Goal: Transaction & Acquisition: Purchase product/service

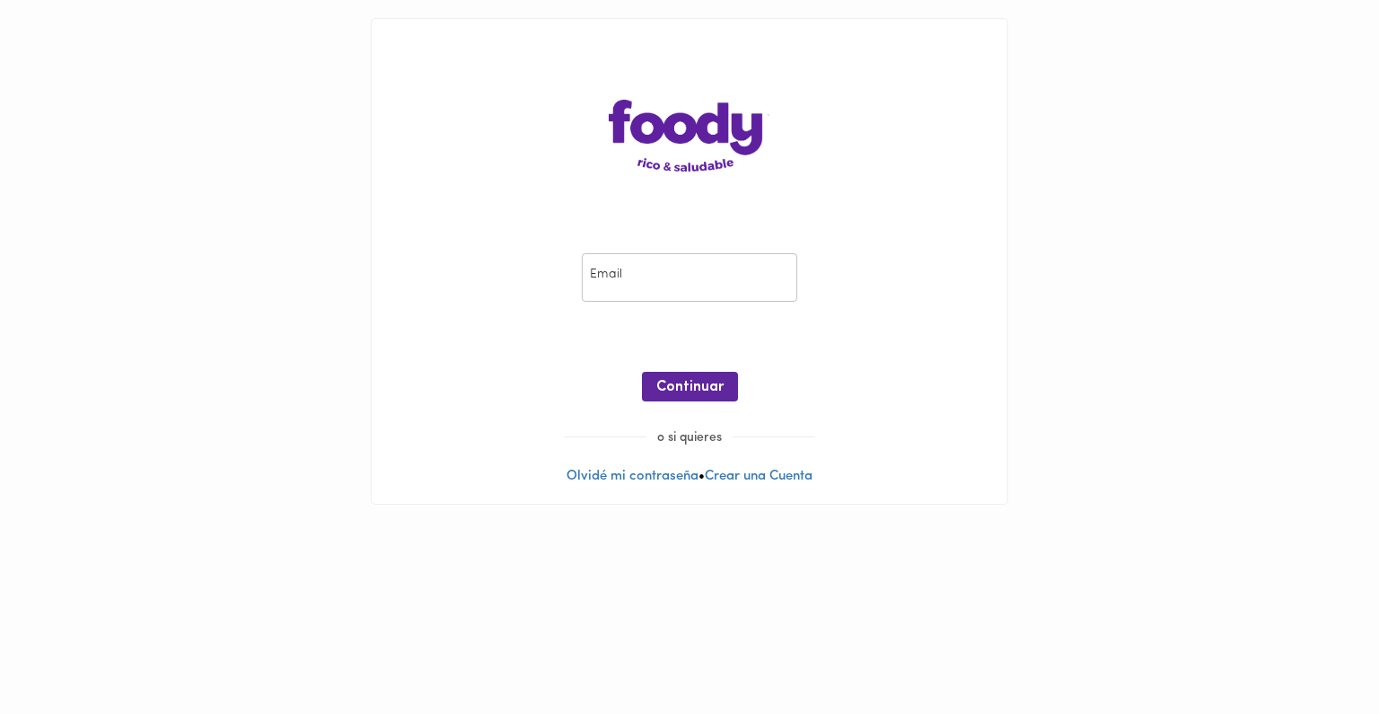
click at [649, 286] on input "email" at bounding box center [689, 277] width 215 height 49
type input "[PERSON_NAME][EMAIL_ADDRESS][DOMAIN_NAME]"
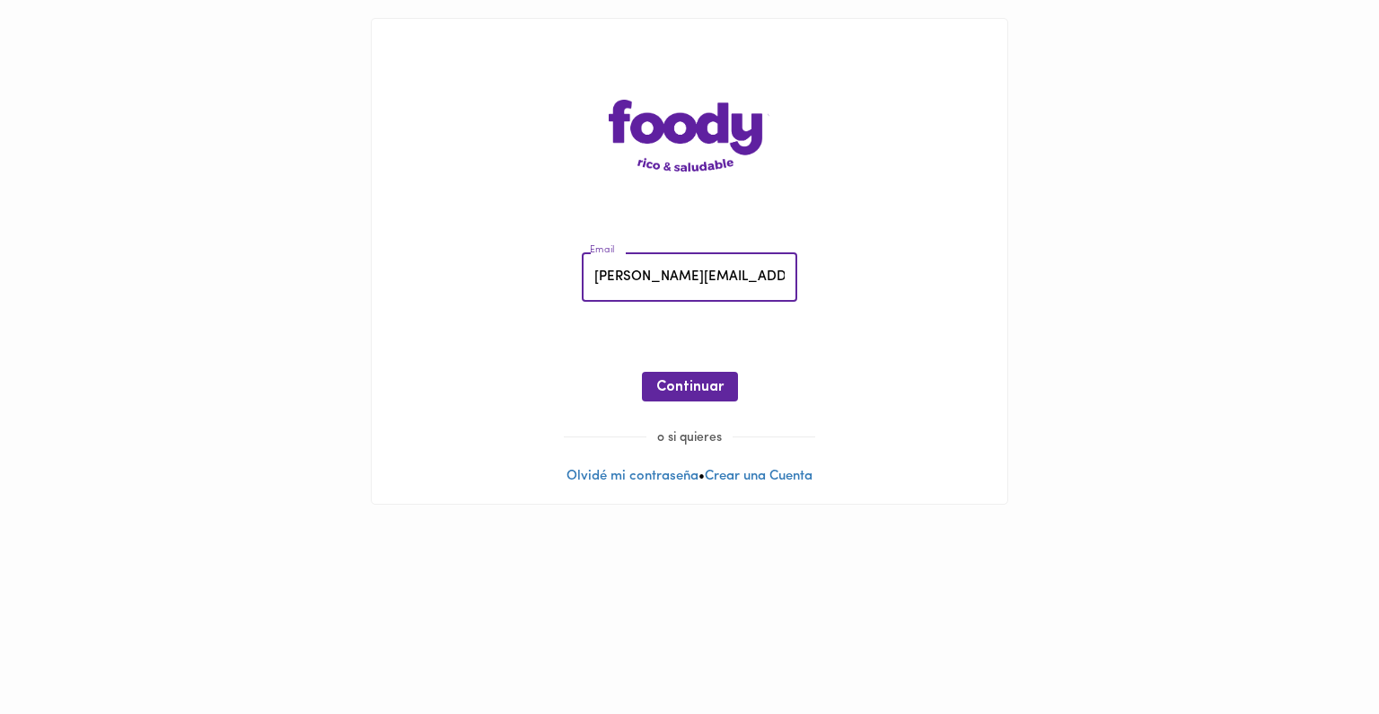
click at [667, 363] on div "Email [PERSON_NAME][EMAIL_ADDRESS][DOMAIN_NAME] Email ¡Oops! Recuperar Clave Co…" at bounding box center [690, 331] width 600 height 194
click at [656, 386] on span "Continuar" at bounding box center [689, 387] width 67 height 17
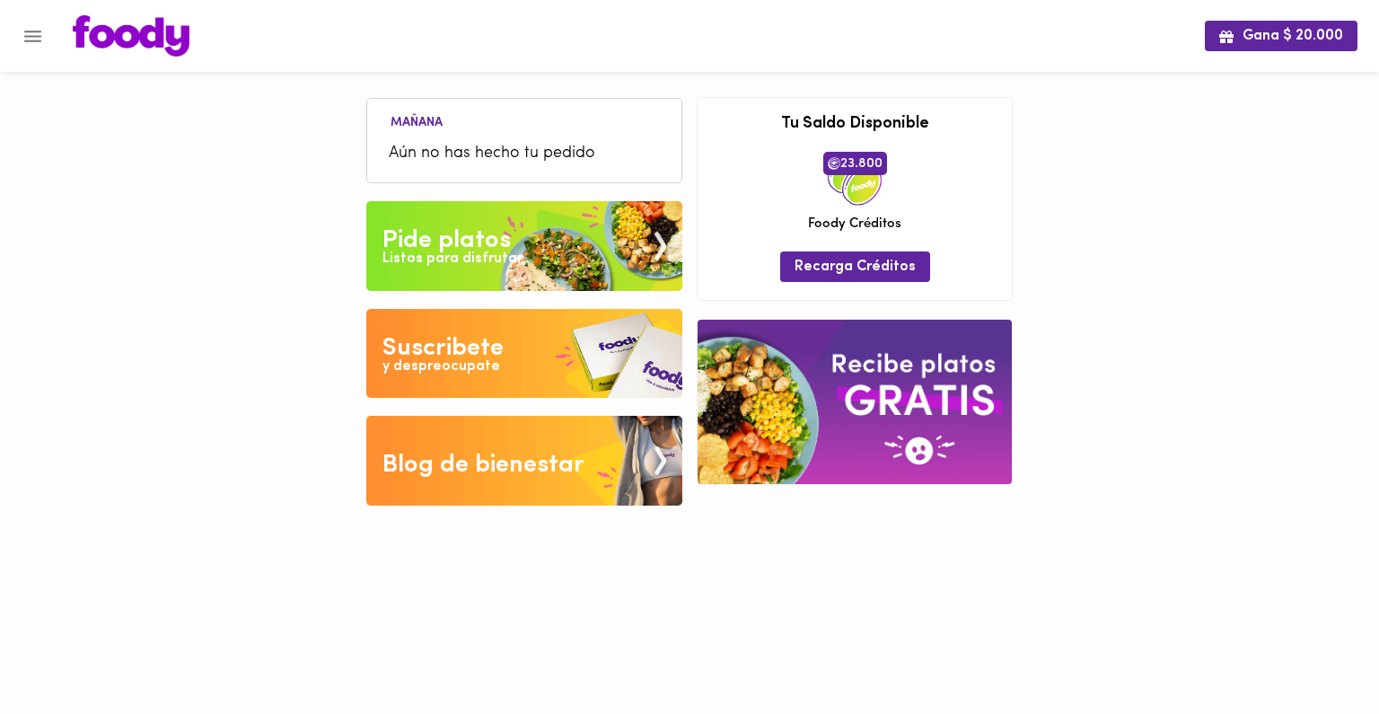
click at [20, 39] on button "Menu" at bounding box center [33, 36] width 44 height 44
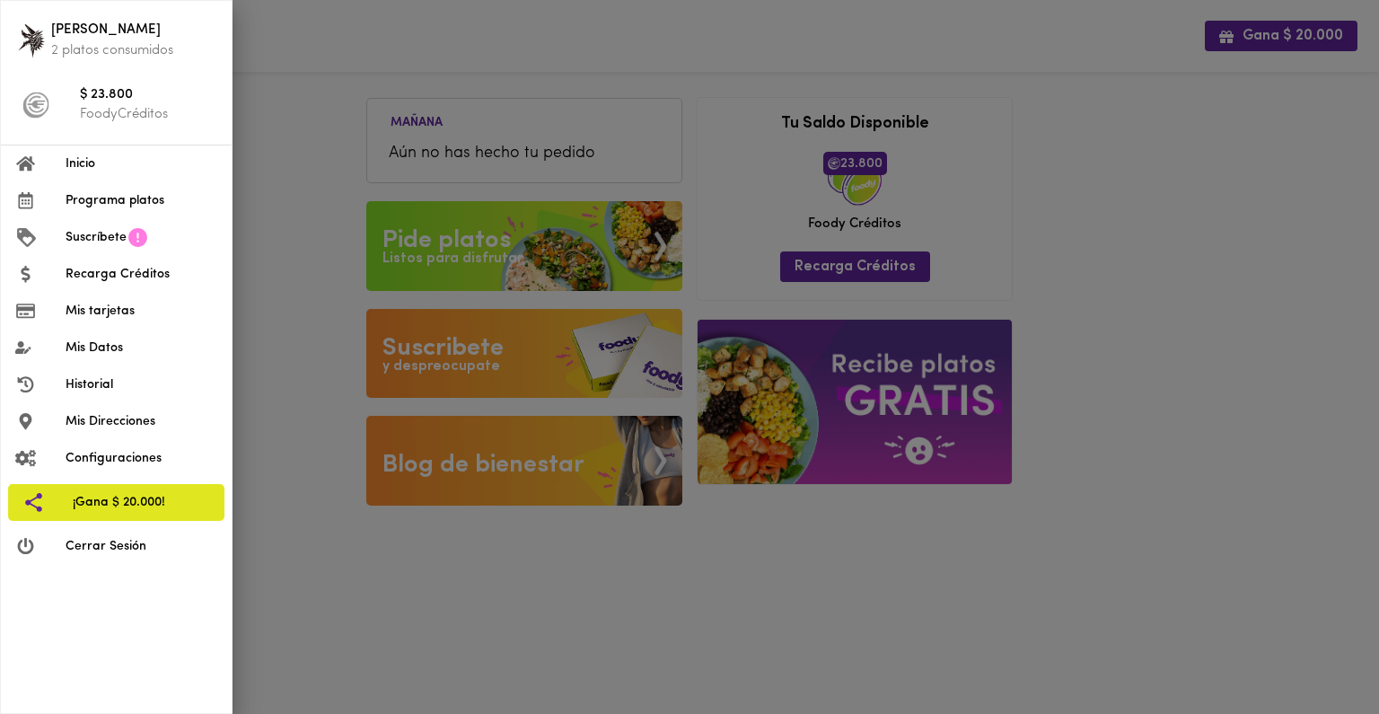
click at [89, 275] on span "Recarga Créditos" at bounding box center [142, 274] width 152 height 19
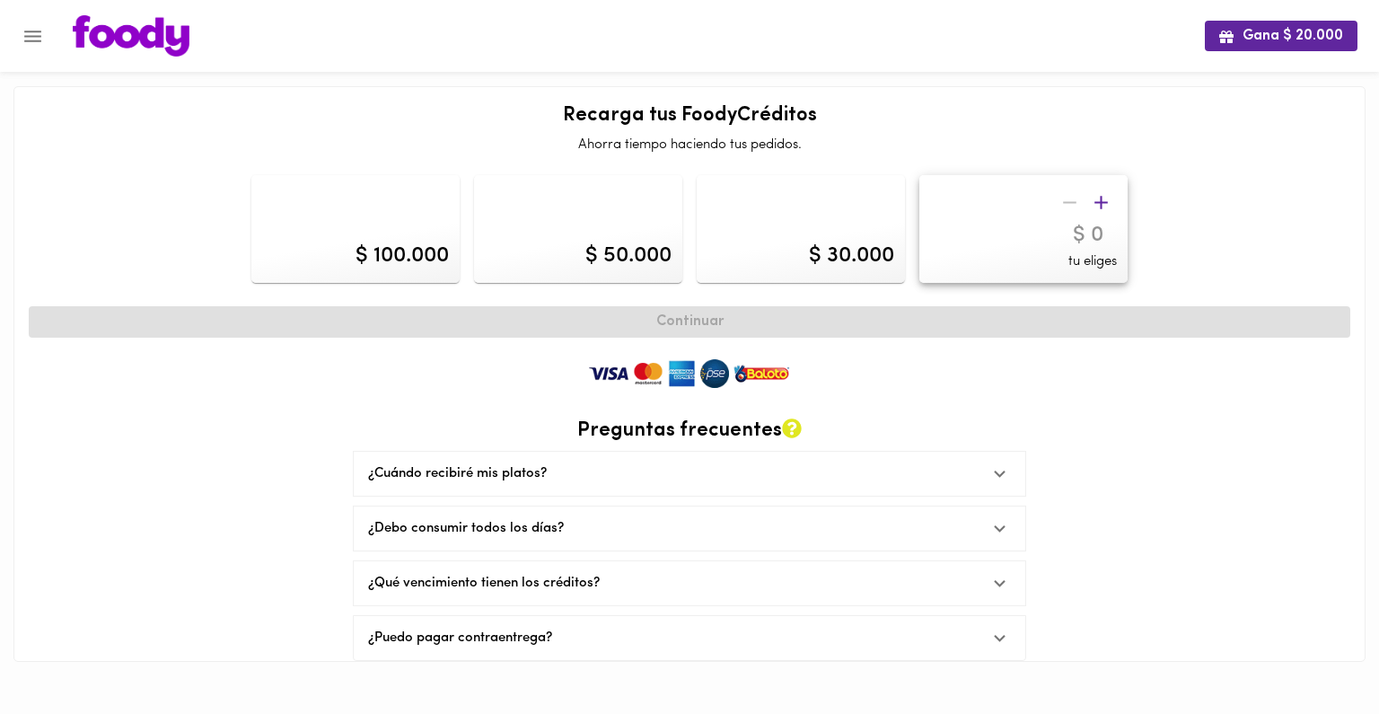
drag, startPoint x: 89, startPoint y: 275, endPoint x: 281, endPoint y: 260, distance: 192.6
click at [281, 260] on div "$ 100.000 $ 50.000 $ 30.000 tu eliges" at bounding box center [690, 229] width 1336 height 122
click at [1098, 194] on icon "button" at bounding box center [1101, 202] width 22 height 22
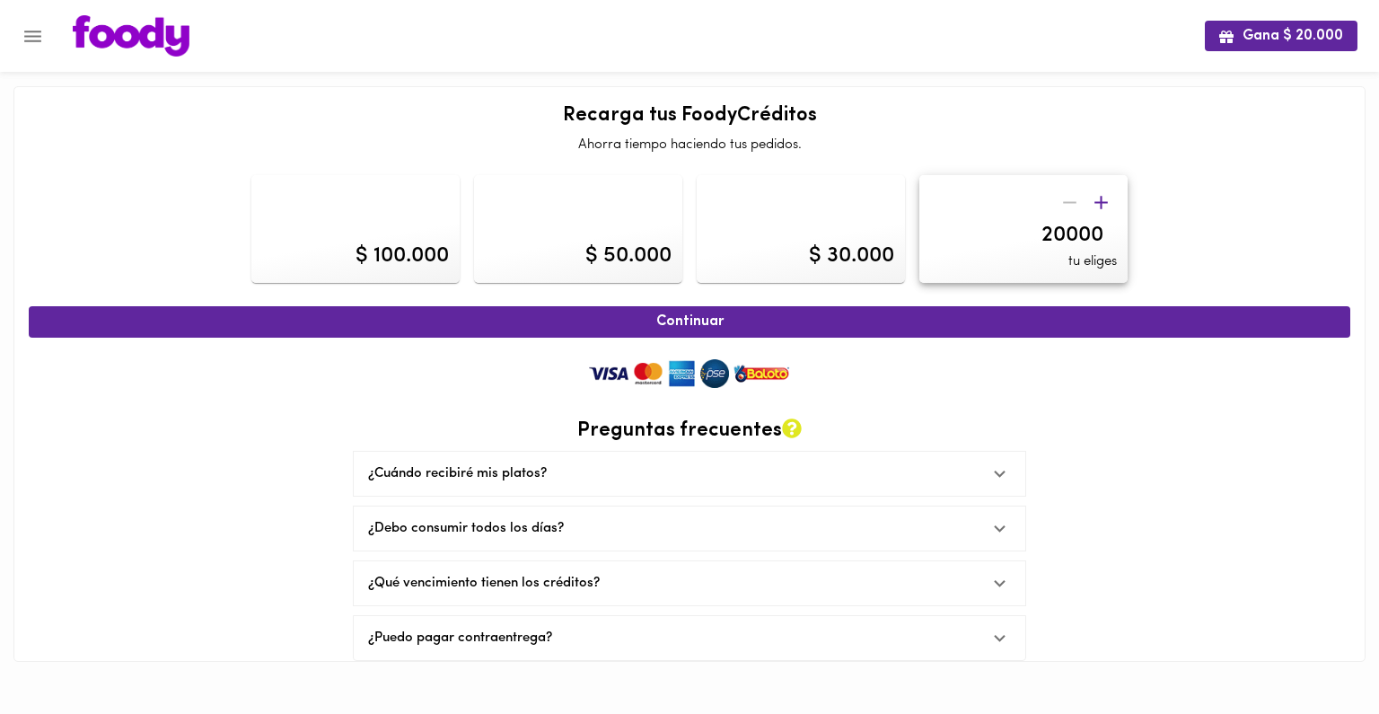
click at [1098, 194] on icon "button" at bounding box center [1101, 202] width 22 height 22
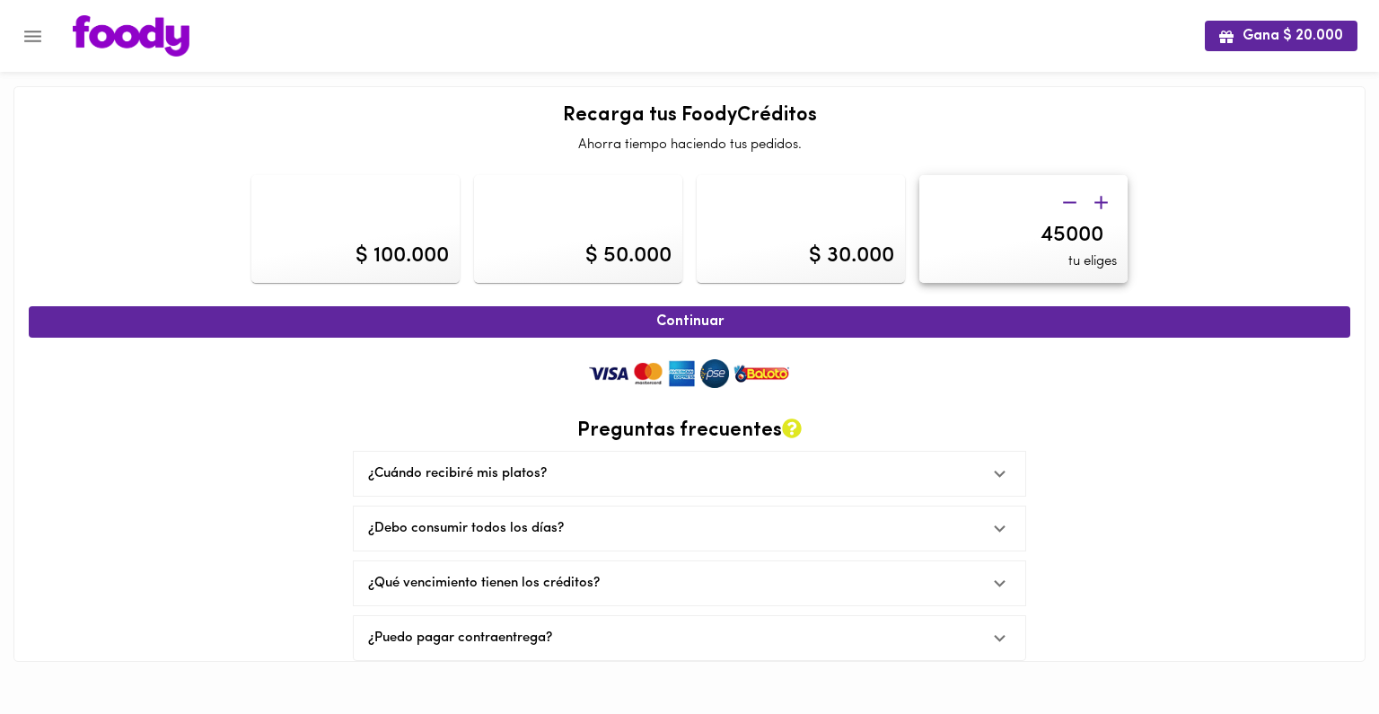
click at [1098, 194] on icon "button" at bounding box center [1101, 202] width 22 height 22
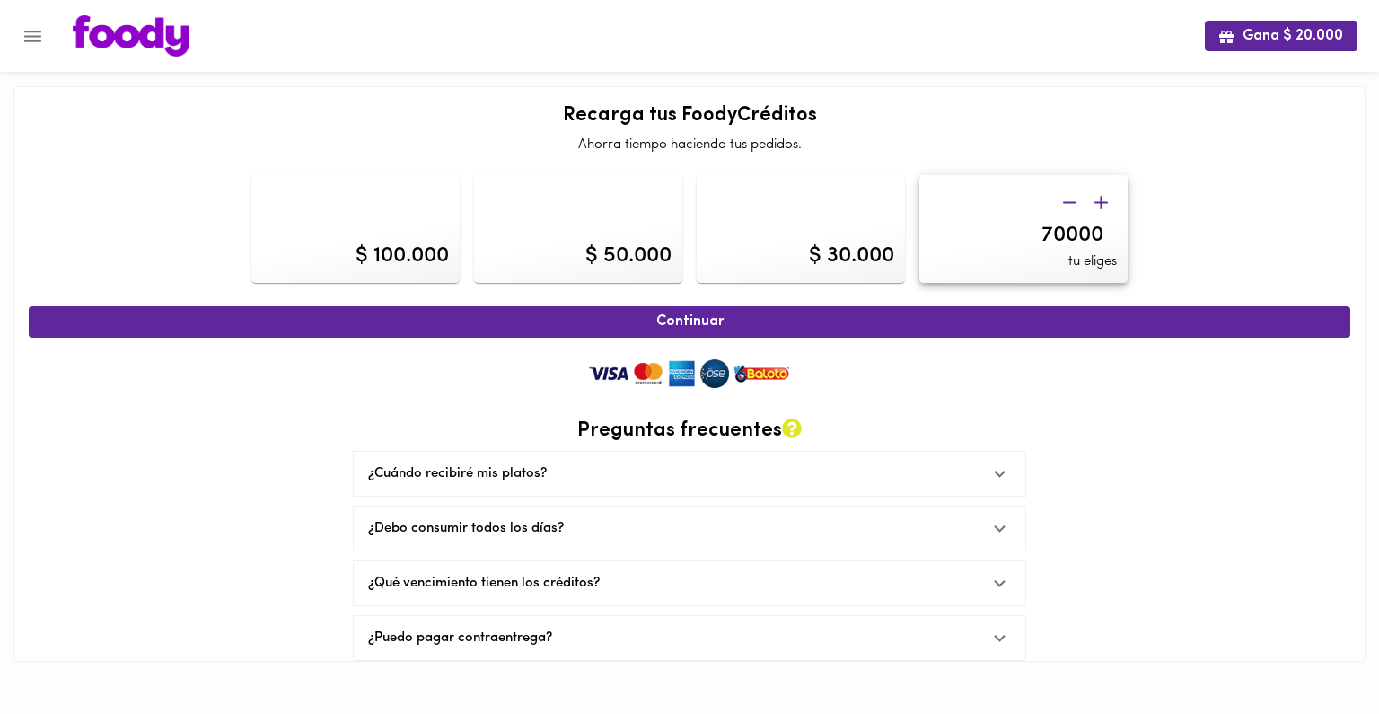
click at [1098, 194] on icon "button" at bounding box center [1101, 202] width 22 height 22
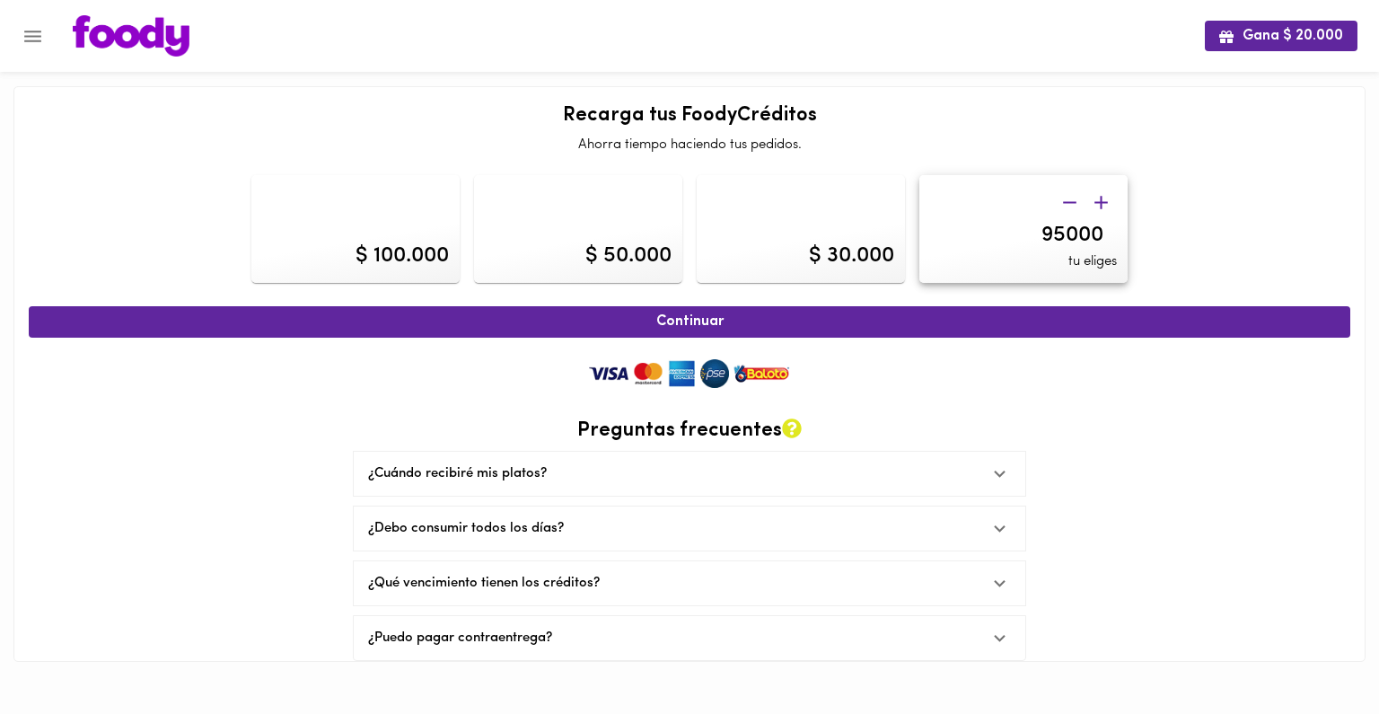
click at [1098, 194] on icon "button" at bounding box center [1101, 202] width 22 height 22
click at [1103, 208] on icon "button" at bounding box center [1101, 202] width 22 height 22
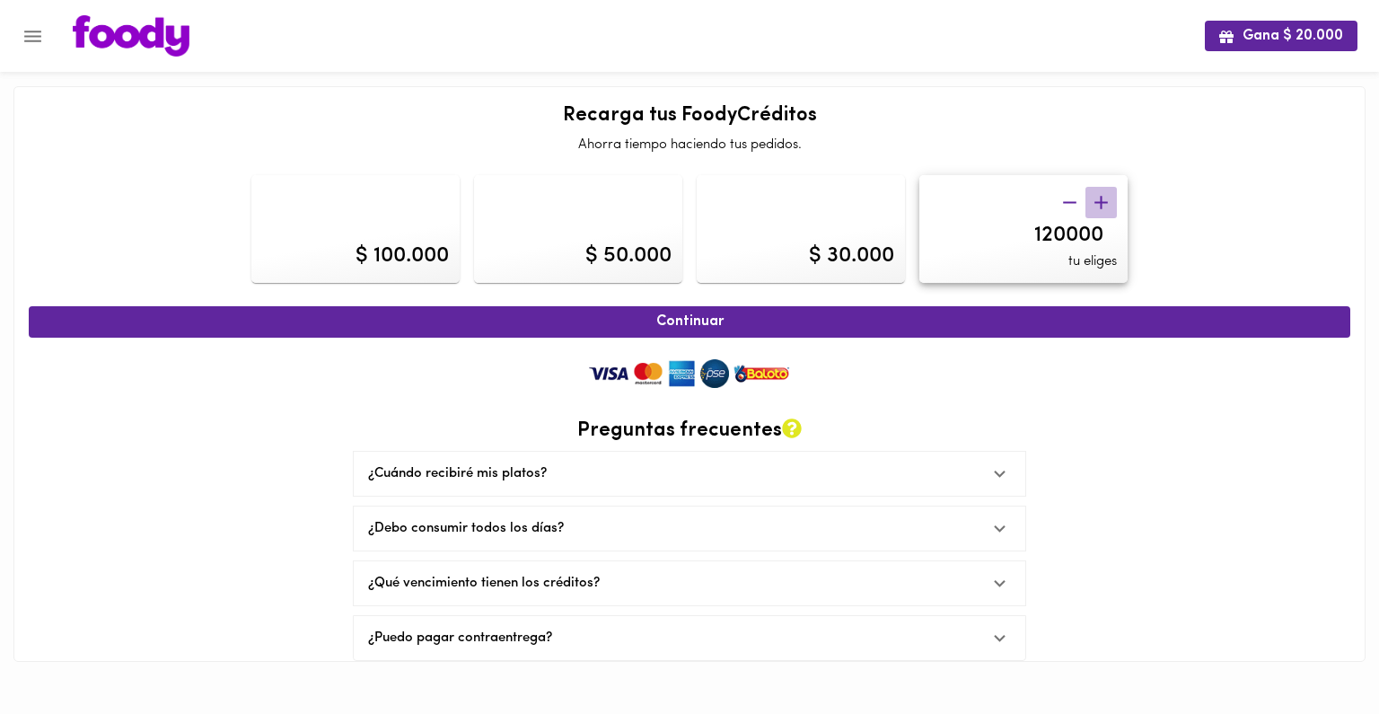
click at [1103, 208] on icon "button" at bounding box center [1101, 202] width 22 height 22
click at [1073, 202] on icon "button" at bounding box center [1069, 202] width 13 height 2
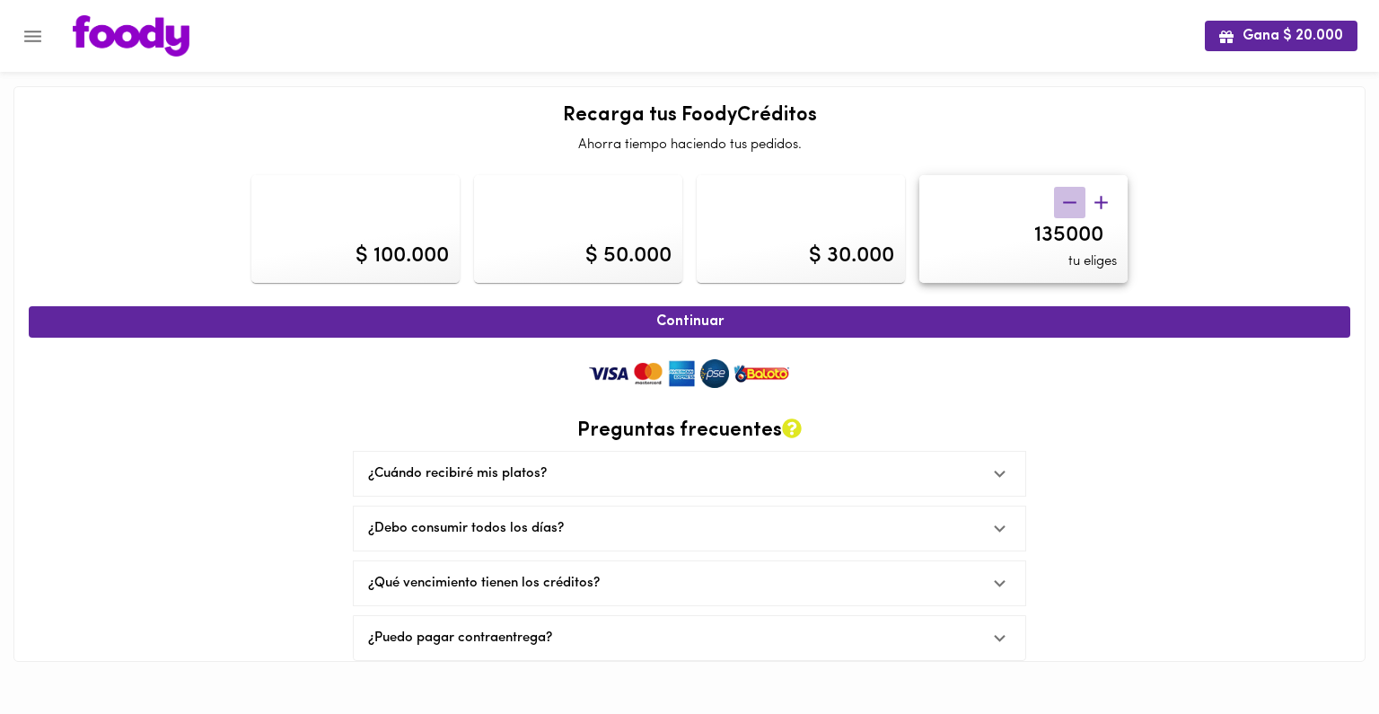
click at [1073, 202] on icon "button" at bounding box center [1069, 202] width 13 height 2
type input "130000"
click at [31, 41] on icon "Menu" at bounding box center [32, 37] width 17 height 12
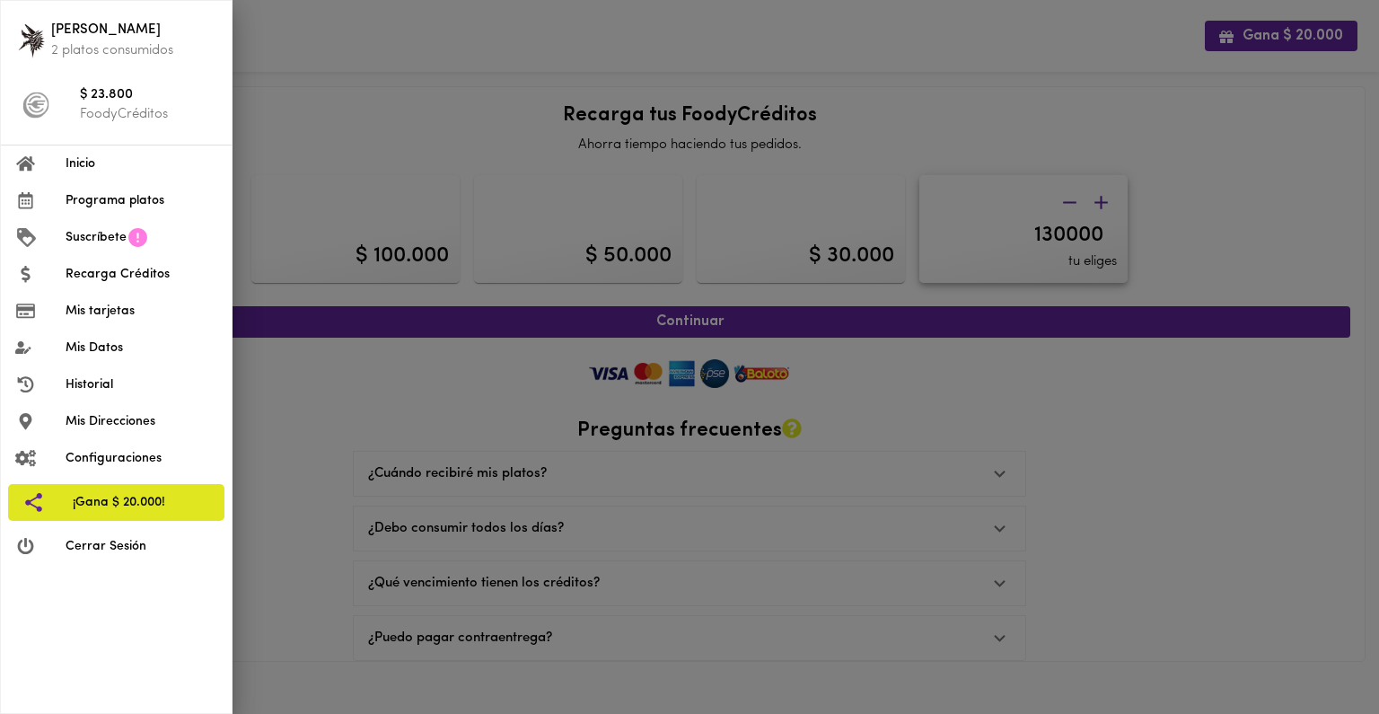
click at [85, 206] on span "Programa platos" at bounding box center [142, 200] width 152 height 19
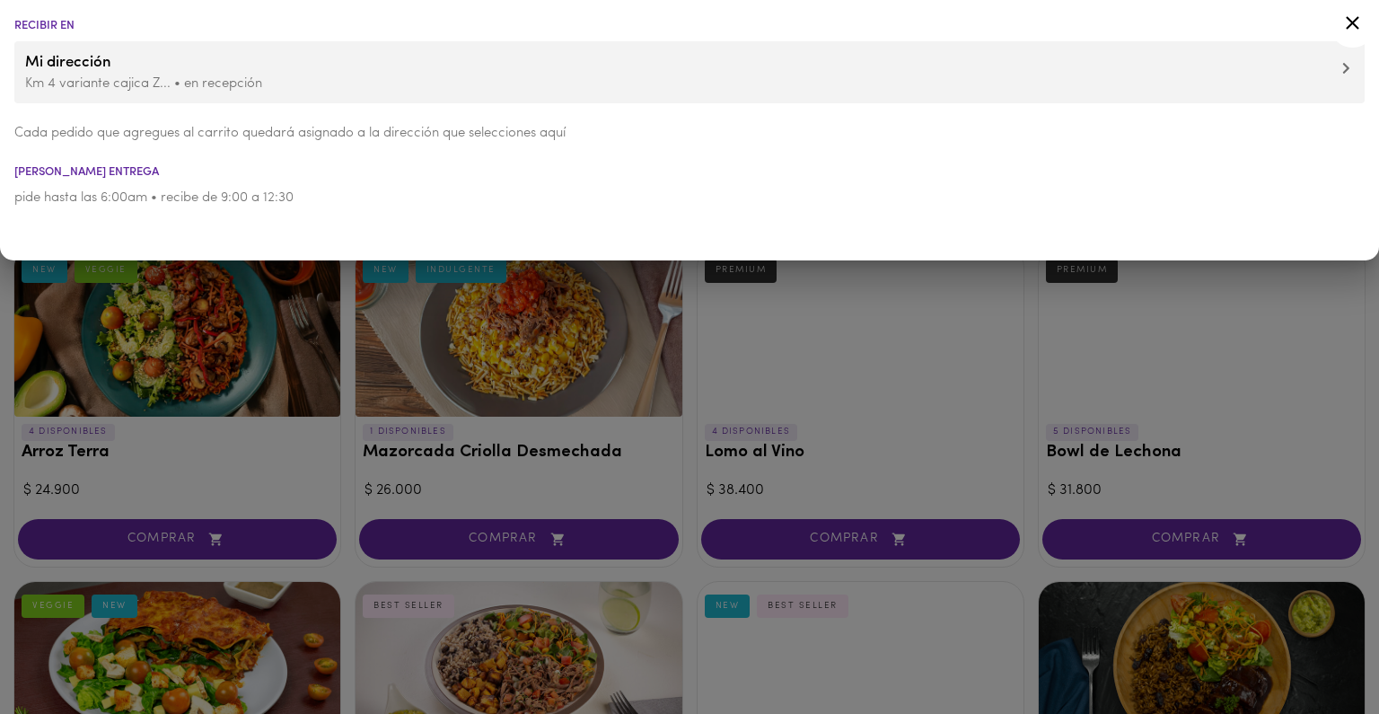
click at [294, 477] on div at bounding box center [689, 357] width 1379 height 714
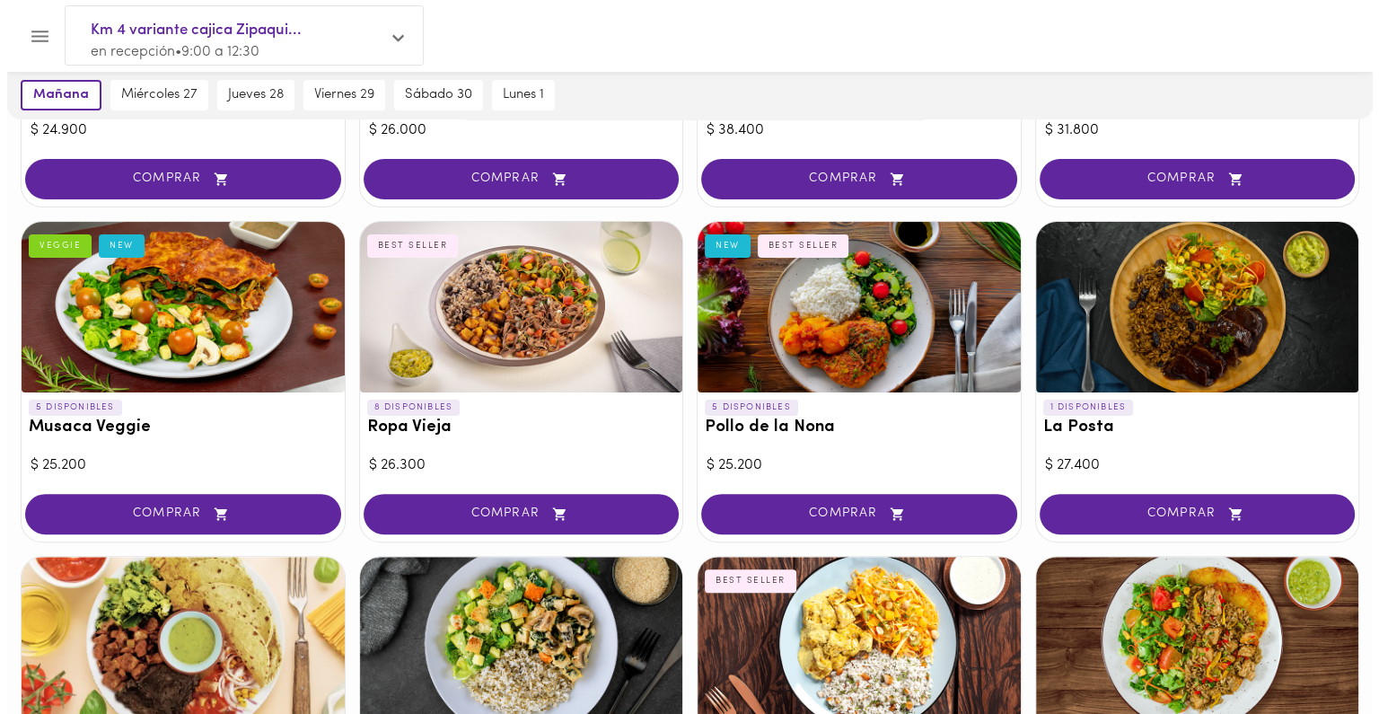
scroll to position [364, 0]
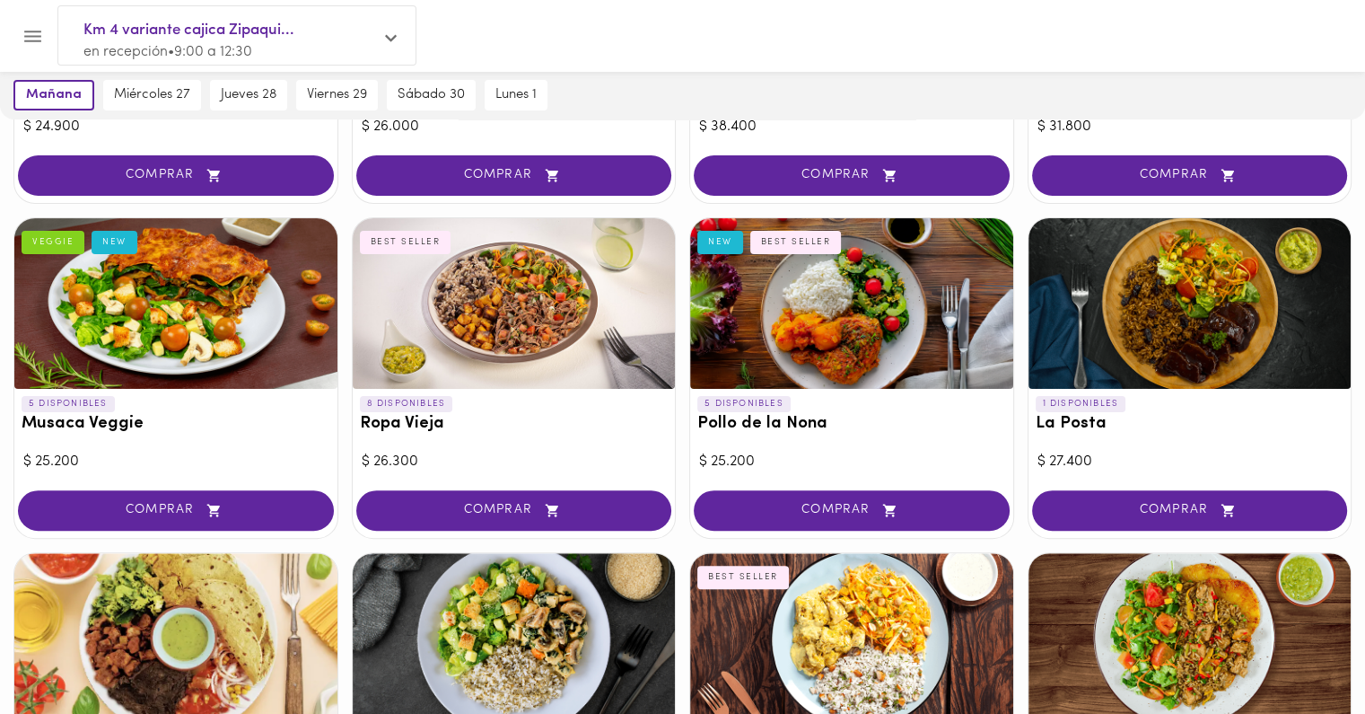
click at [757, 423] on h3 "Pollo de la Nona" at bounding box center [851, 424] width 309 height 19
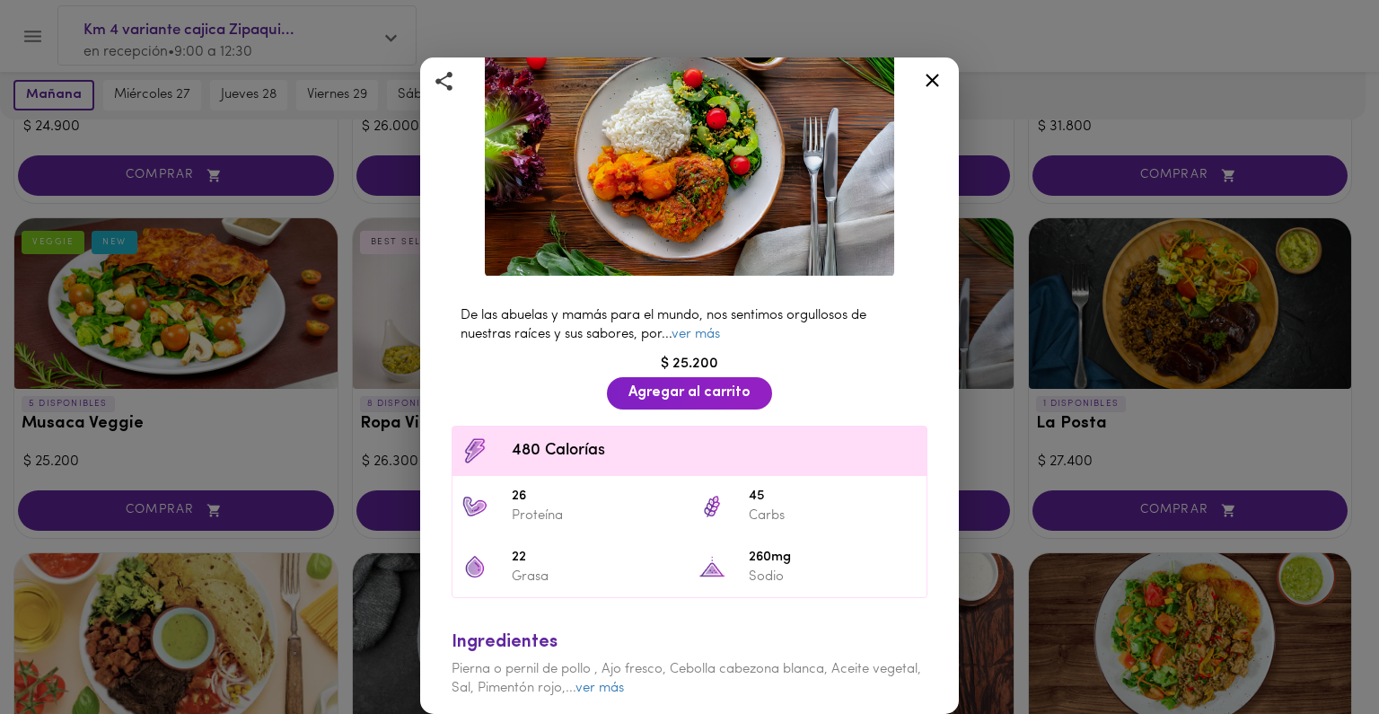
scroll to position [183, 0]
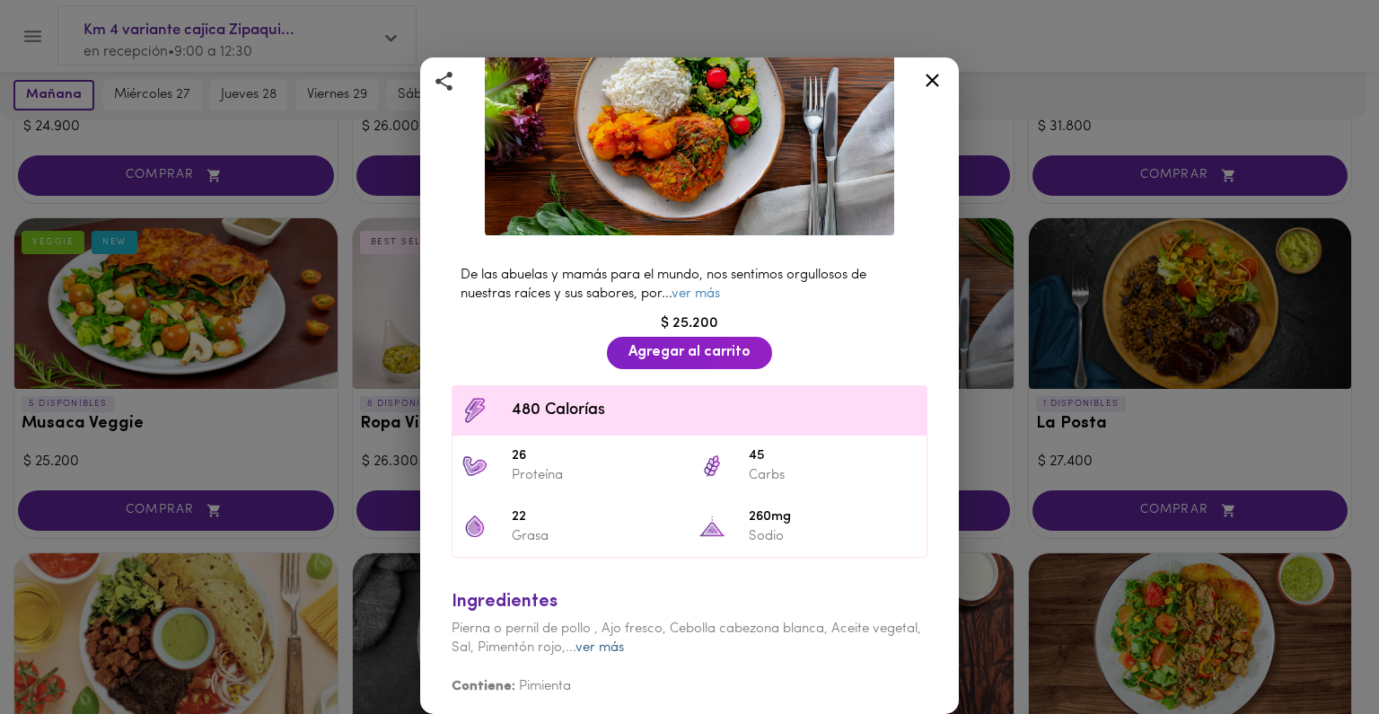
click at [624, 641] on link "ver más" at bounding box center [599, 647] width 48 height 13
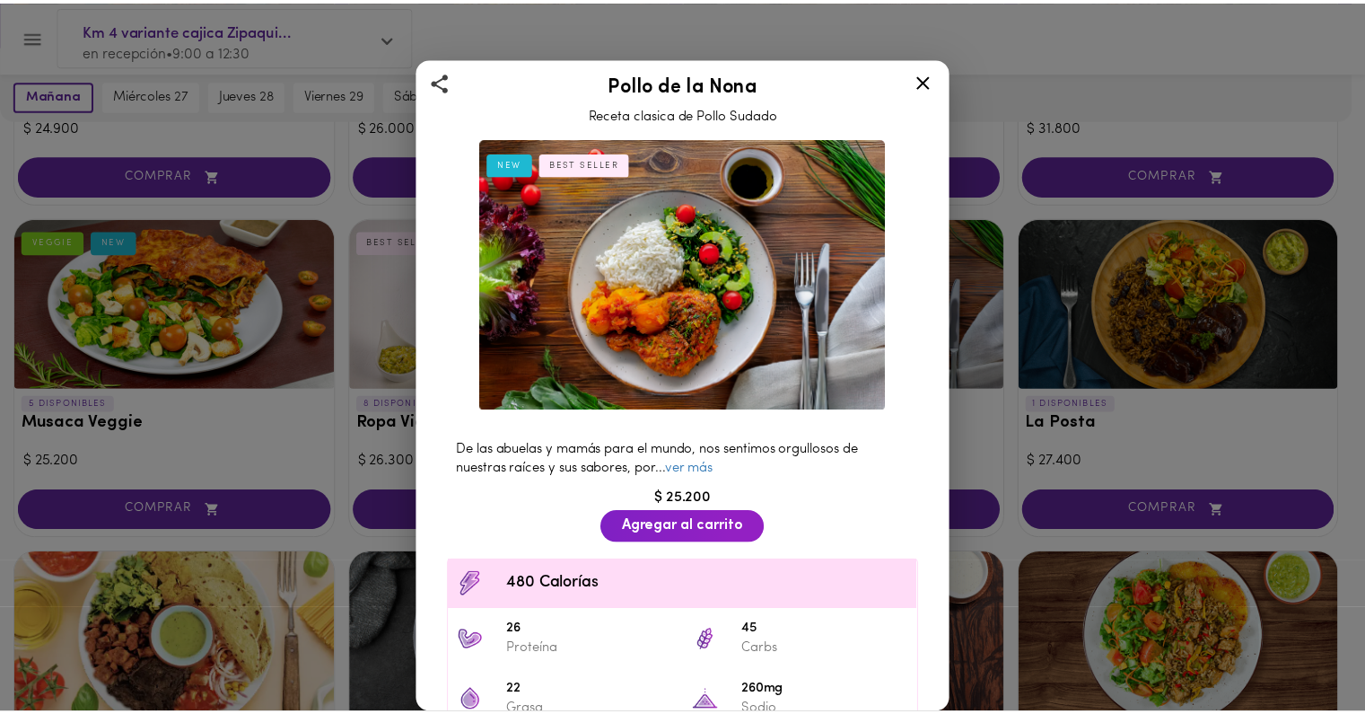
scroll to position [0, 0]
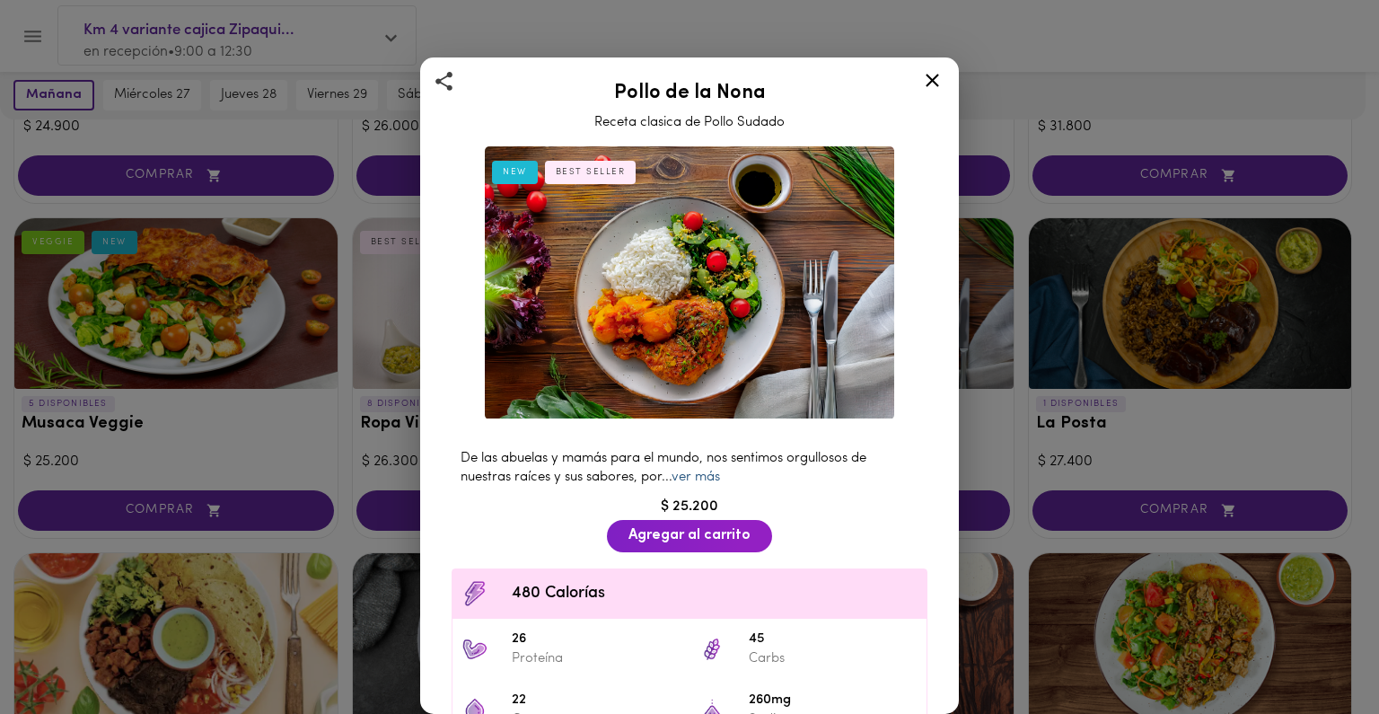
click at [693, 470] on link "ver más" at bounding box center [695, 476] width 48 height 13
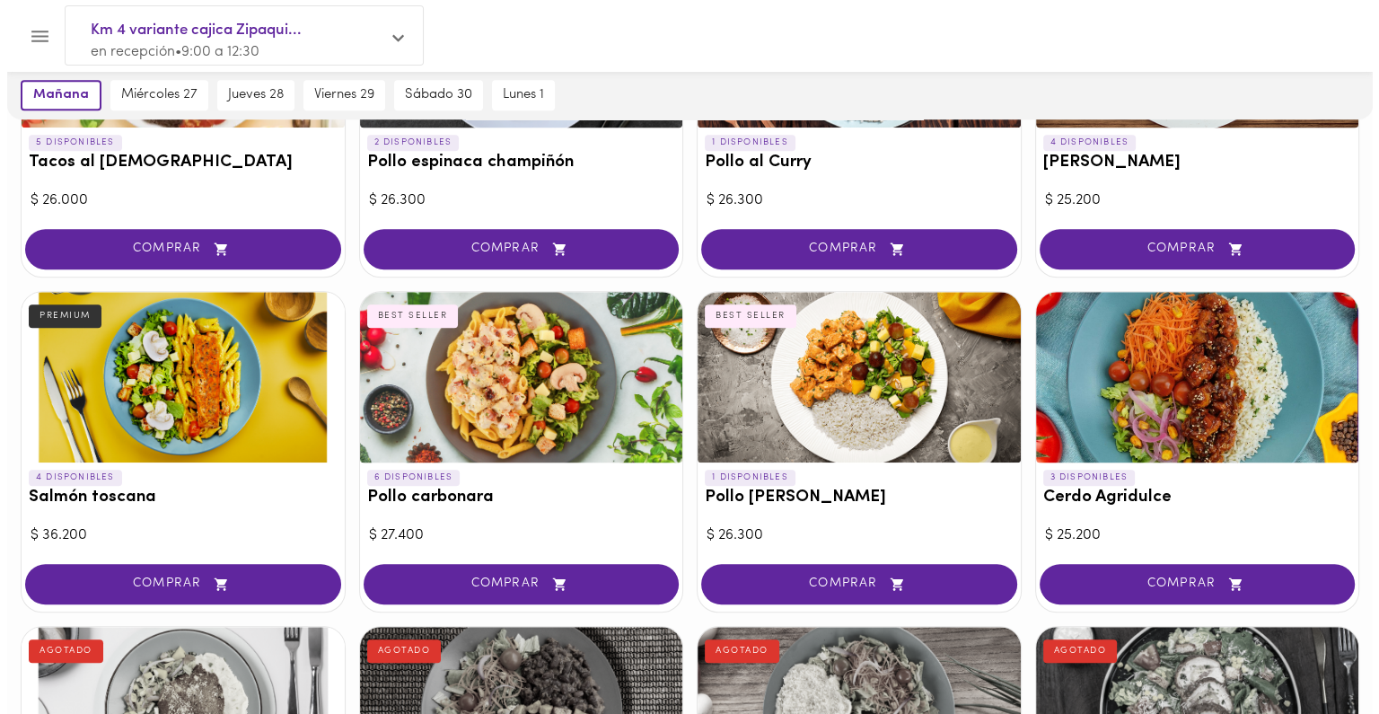
scroll to position [960, 0]
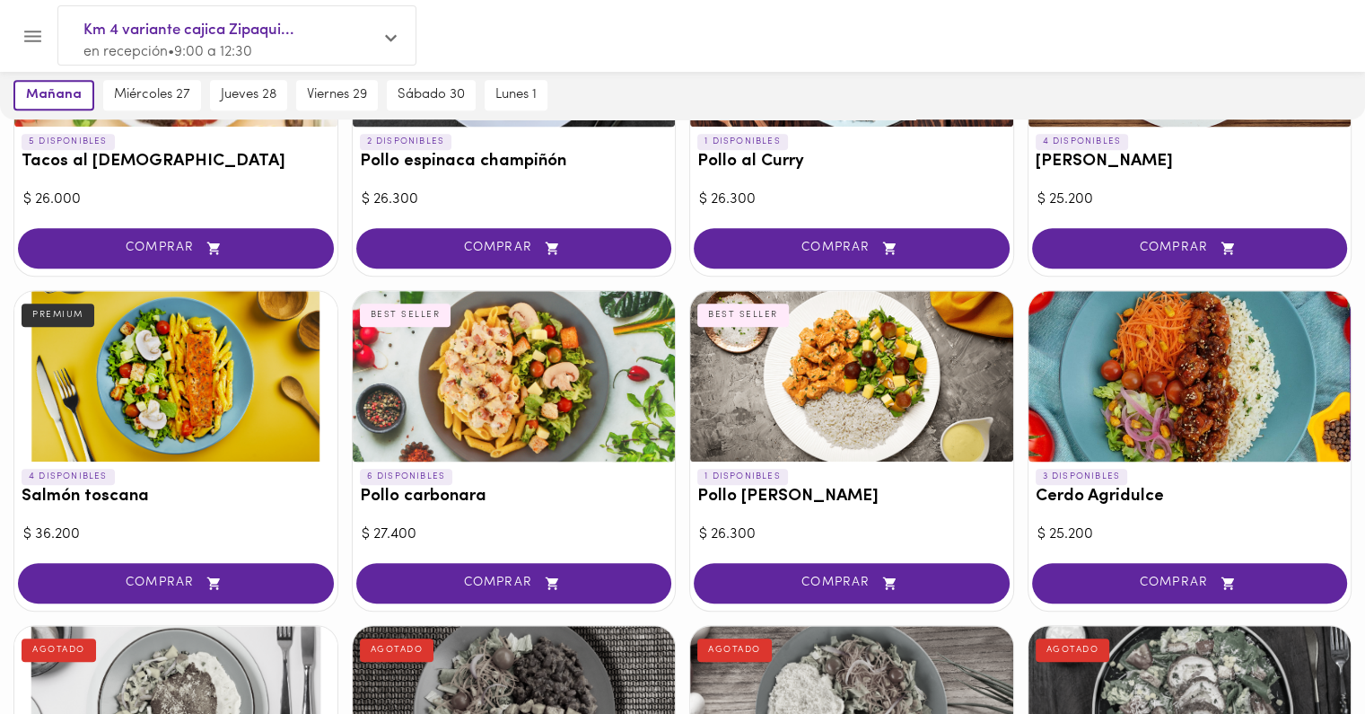
click at [823, 375] on div at bounding box center [851, 376] width 323 height 171
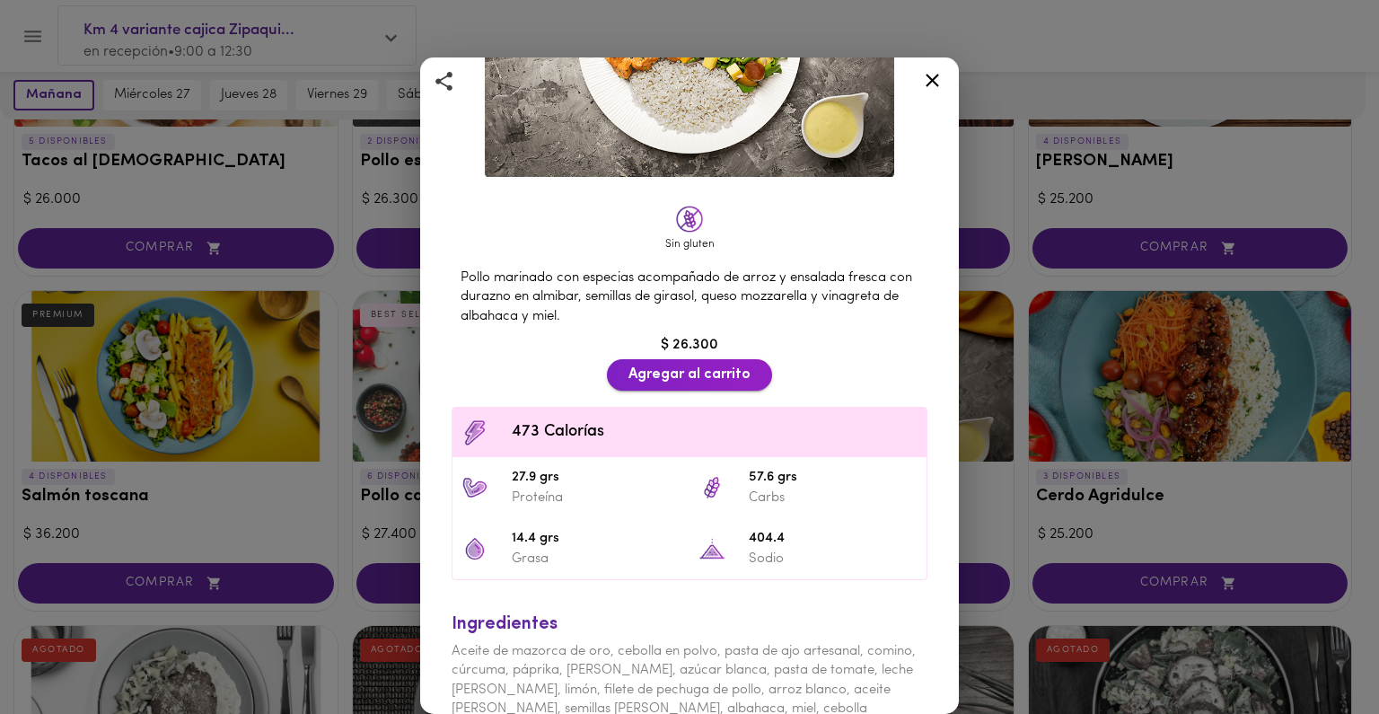
scroll to position [321, 0]
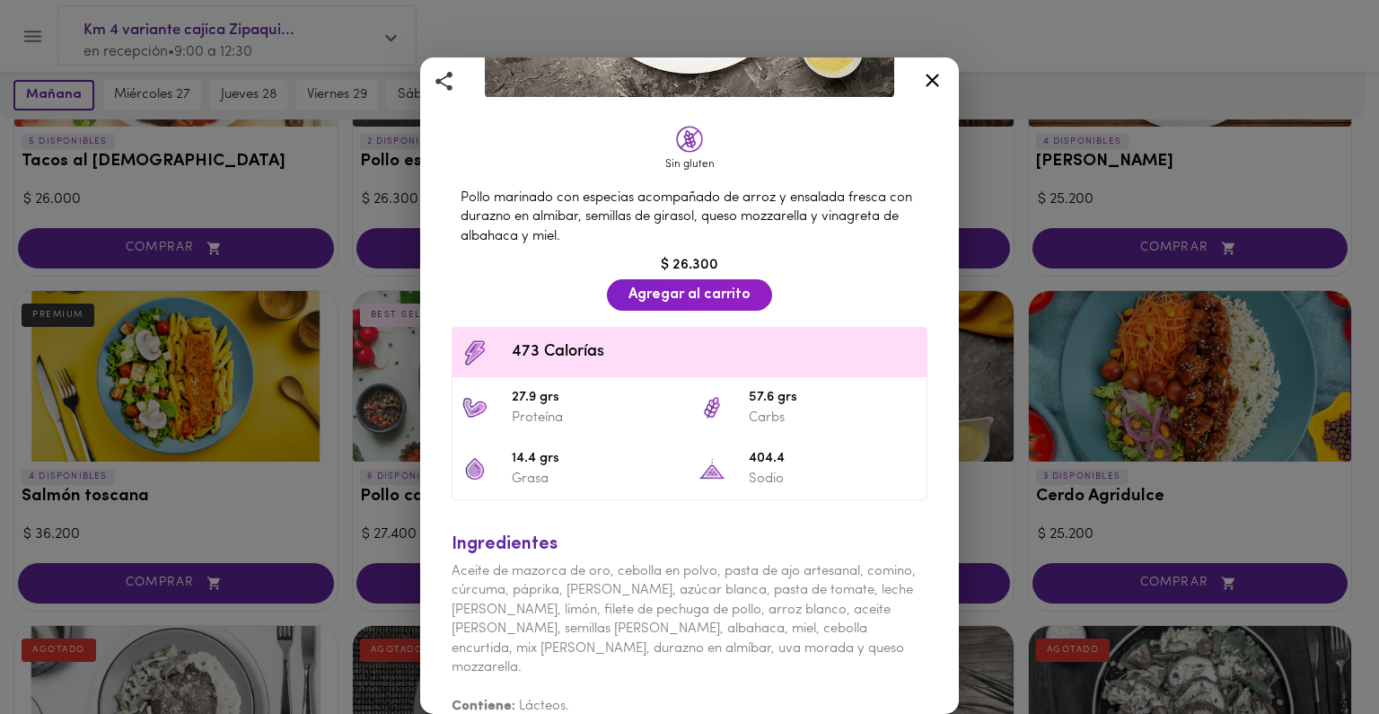
click at [680, 305] on div "Agregar al carrito" at bounding box center [689, 297] width 172 height 42
click at [681, 292] on span "Agregar al carrito" at bounding box center [689, 294] width 122 height 17
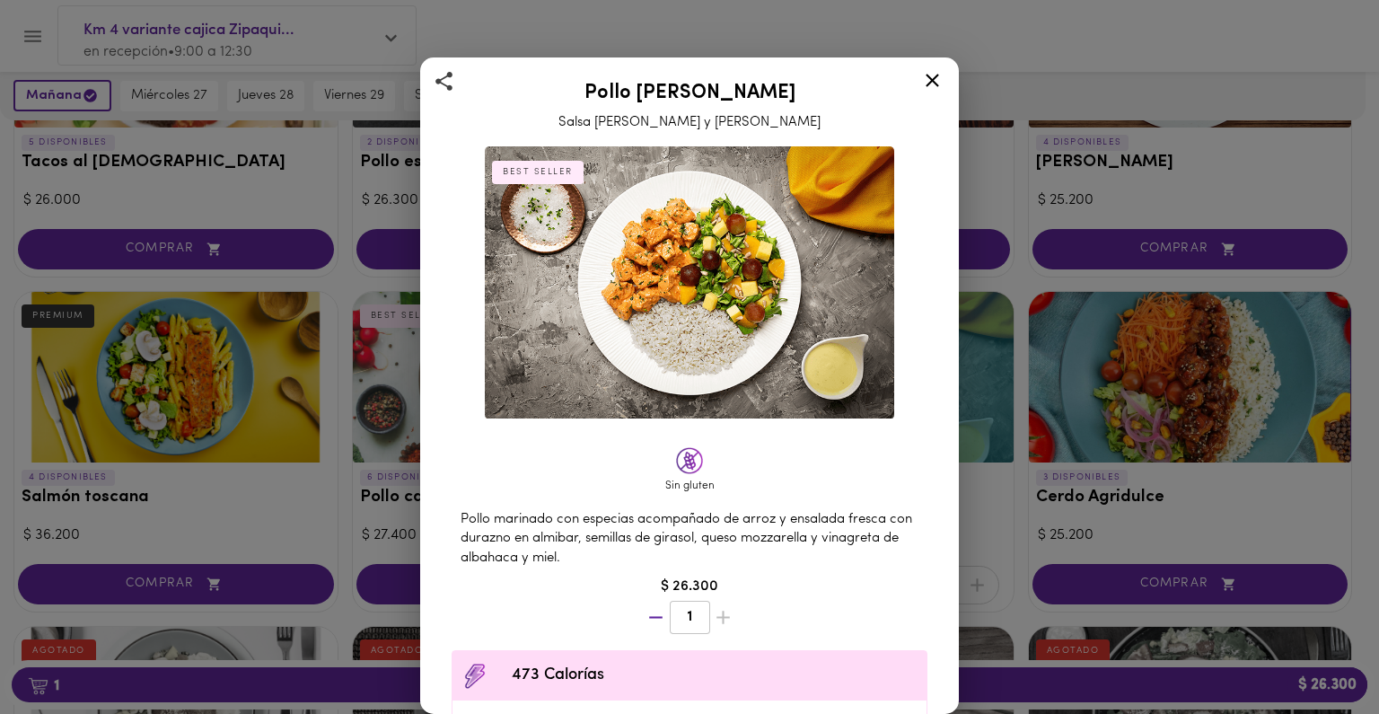
scroll to position [323, 0]
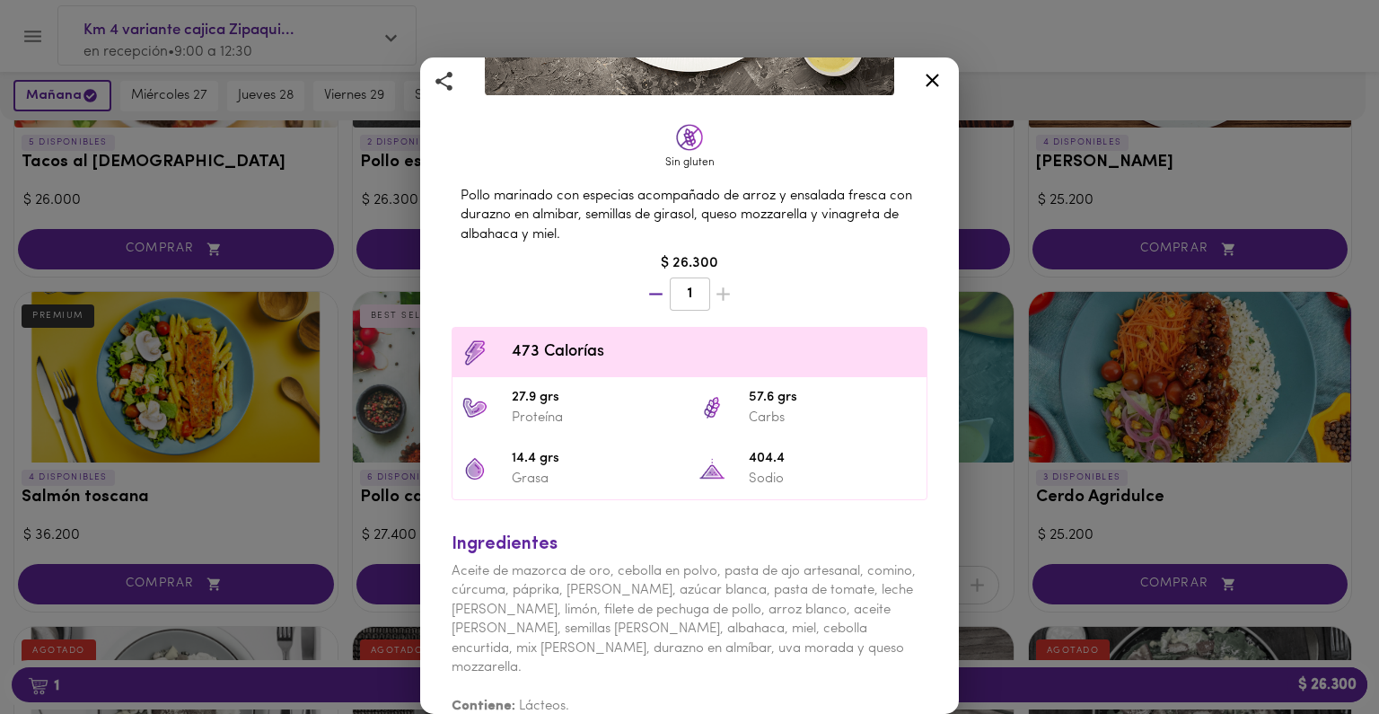
click at [648, 349] on span "473 Calorías" at bounding box center [715, 352] width 406 height 24
click at [926, 78] on icon at bounding box center [932, 80] width 22 height 22
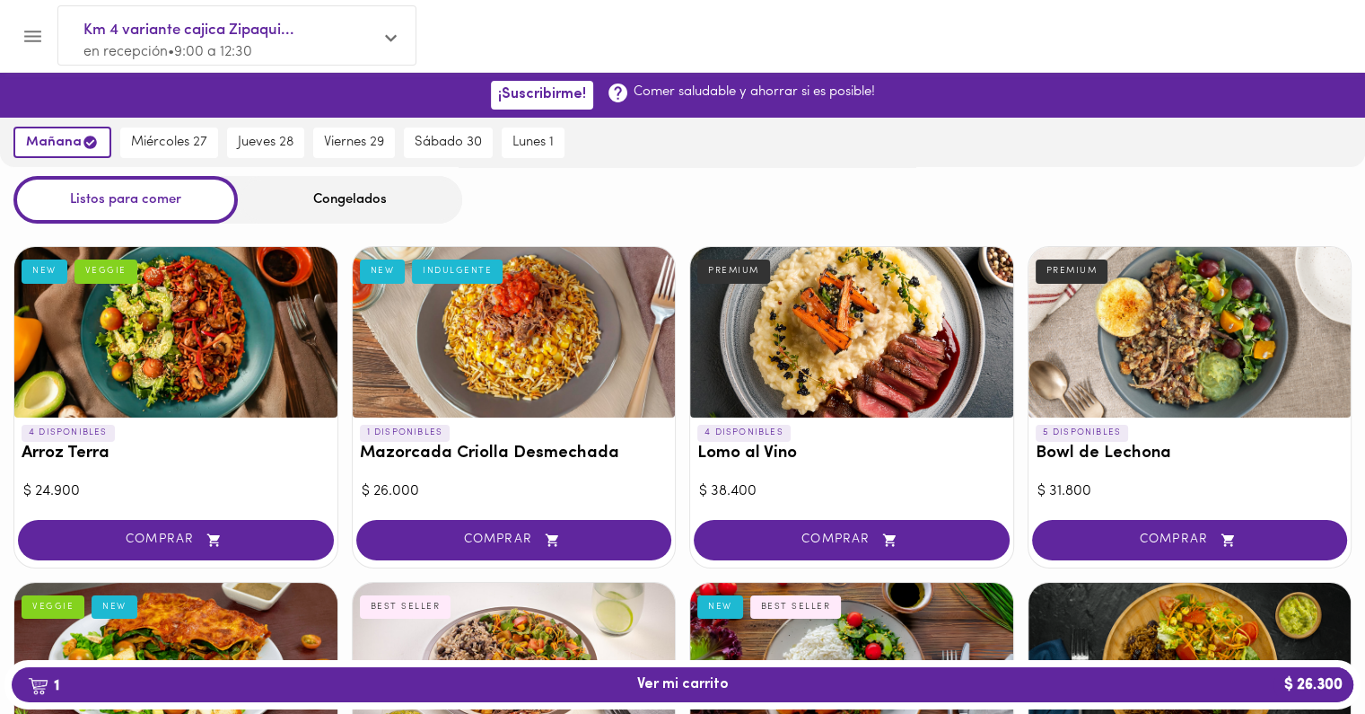
click at [349, 198] on div "Congelados" at bounding box center [350, 200] width 224 height 48
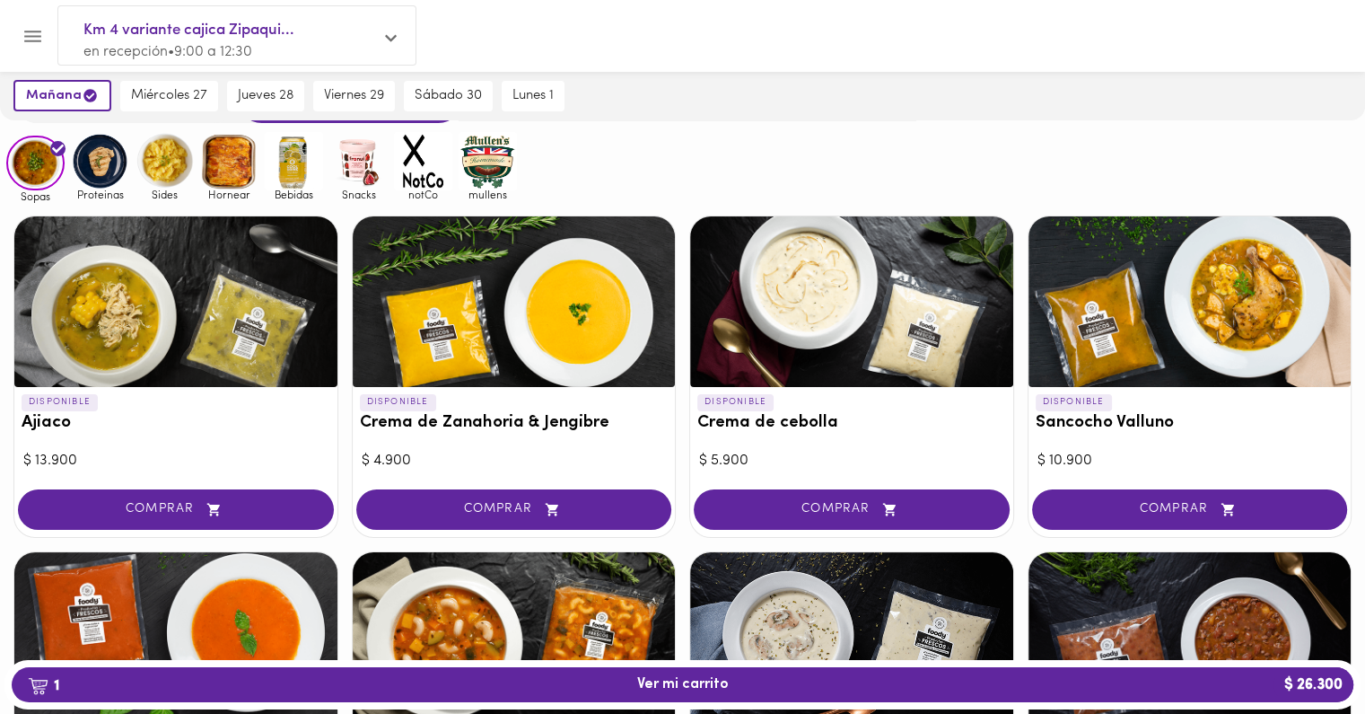
scroll to position [102, 0]
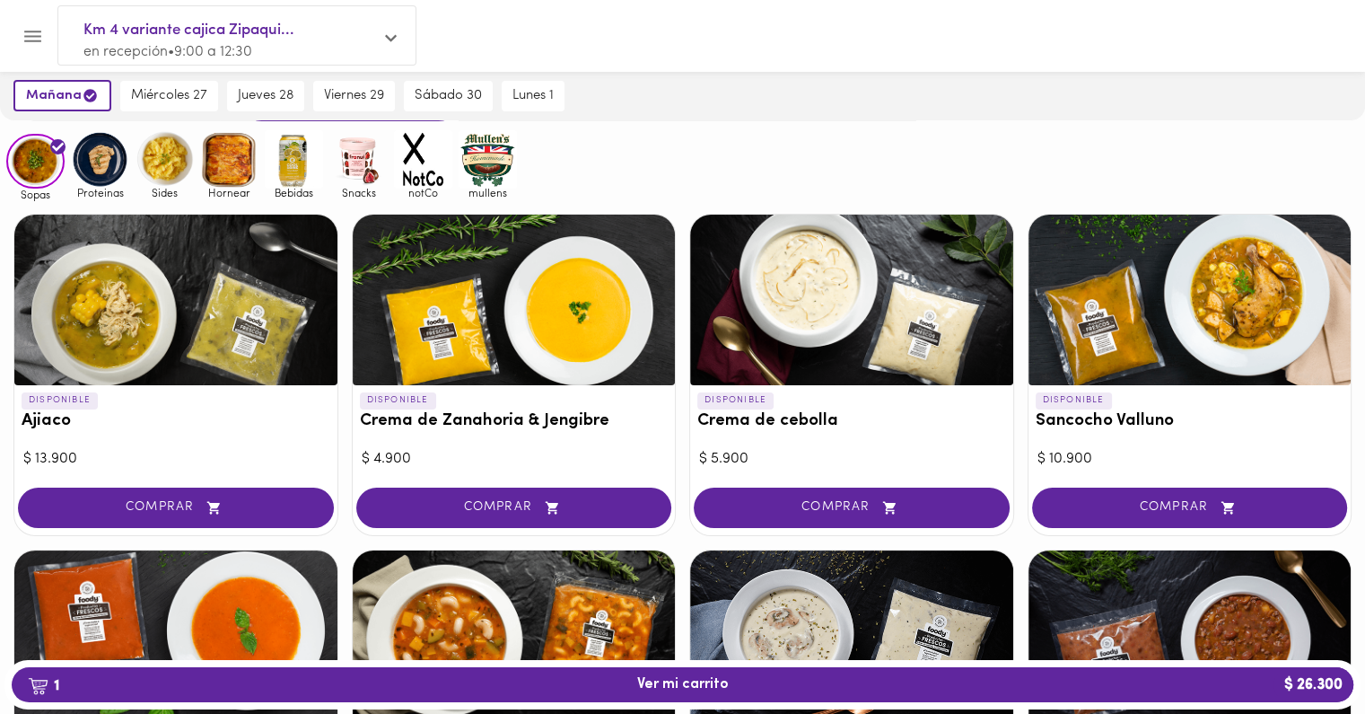
click at [1113, 346] on div at bounding box center [1190, 300] width 323 height 171
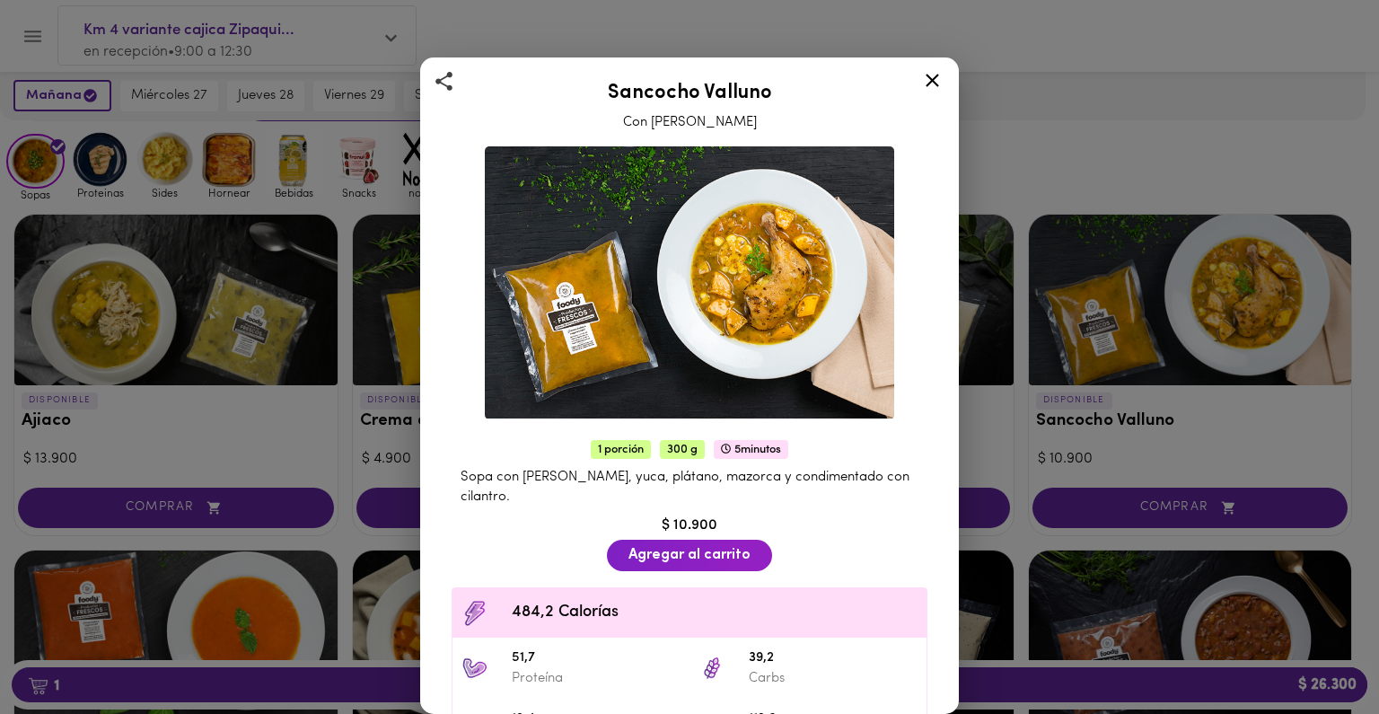
click at [937, 90] on icon at bounding box center [932, 80] width 22 height 22
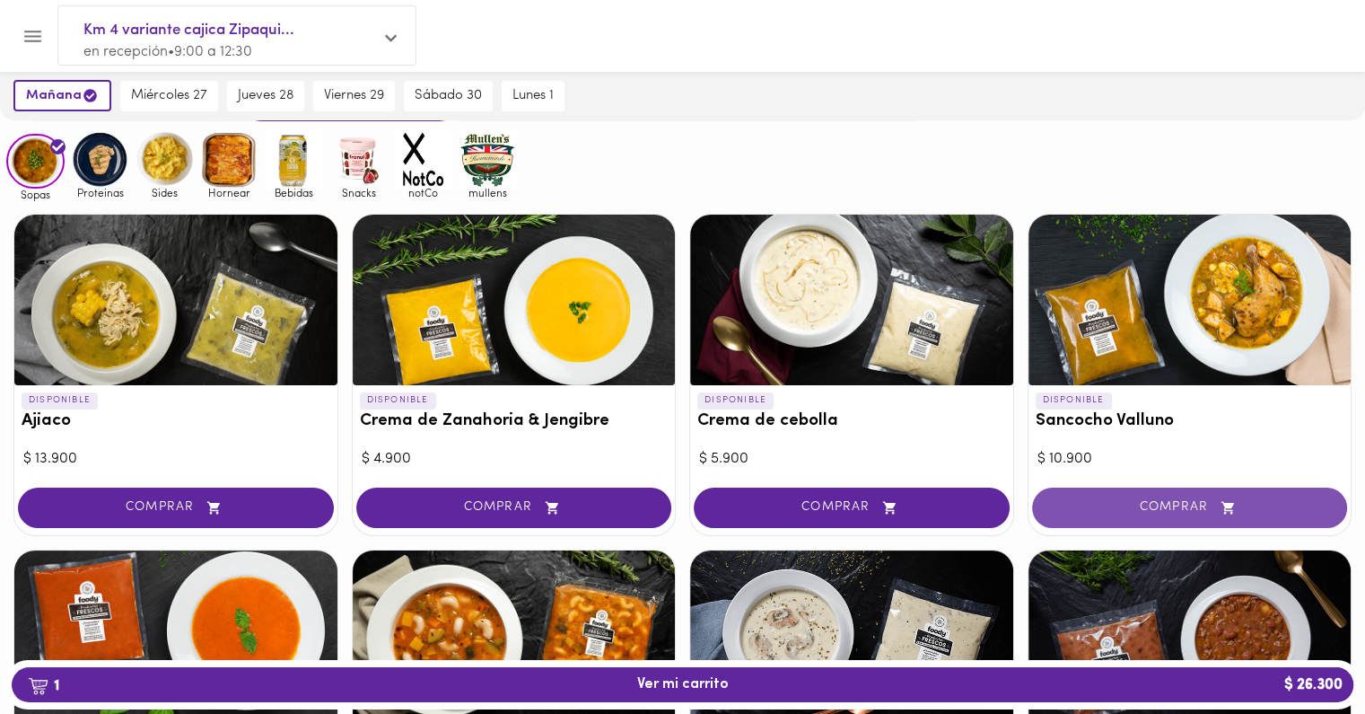
click at [1127, 500] on span "COMPRAR" at bounding box center [1190, 507] width 271 height 15
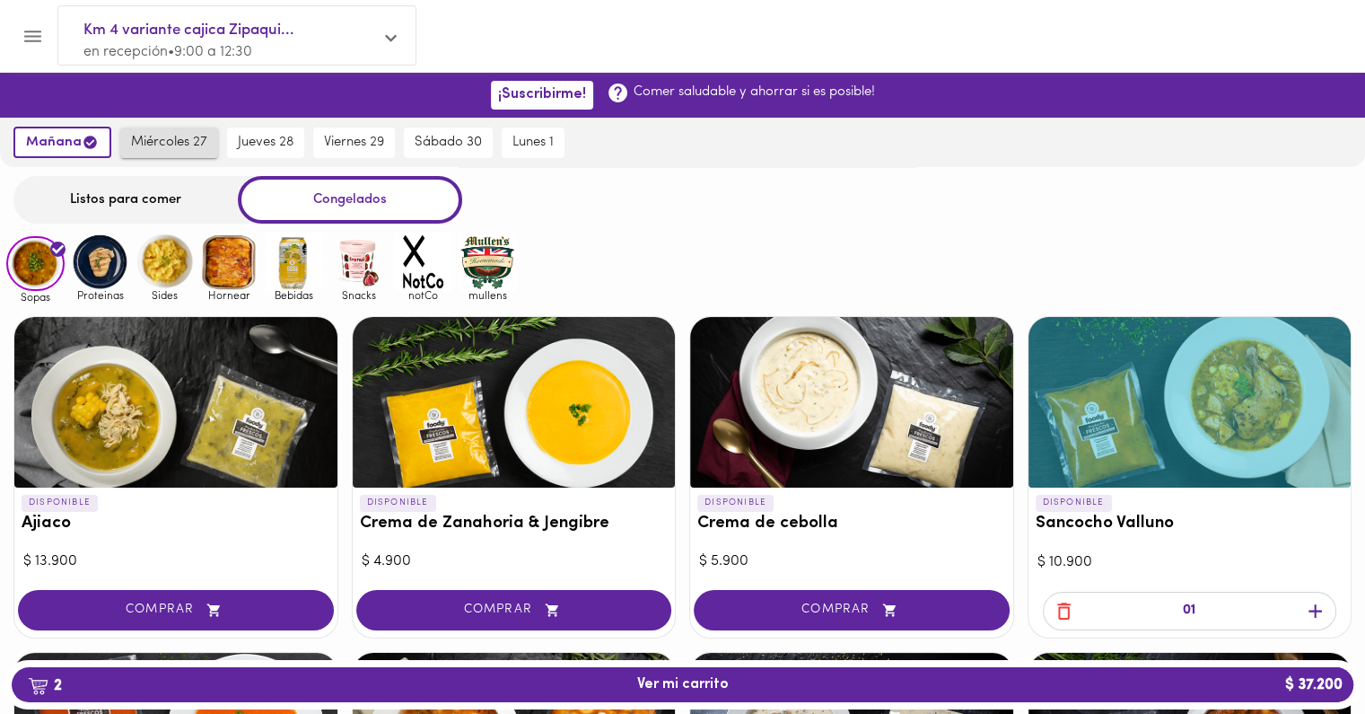
click at [178, 148] on span "miércoles 27" at bounding box center [169, 143] width 76 height 16
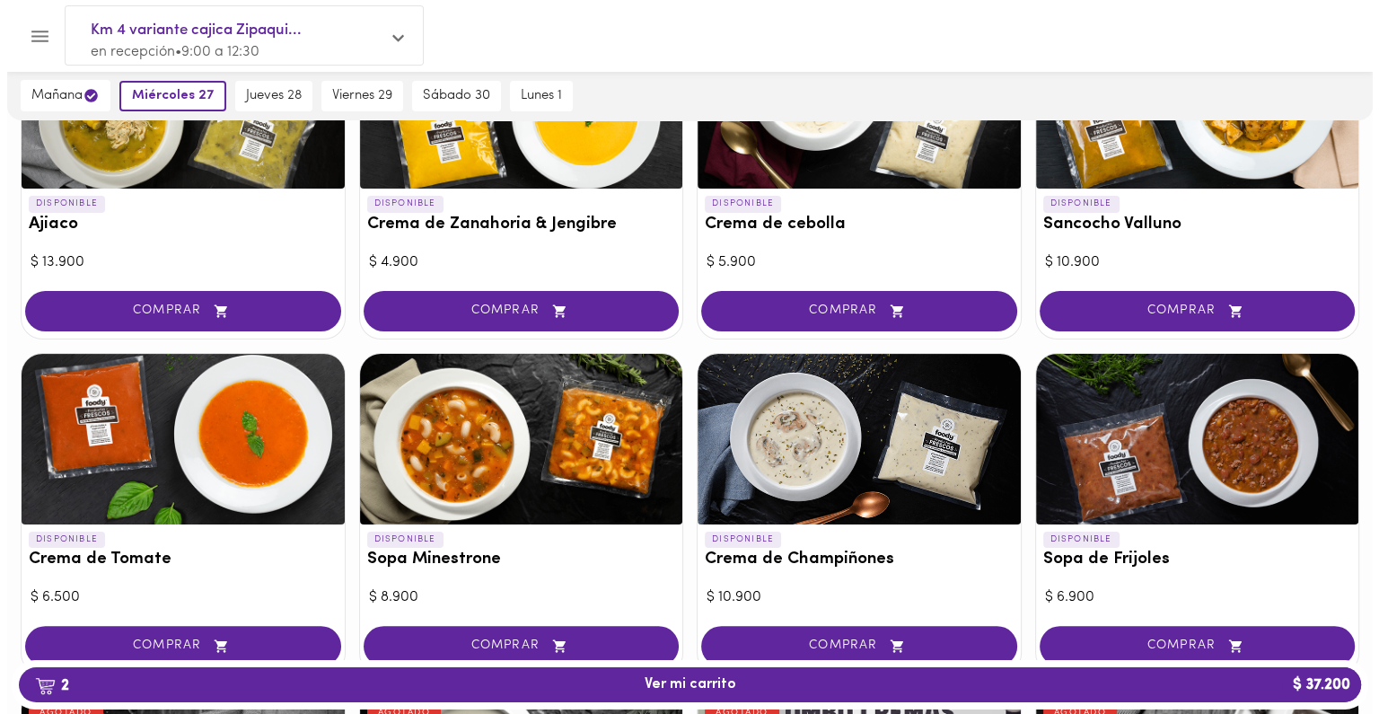
scroll to position [308, 0]
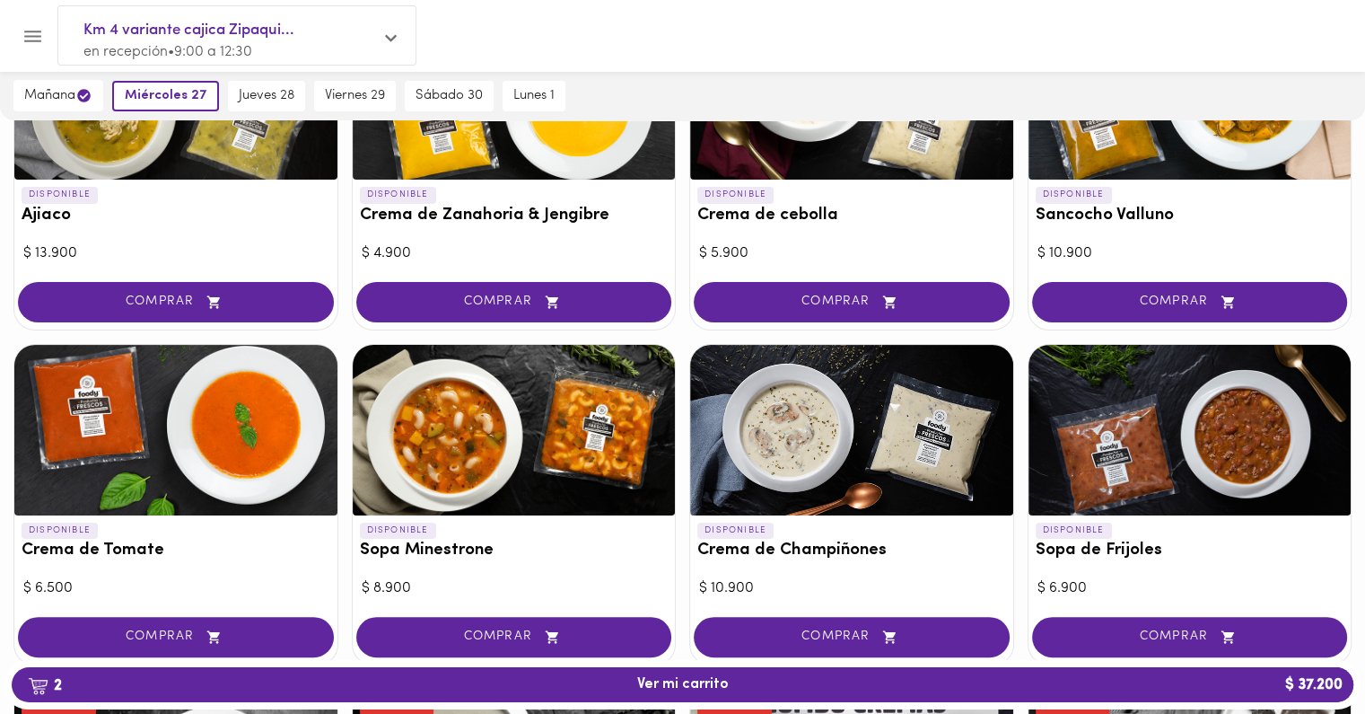
click at [841, 544] on h3 "Crema de Champiñones" at bounding box center [851, 550] width 309 height 19
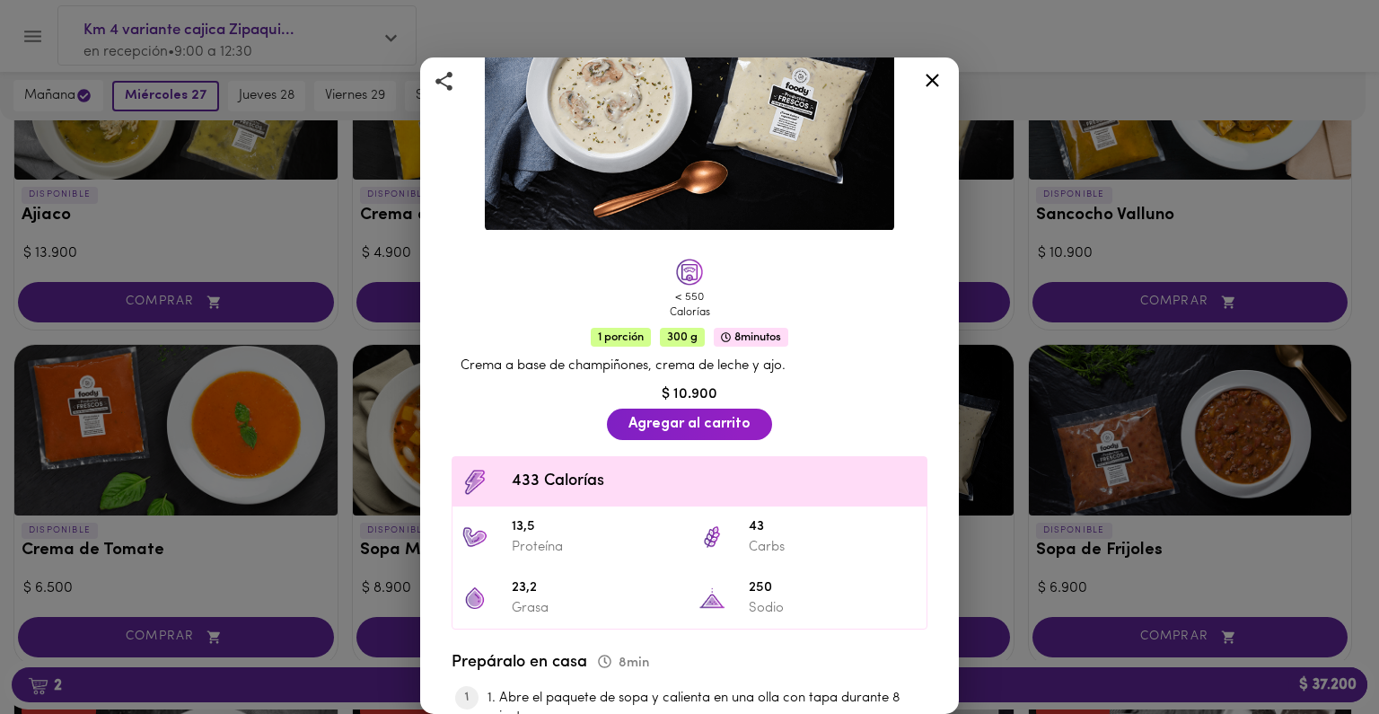
scroll to position [190, 0]
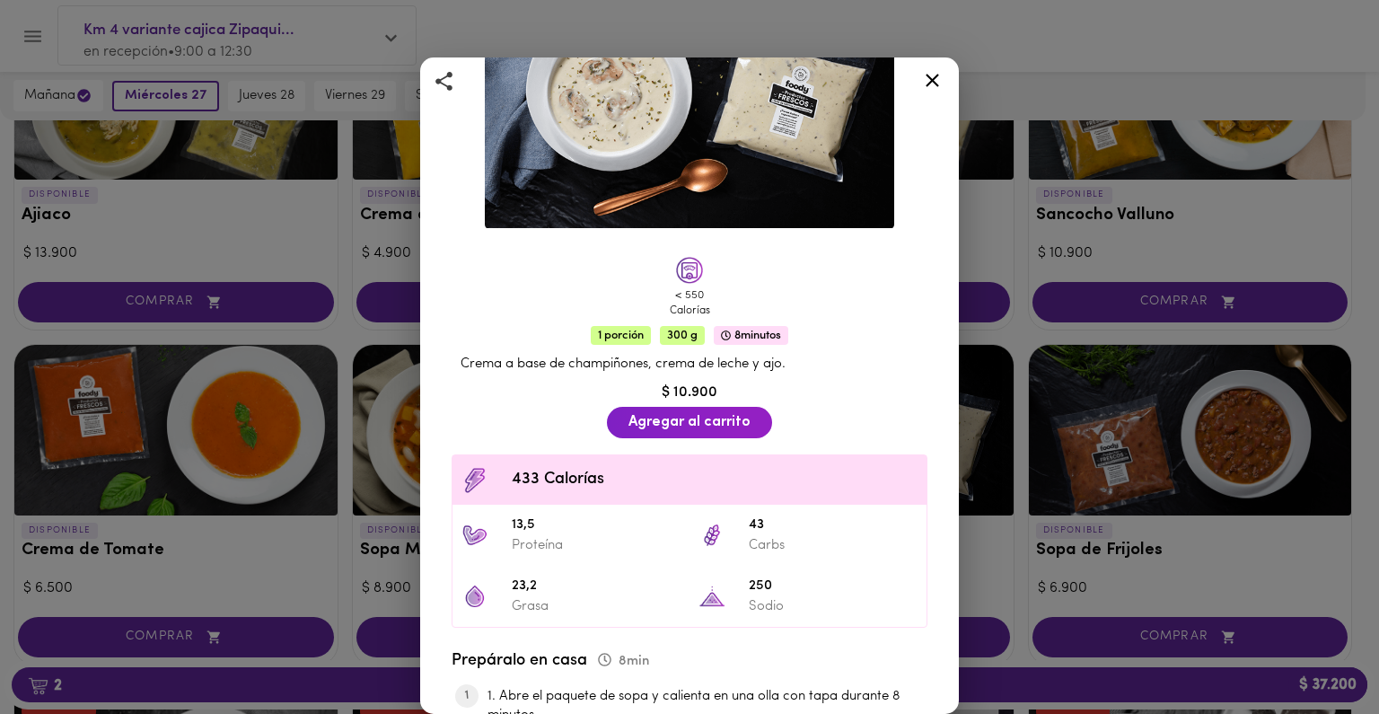
click at [959, 572] on div "Crema de Champiñones Casera de Mamá < 550 Calorías 1 porción 300 g 8 minutos Cr…" at bounding box center [689, 357] width 1379 height 714
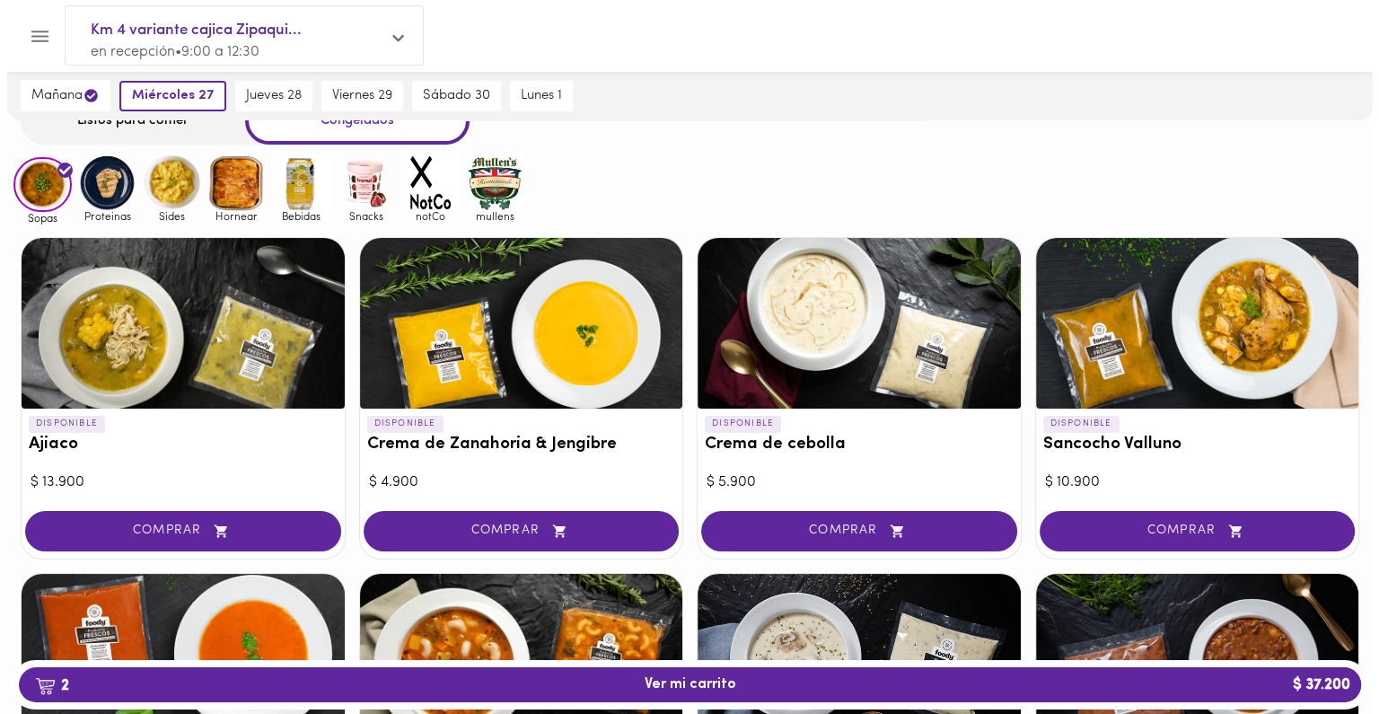
scroll to position [78, 0]
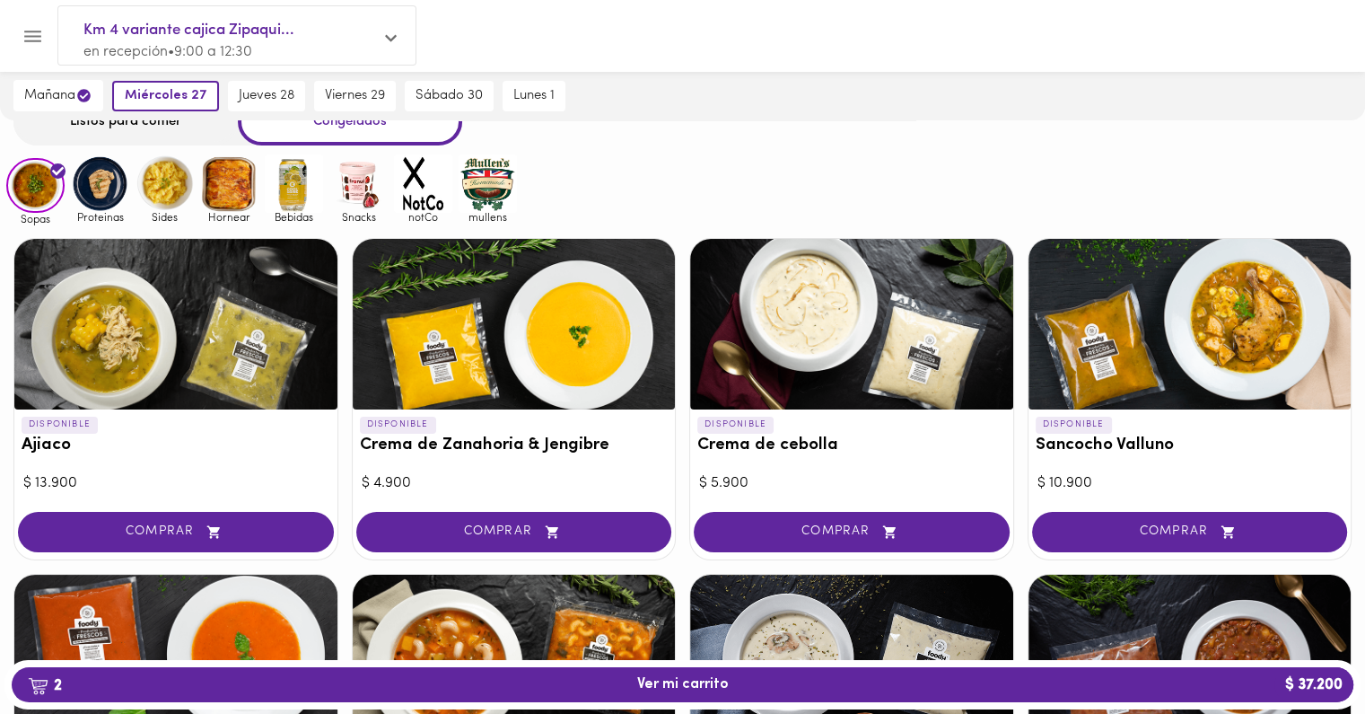
click at [1076, 447] on h3 "Sancocho Valluno" at bounding box center [1190, 445] width 309 height 19
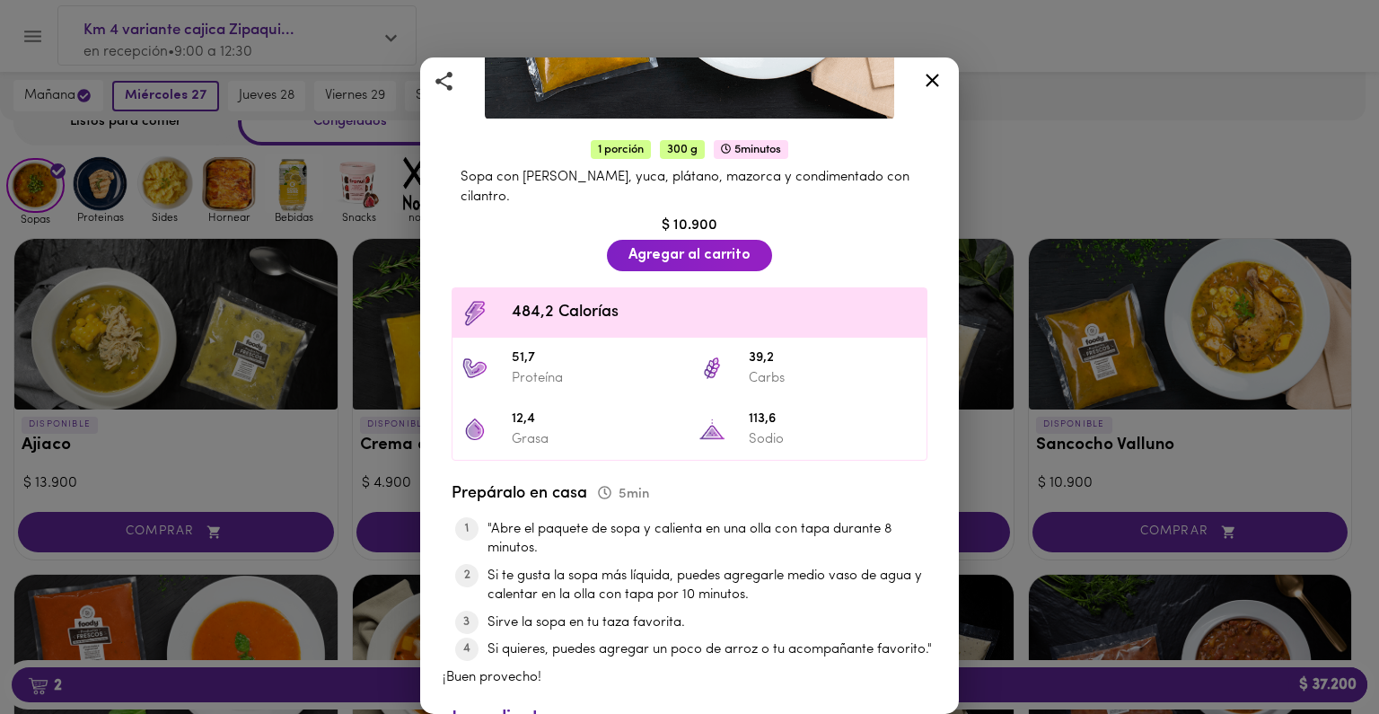
scroll to position [294, 0]
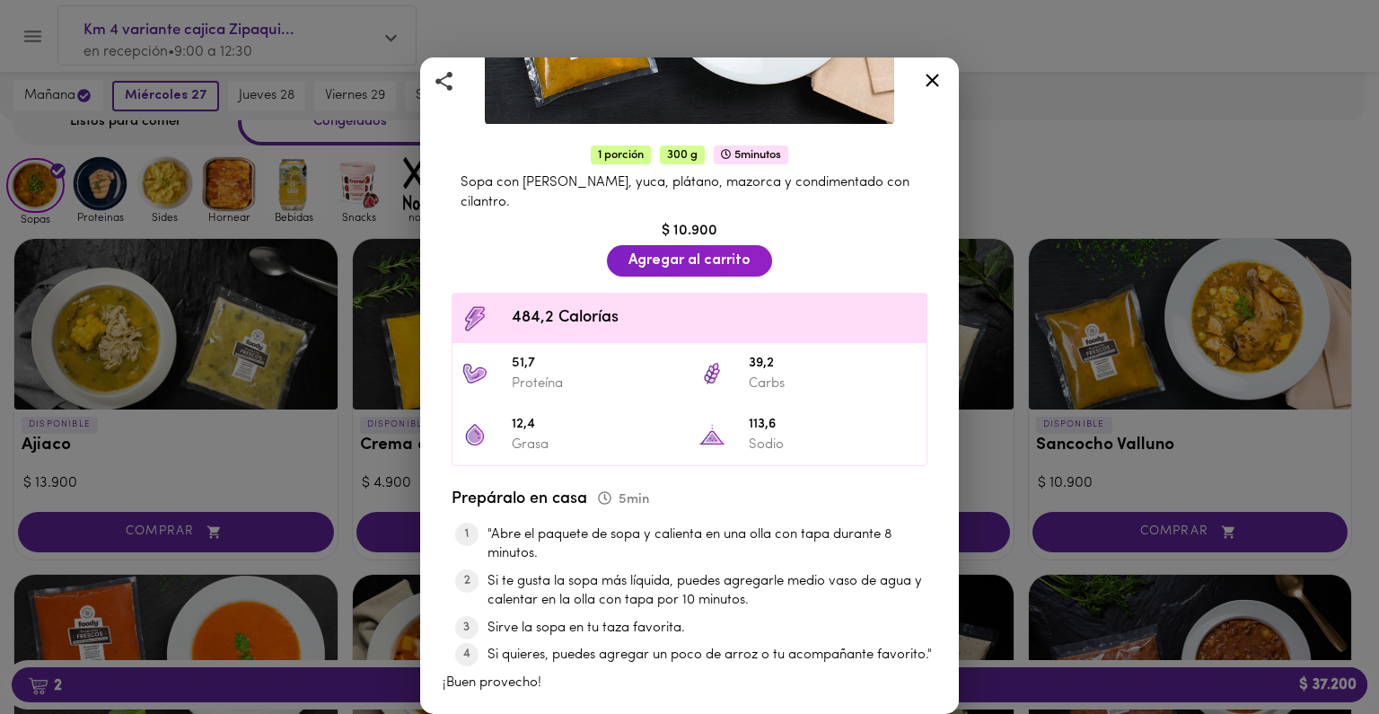
click at [1071, 127] on div "Sancocho Valluno Con Pierna Pernil 1 porción 300 g 5 minutos Sopa con pierna pe…" at bounding box center [689, 357] width 1379 height 714
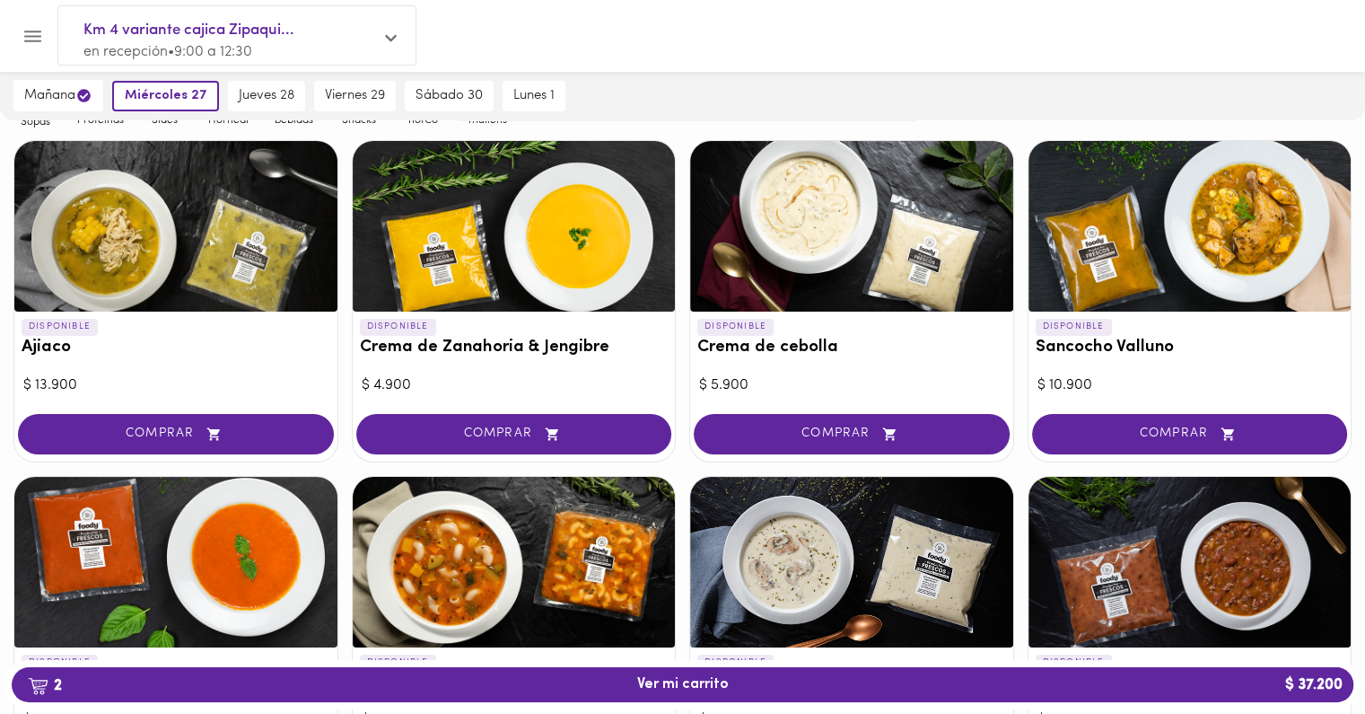
scroll to position [169, 0]
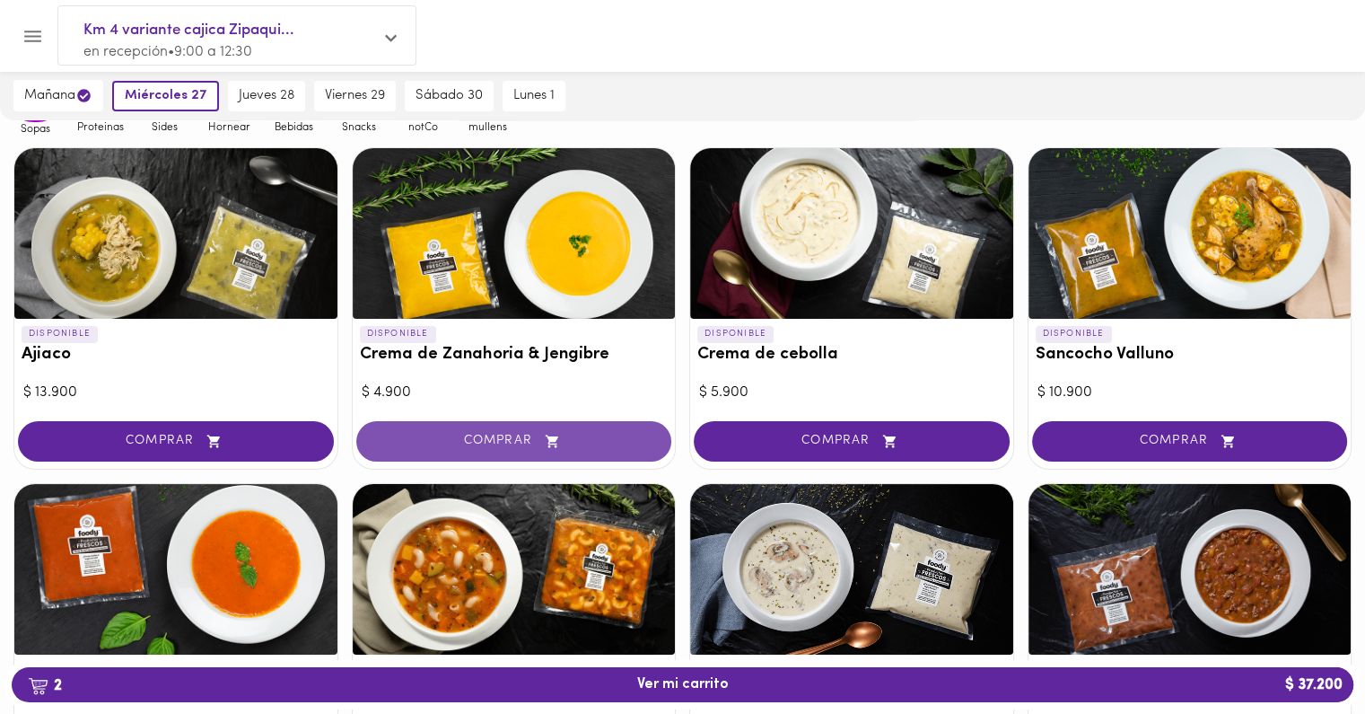
click at [460, 440] on span "COMPRAR" at bounding box center [514, 441] width 271 height 15
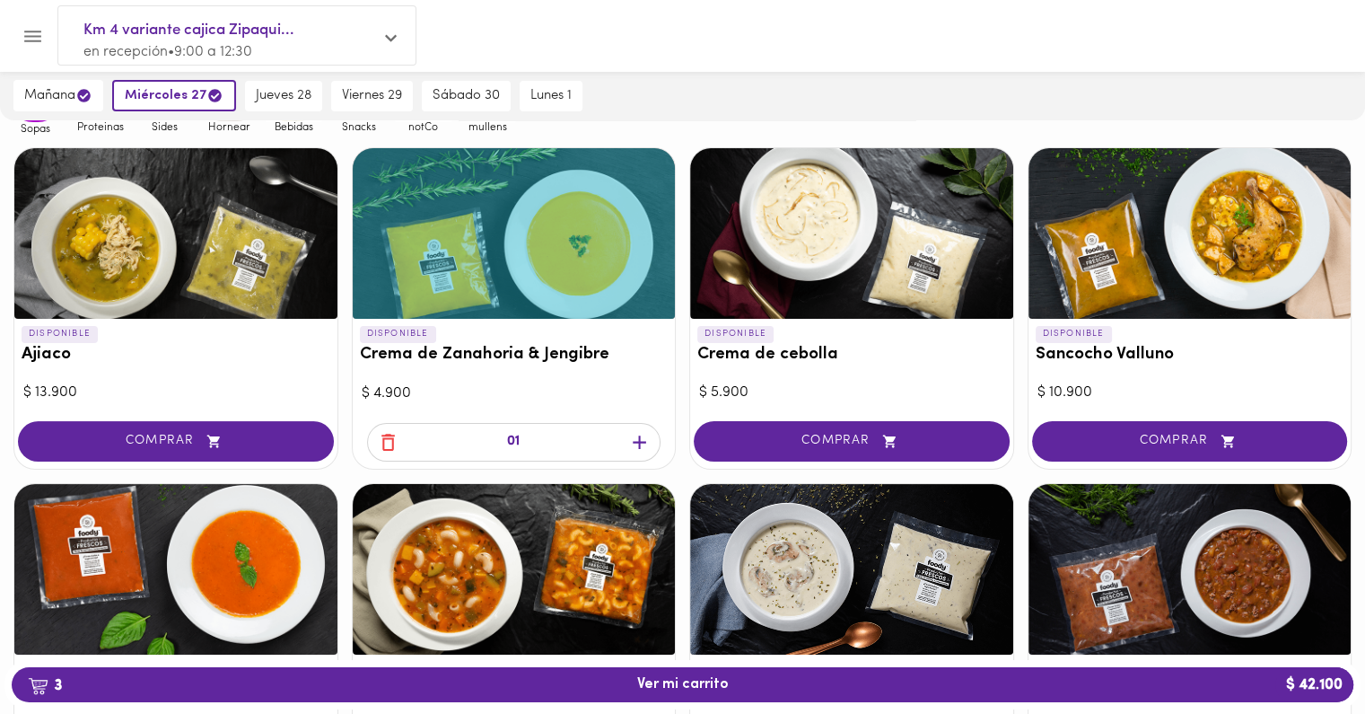
scroll to position [0, 0]
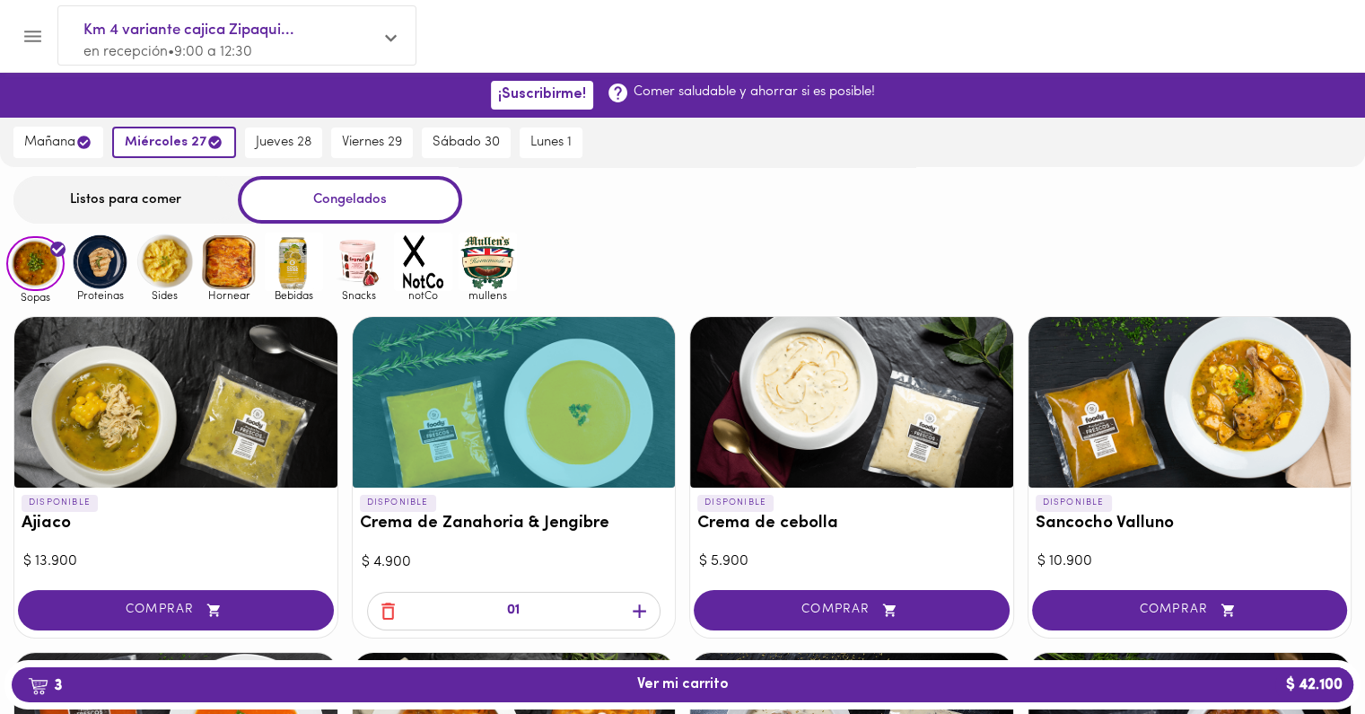
click at [90, 188] on div "Listos para comer" at bounding box center [125, 200] width 224 height 48
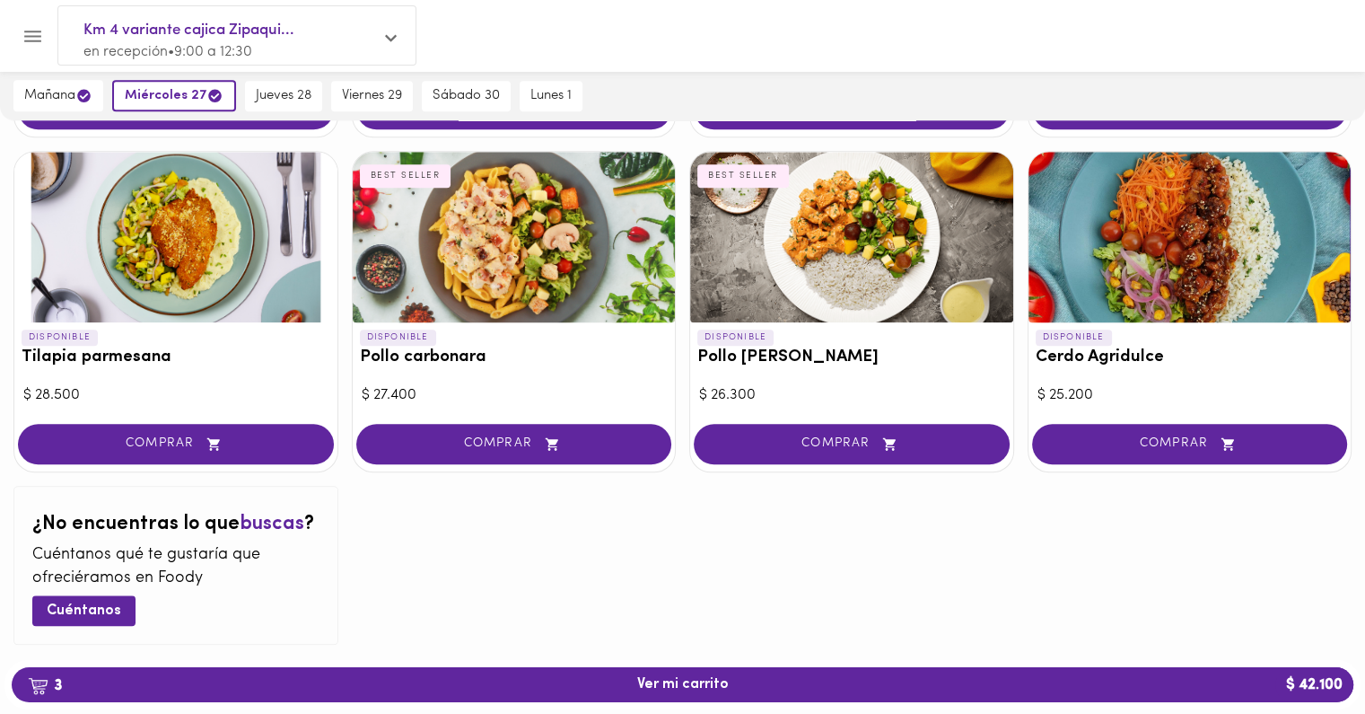
scroll to position [1769, 0]
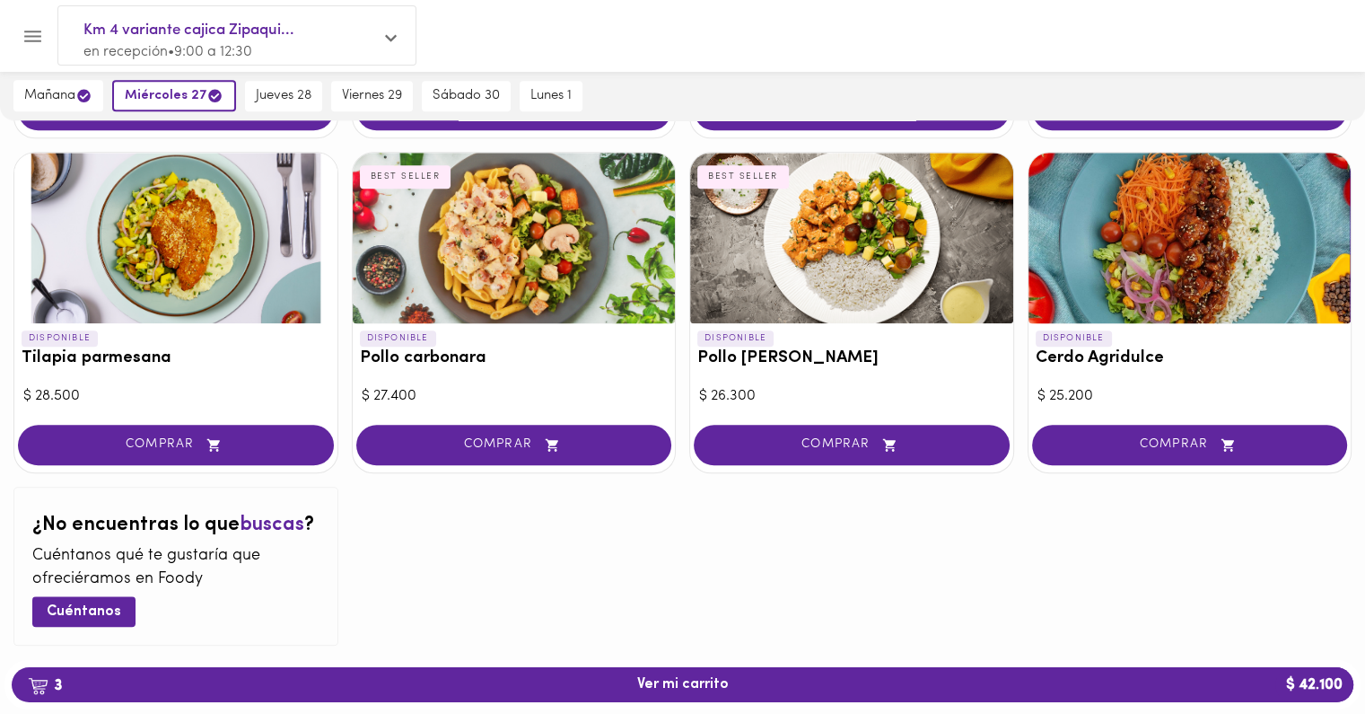
click at [173, 305] on div at bounding box center [175, 238] width 323 height 171
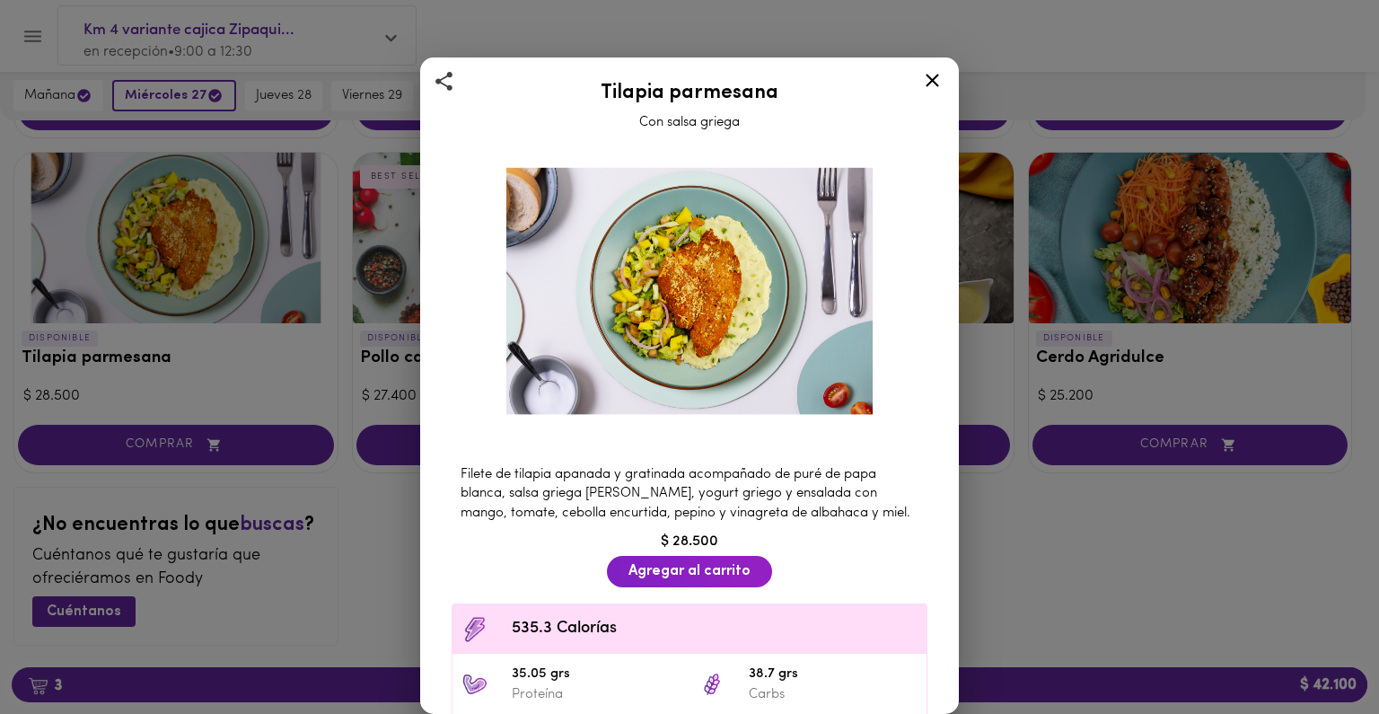
click at [390, 518] on div "Tilapia parmesana Con salsa griega Filete de tilapia apanada y gratinada acompa…" at bounding box center [689, 357] width 1379 height 714
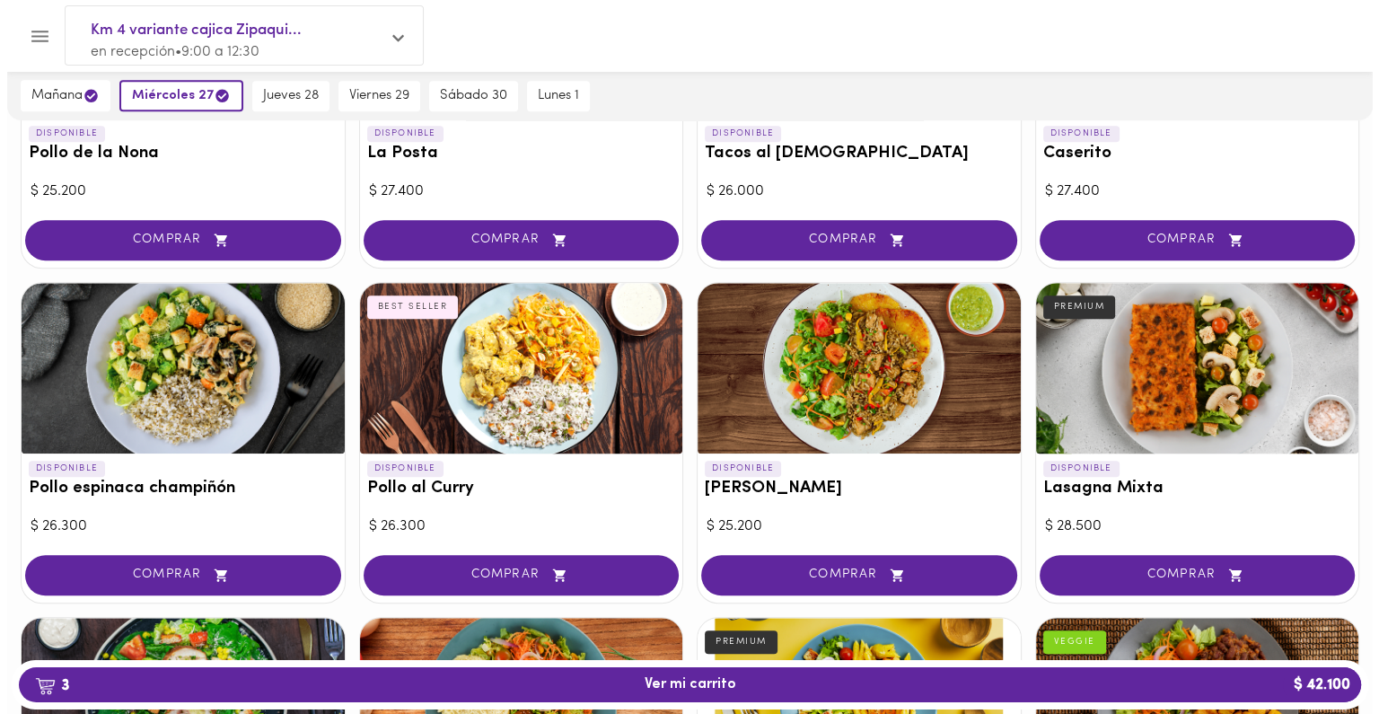
scroll to position [961, 0]
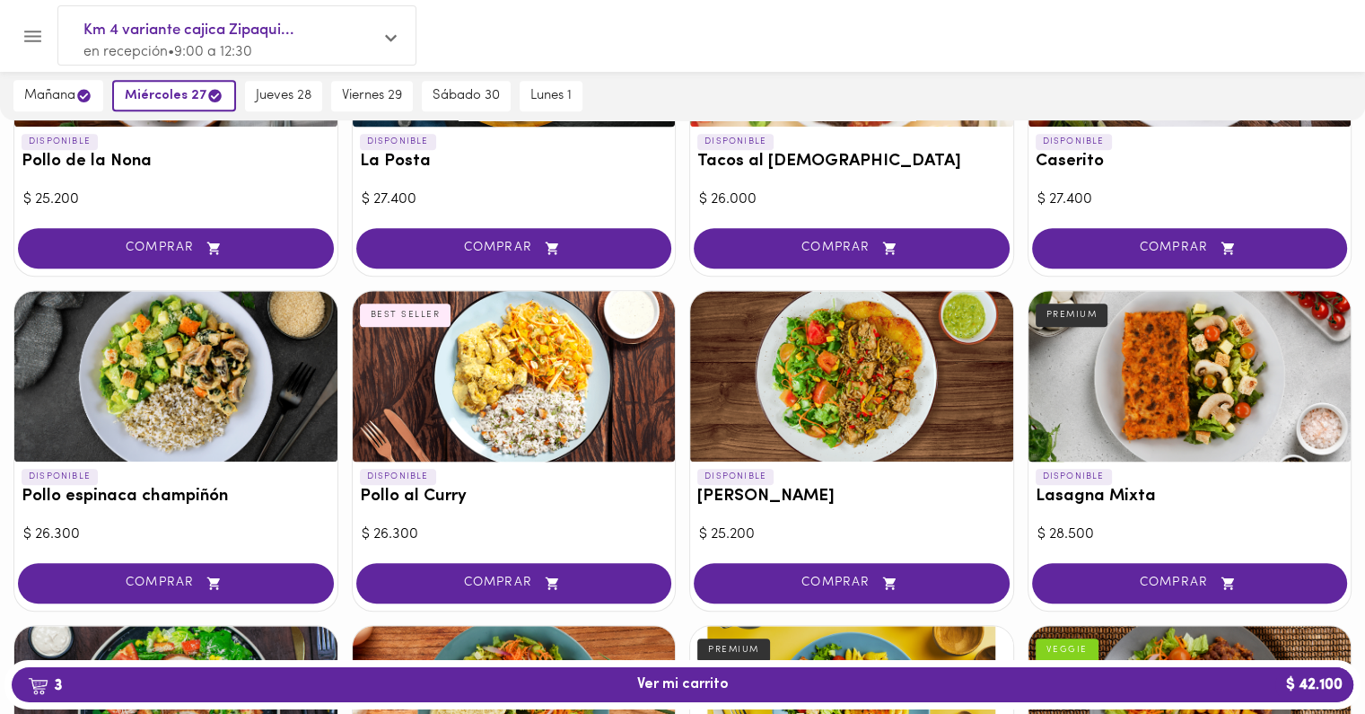
click at [1128, 416] on div at bounding box center [1190, 376] width 323 height 171
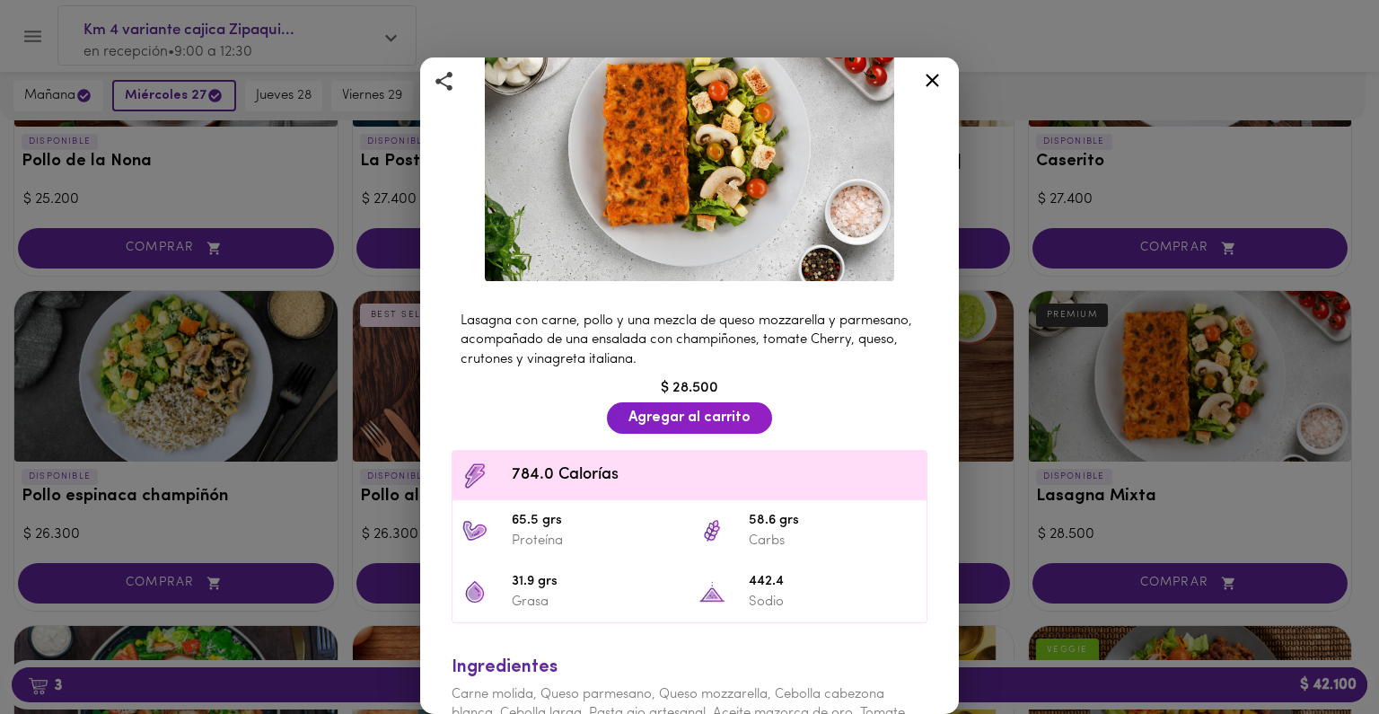
scroll to position [140, 0]
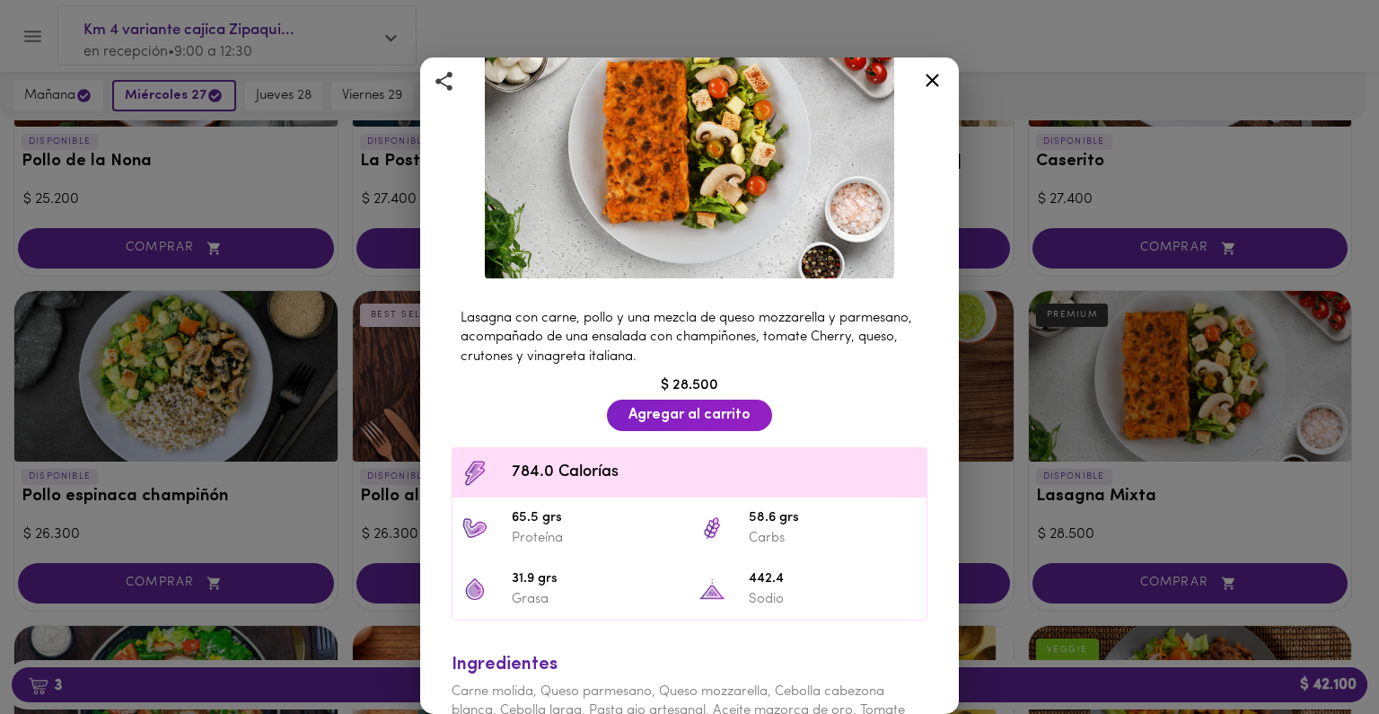
click at [991, 483] on div "Lasagna Mixta Bolognesa Y Pollo Bechamel PREMIUM Lasagna con carne, pollo y una…" at bounding box center [689, 357] width 1379 height 714
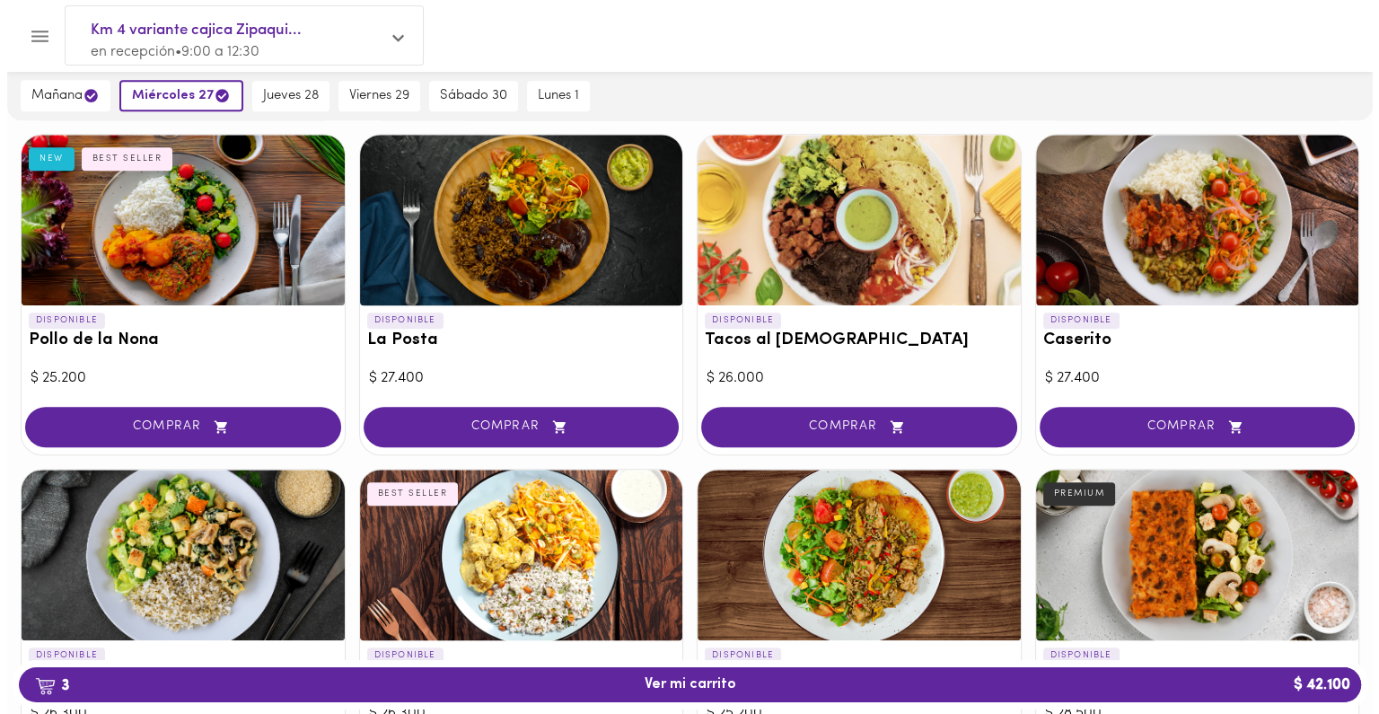
scroll to position [784, 0]
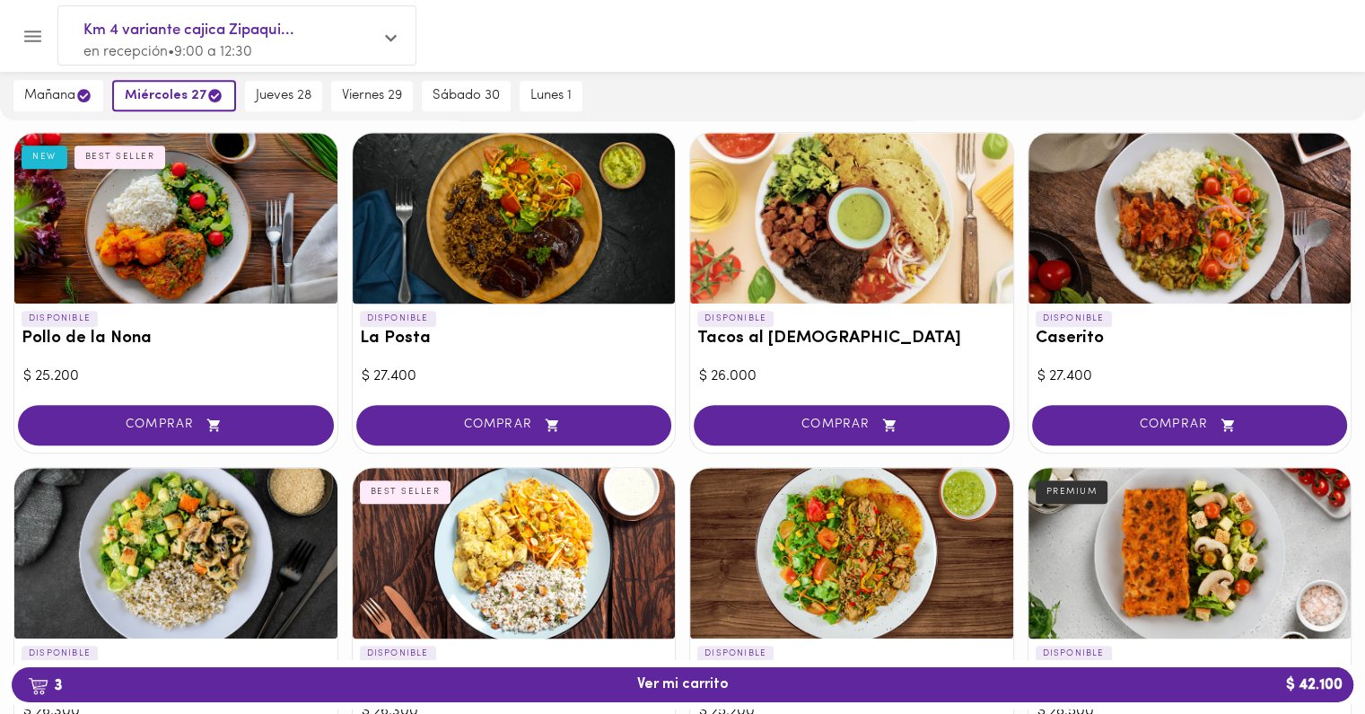
click at [215, 232] on div at bounding box center [175, 218] width 323 height 171
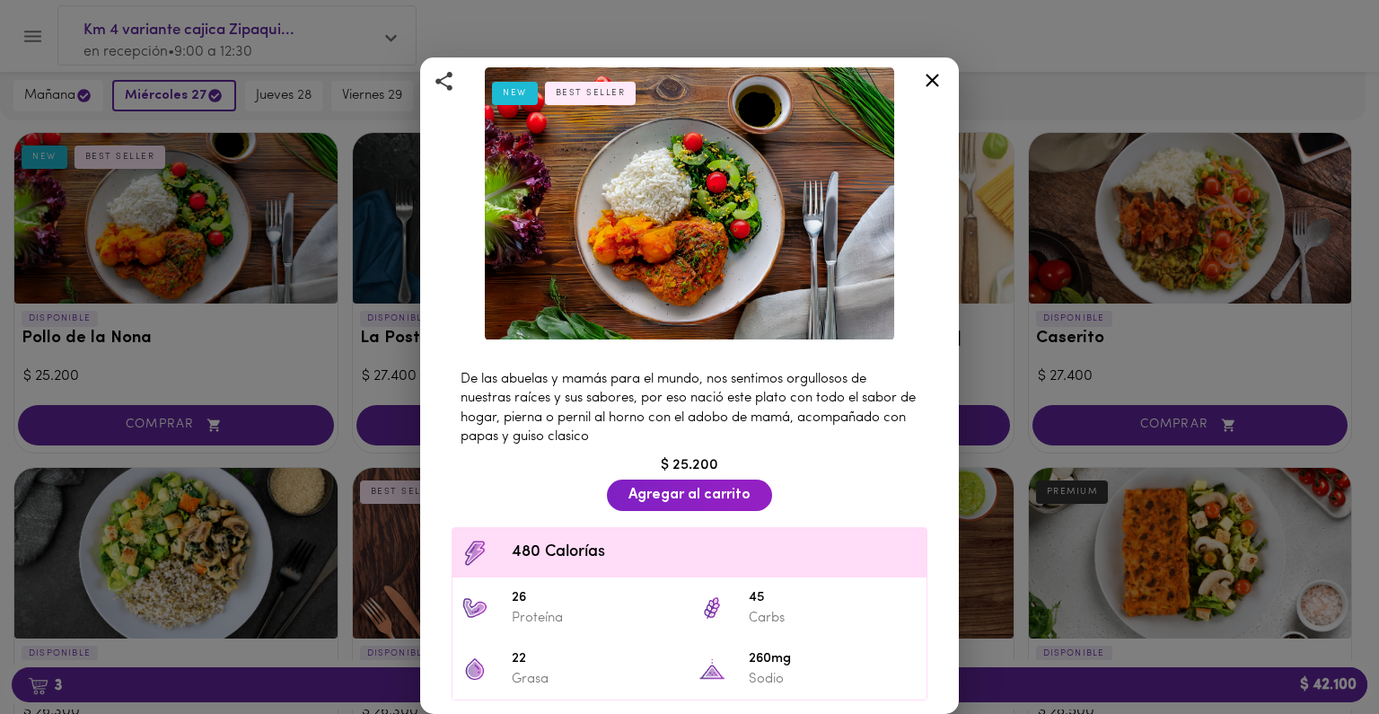
scroll to position [83, 0]
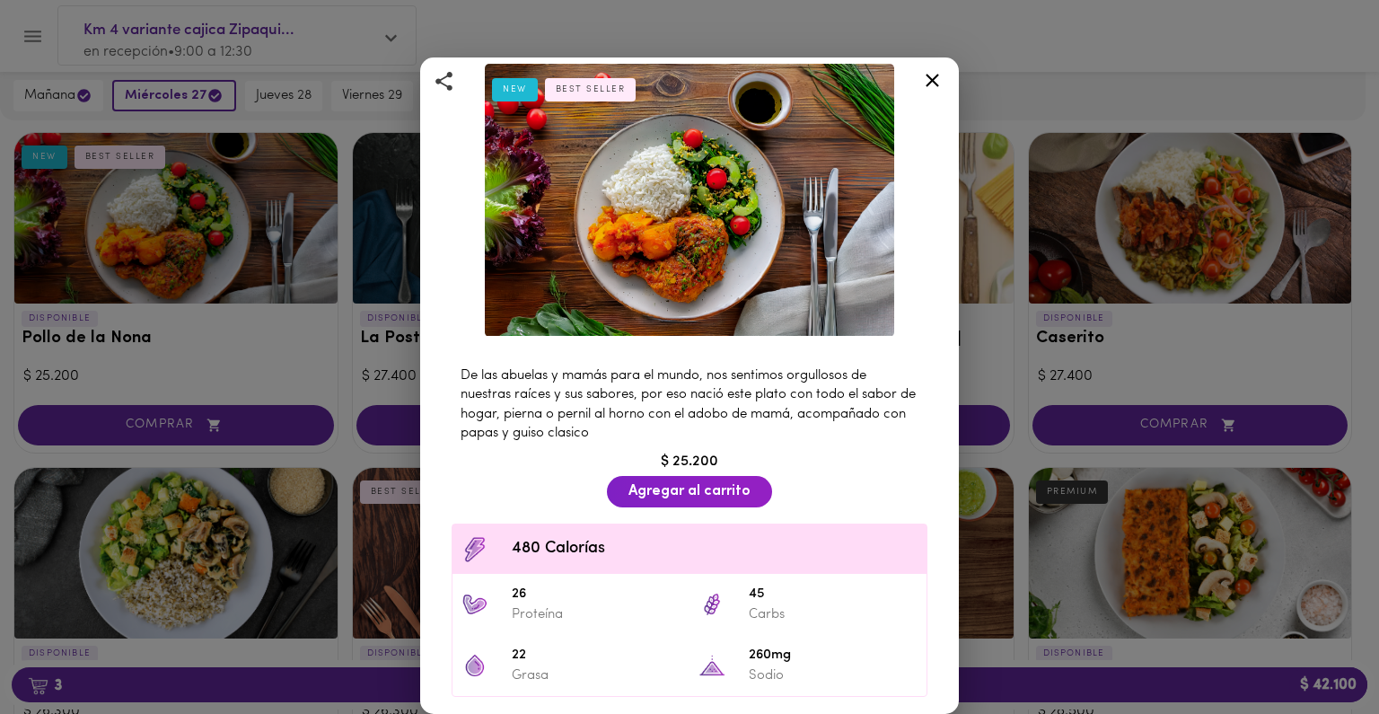
click at [298, 379] on div "Pollo de la Nona Receta clasica de Pollo Sudado NEW BEST SELLER De las abuelas …" at bounding box center [689, 357] width 1379 height 714
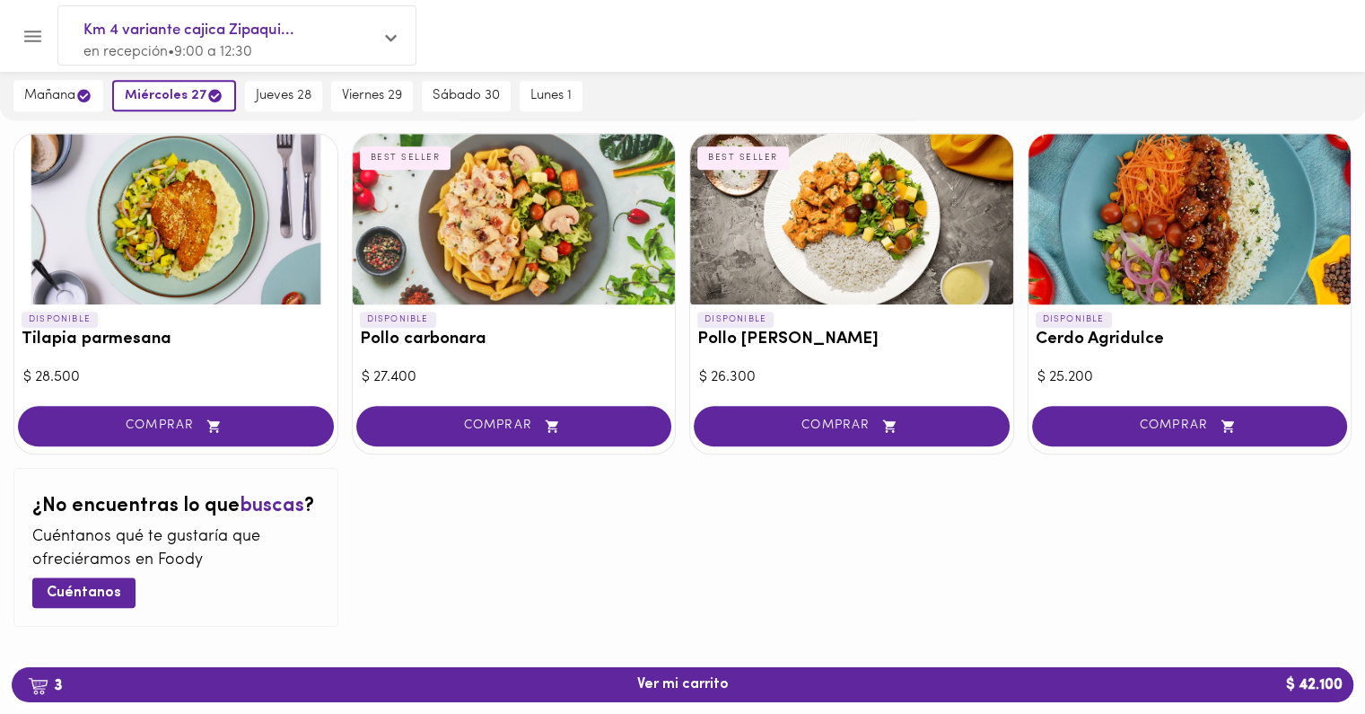
scroll to position [1790, 0]
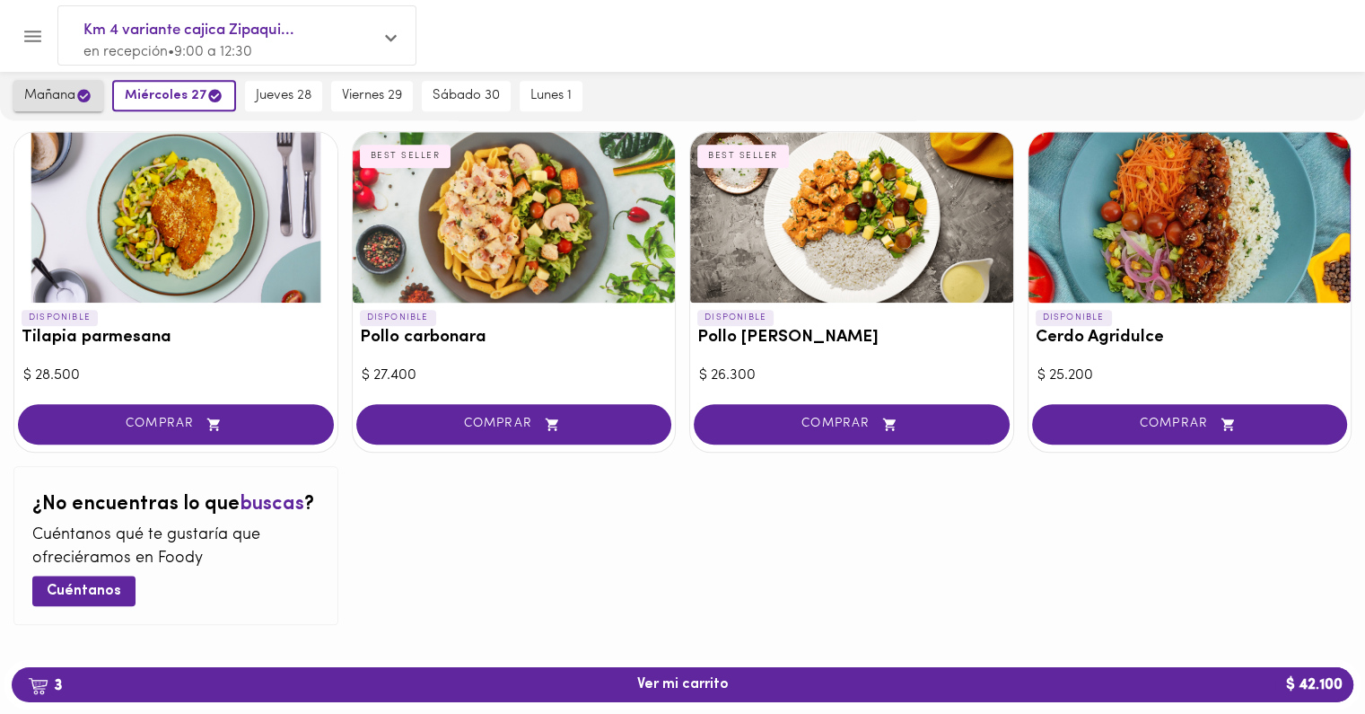
click at [53, 87] on span "mañana" at bounding box center [58, 95] width 68 height 17
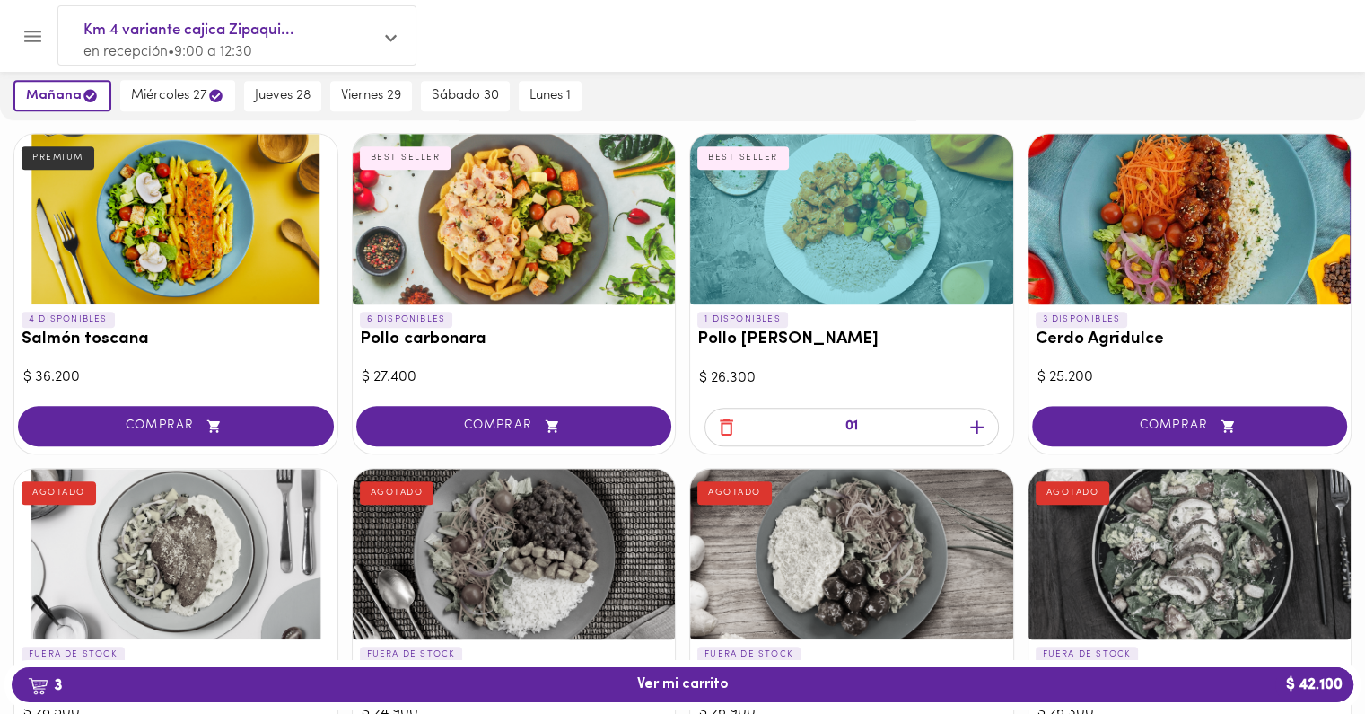
scroll to position [1126, 0]
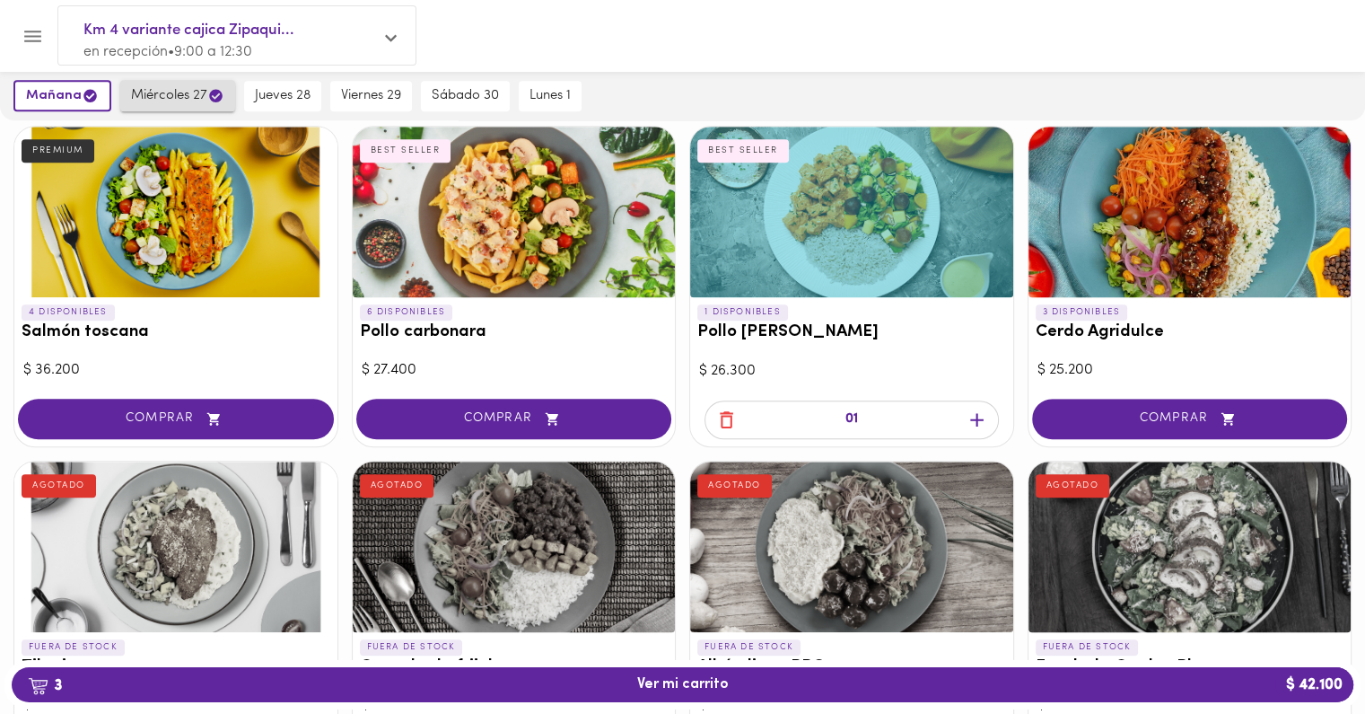
click at [162, 84] on button "miércoles 27" at bounding box center [177, 95] width 115 height 31
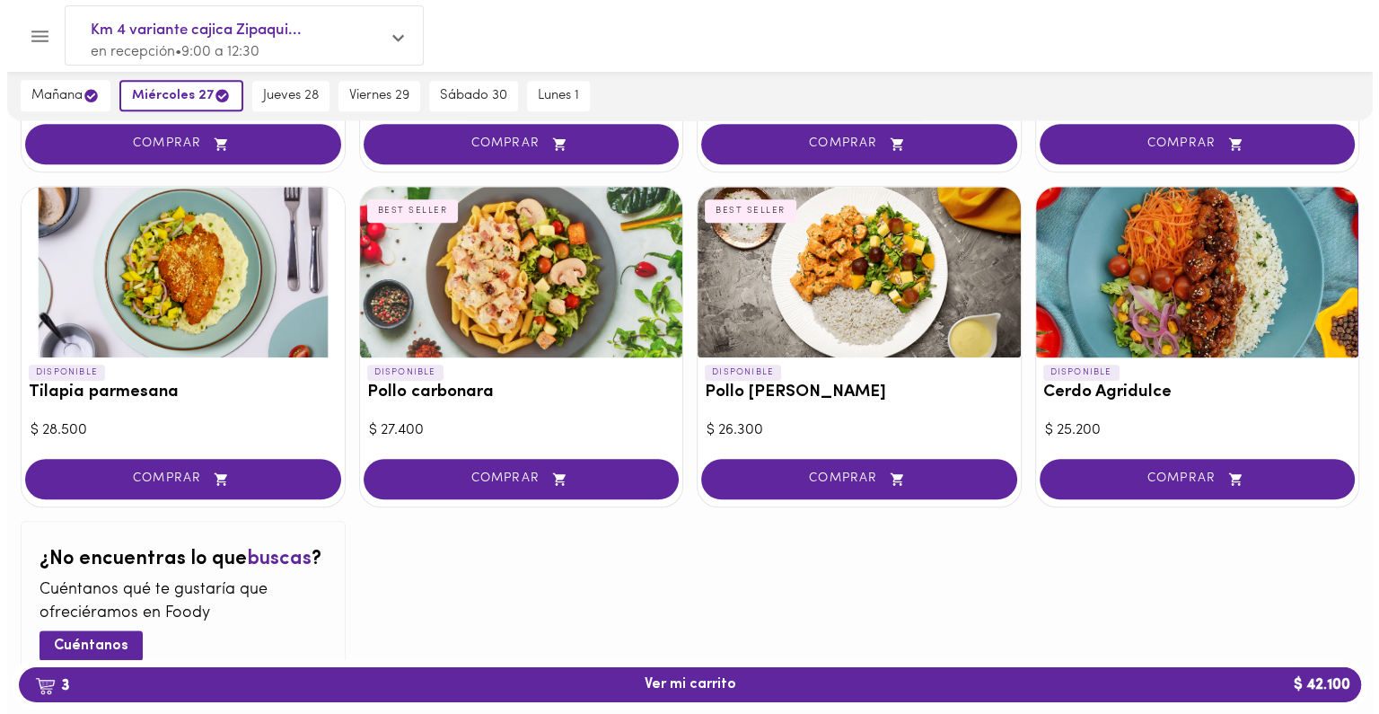
scroll to position [1743, 0]
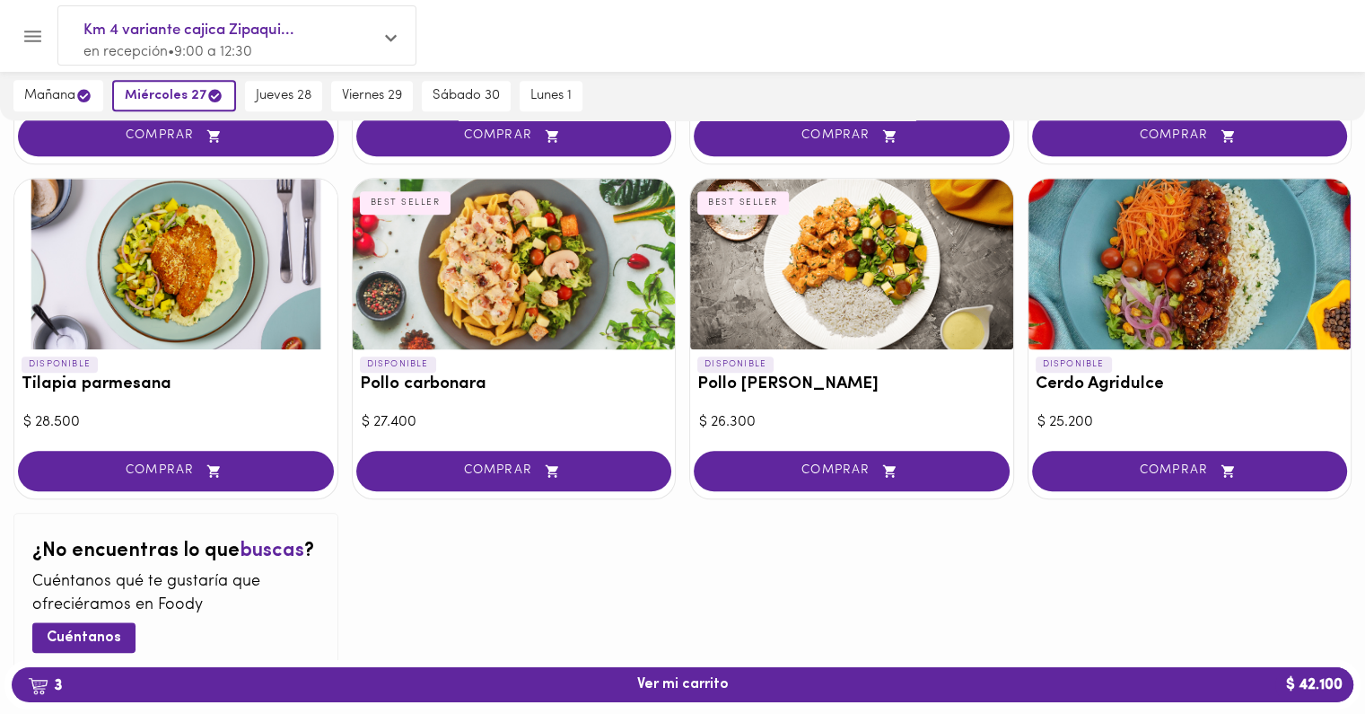
click at [1107, 313] on div at bounding box center [1190, 264] width 323 height 171
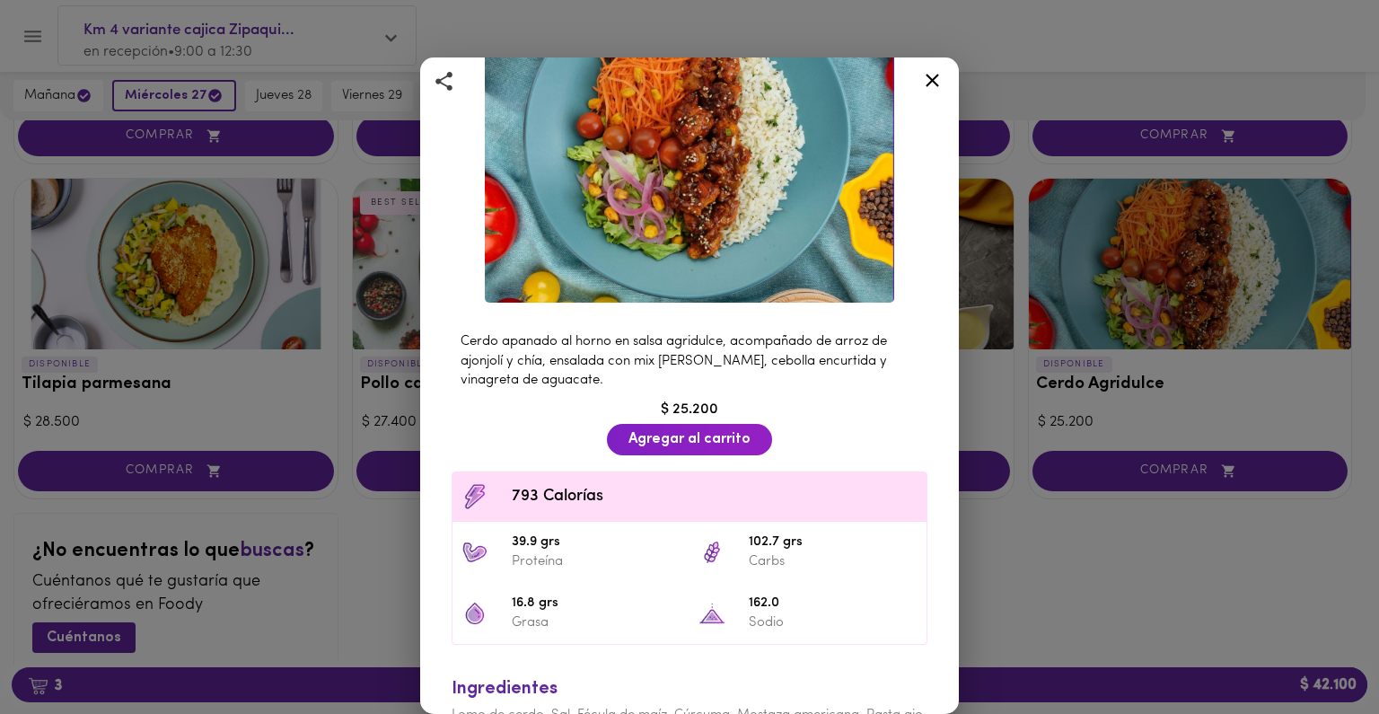
scroll to position [183, 0]
click at [1043, 552] on div "Cerdo Agridulce Con Arroz al Wok Cerdo apanado al horno en salsa agridulce, aco…" at bounding box center [689, 357] width 1379 height 714
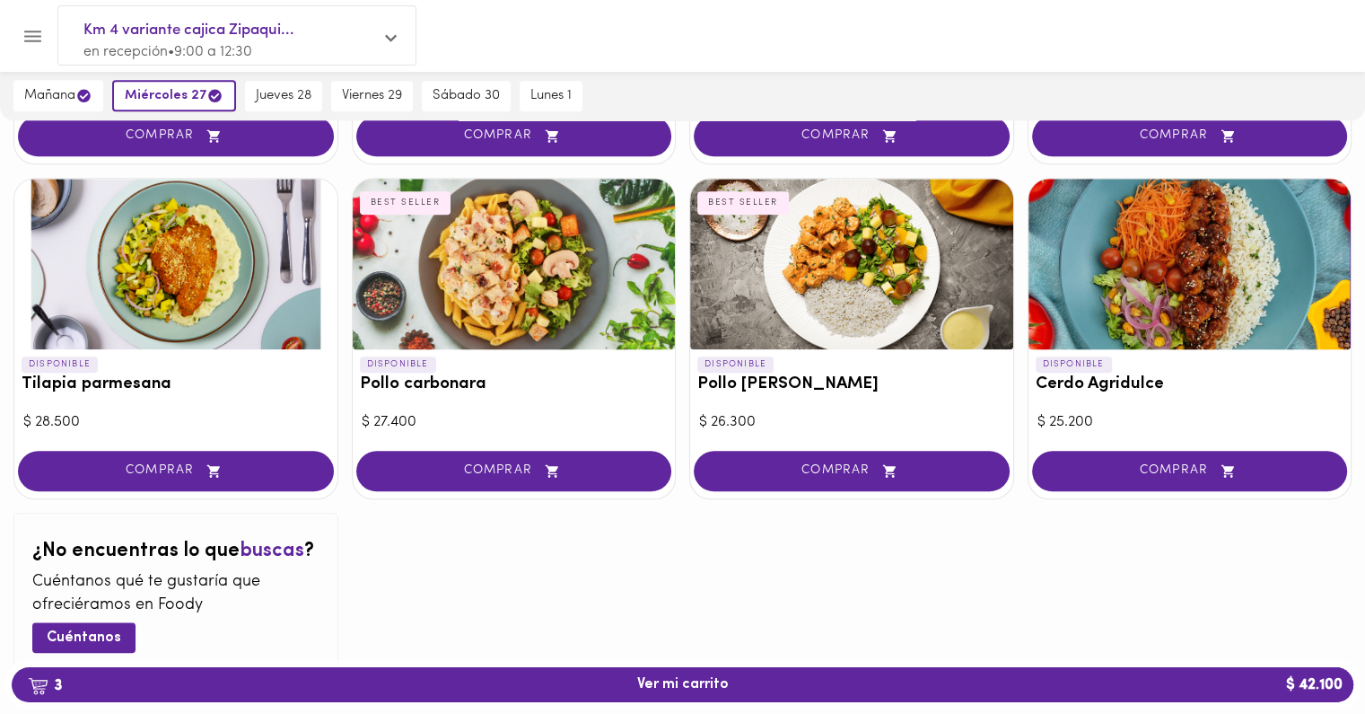
click at [858, 288] on div at bounding box center [851, 264] width 323 height 171
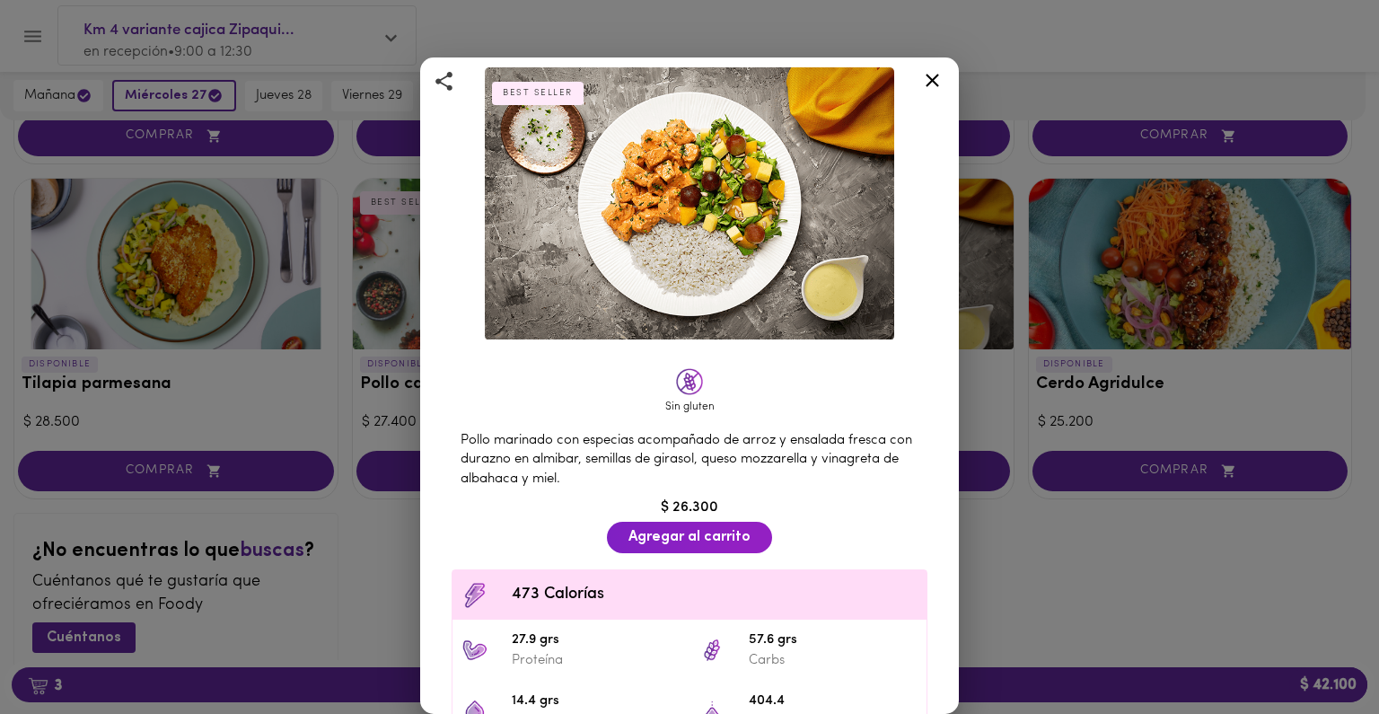
scroll to position [88, 0]
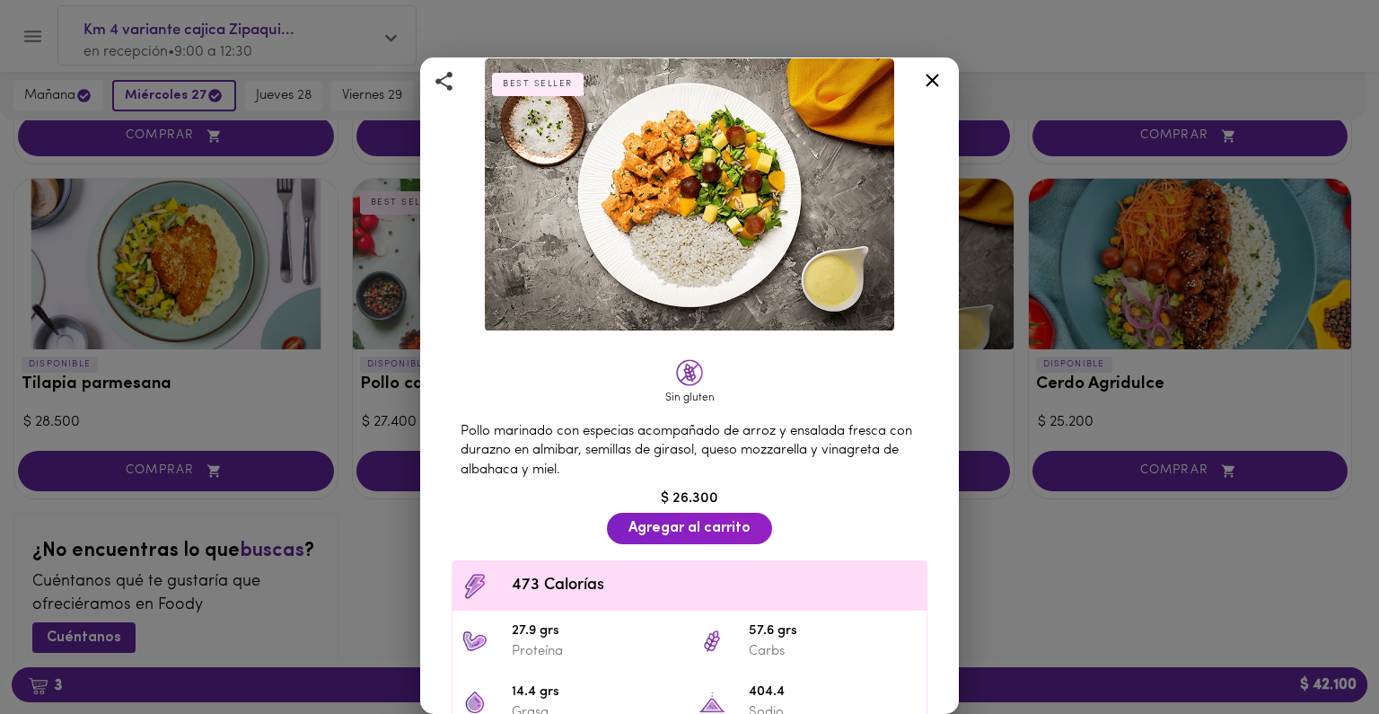
click at [1053, 608] on div "Pollo Tikka Massala Salsa [PERSON_NAME] y Coco BEST SELLER Sin gluten Pollo mar…" at bounding box center [689, 357] width 1379 height 714
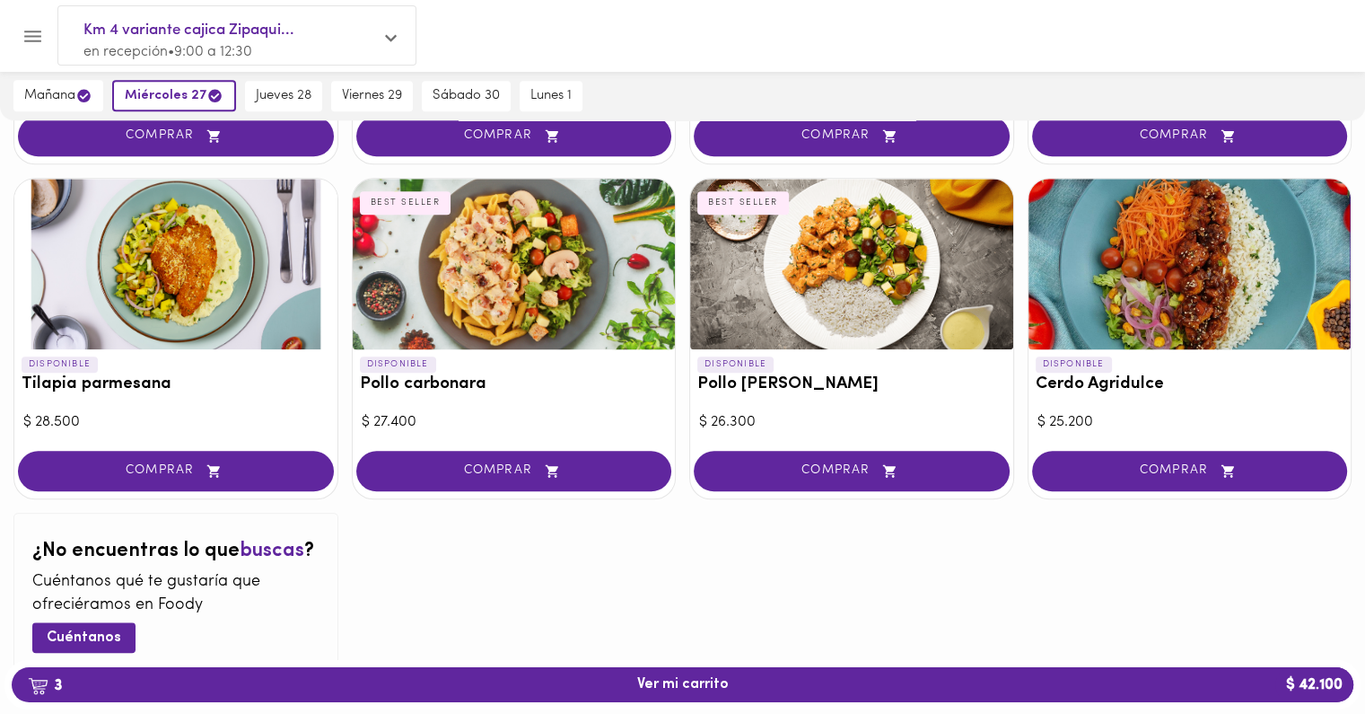
click at [545, 266] on div at bounding box center [514, 264] width 323 height 171
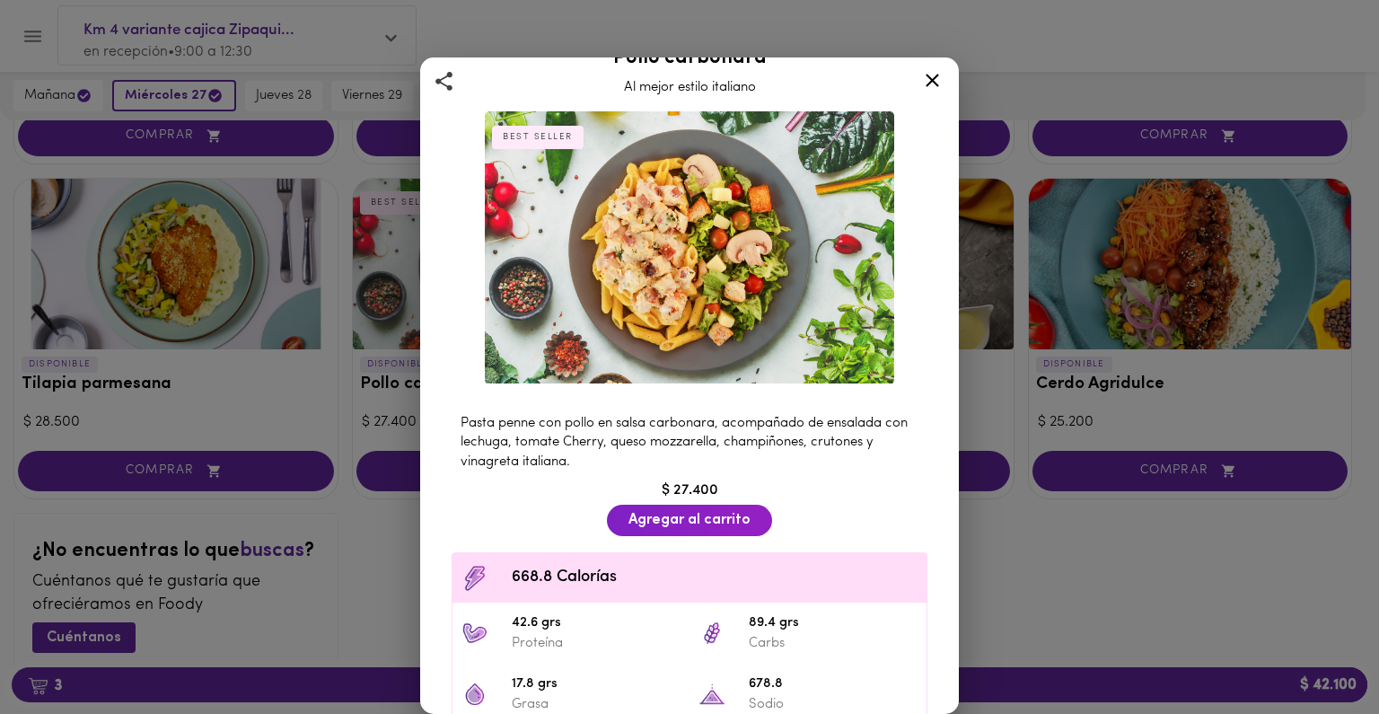
scroll to position [37, 0]
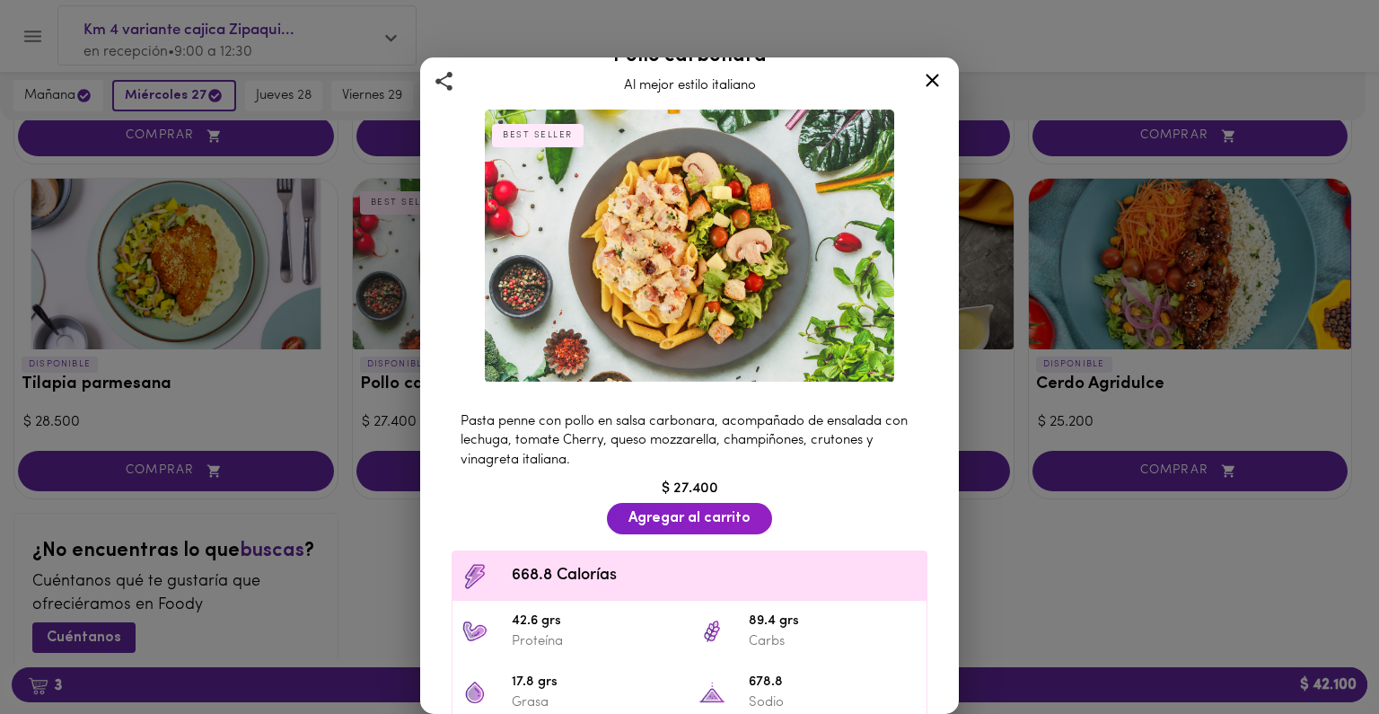
click at [353, 566] on div "Pollo carbonara Al mejor estilo italiano BEST SELLER Pasta penne con pollo en s…" at bounding box center [689, 357] width 1379 height 714
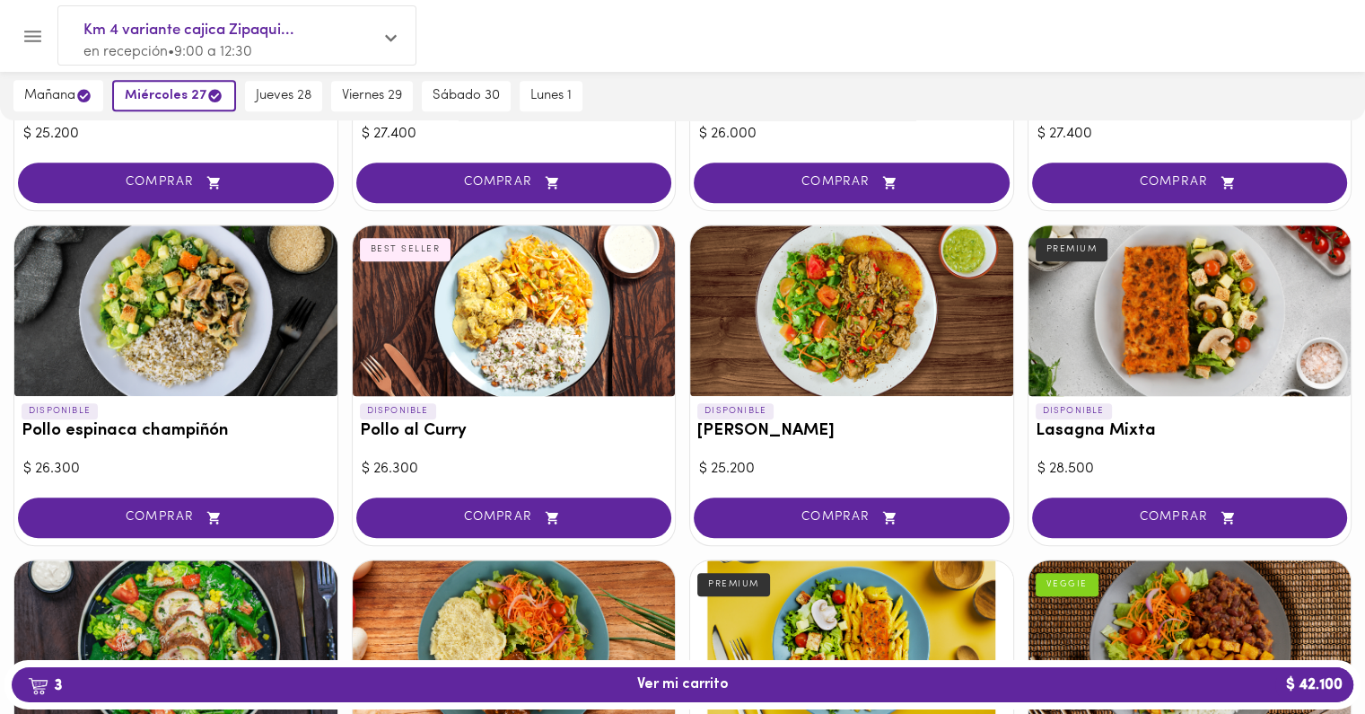
scroll to position [1021, 0]
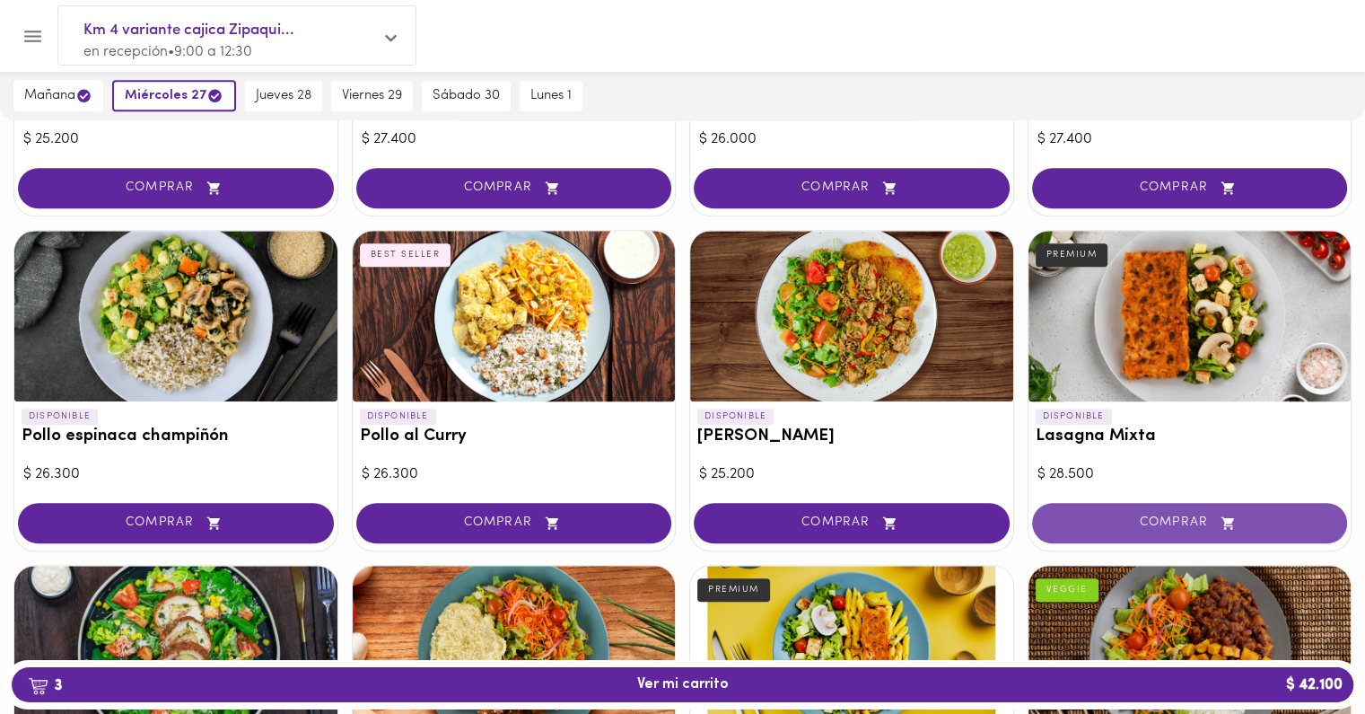
click at [1150, 527] on span "COMPRAR" at bounding box center [1190, 522] width 271 height 15
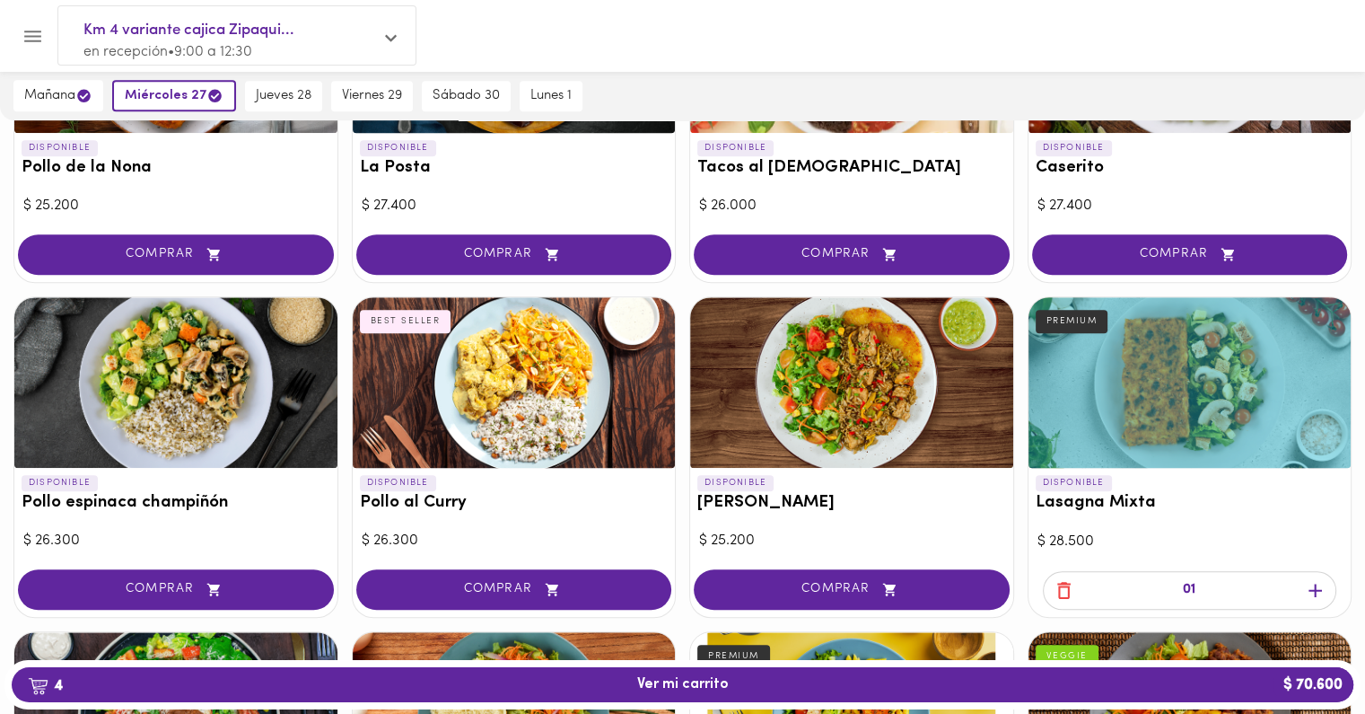
scroll to position [942, 0]
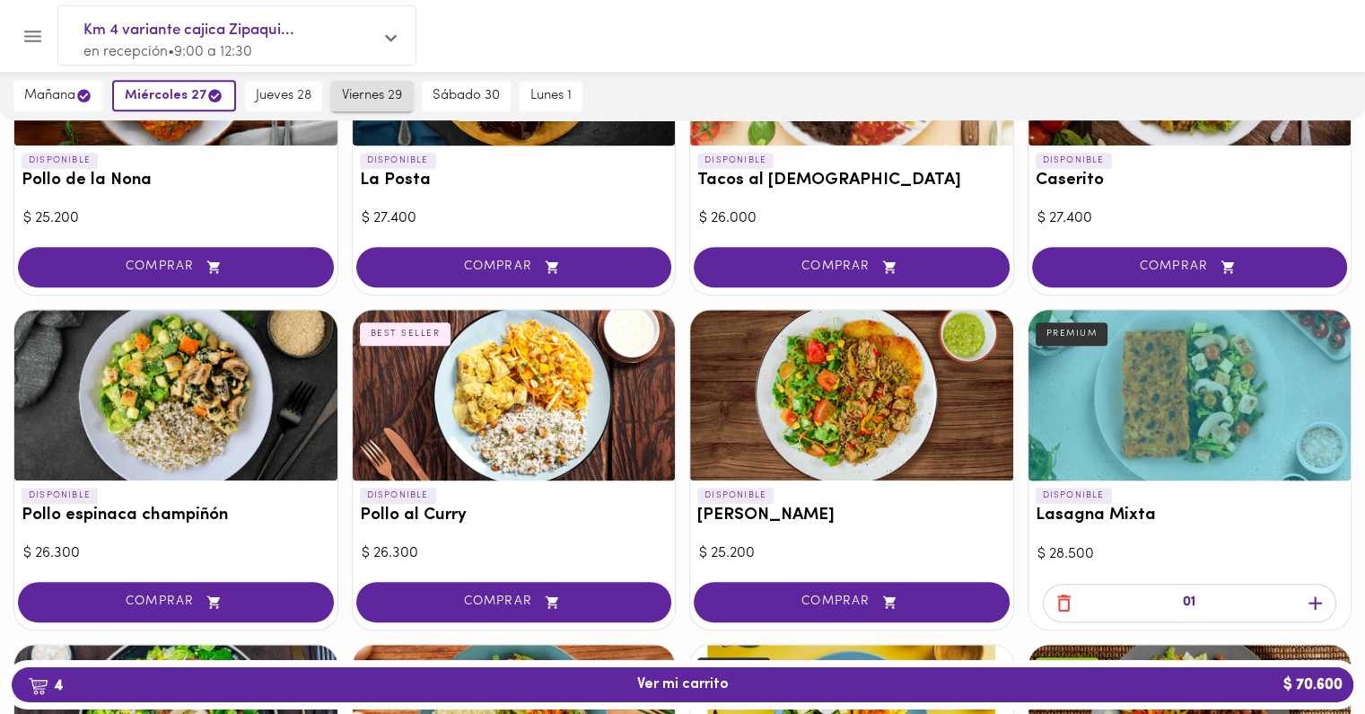
click at [361, 92] on span "viernes 29" at bounding box center [372, 96] width 60 height 16
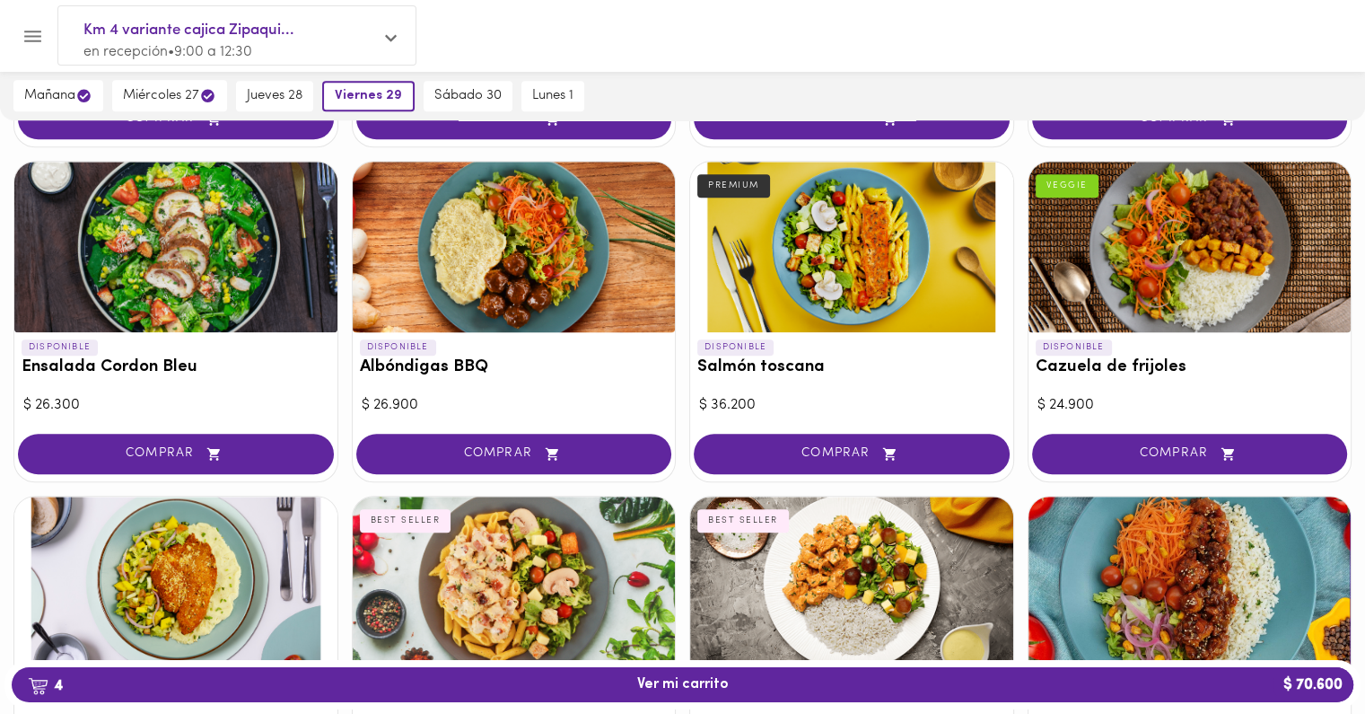
scroll to position [1424, 0]
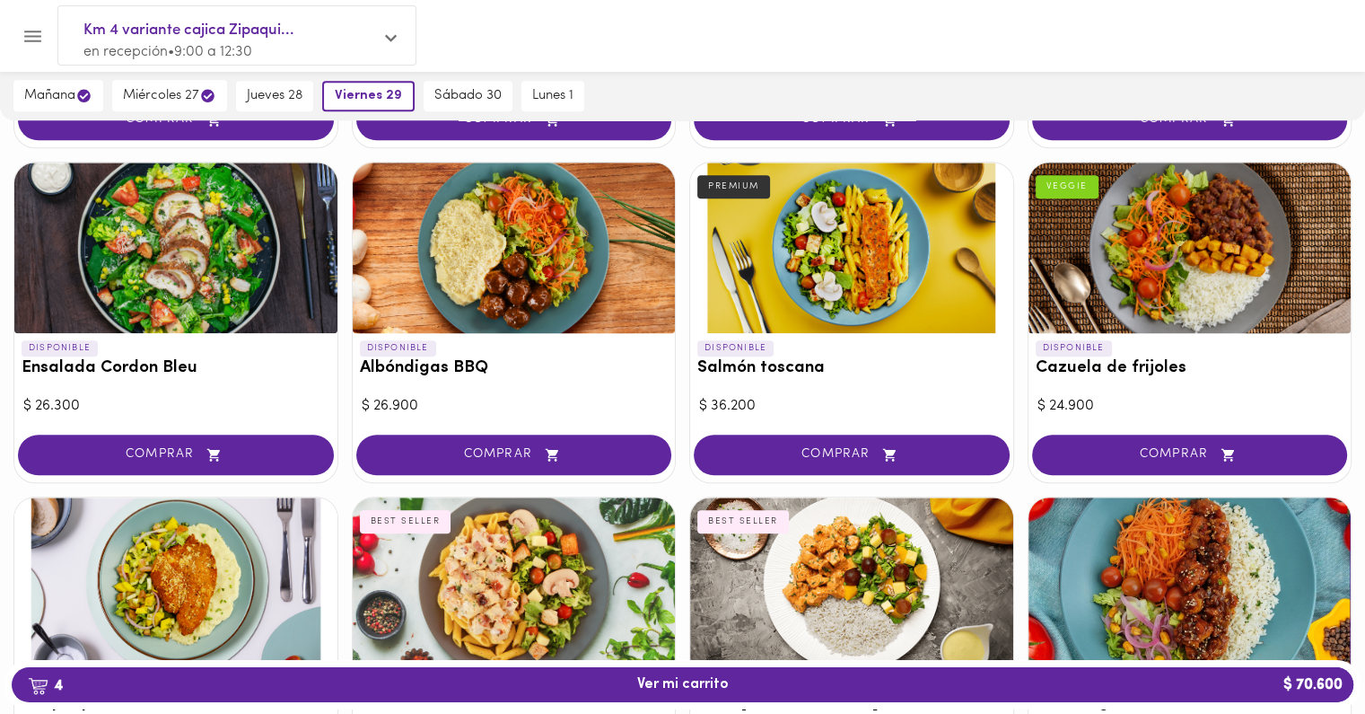
click at [508, 276] on div at bounding box center [514, 247] width 323 height 171
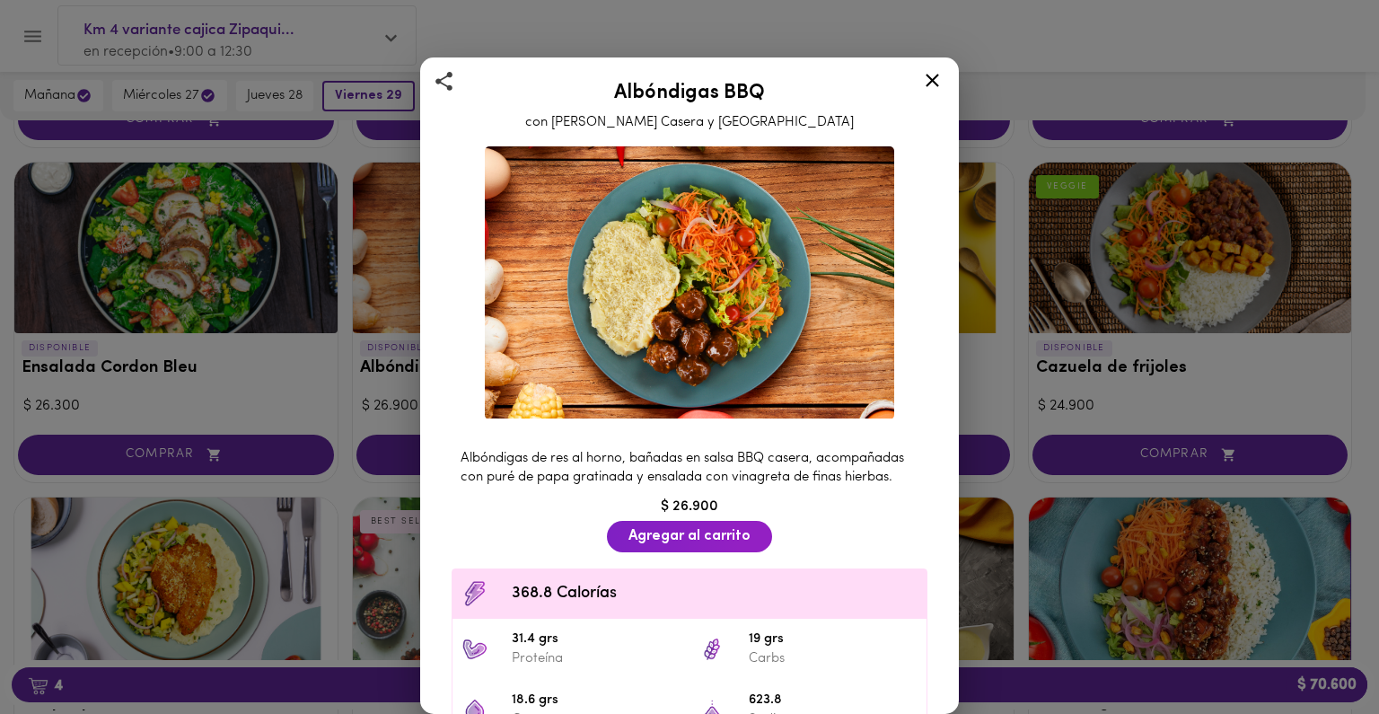
click at [311, 394] on div "Albóndigas BBQ con Salsa Barbacoa Casera y Puré Albóndigas de res al horno, bañ…" at bounding box center [689, 357] width 1379 height 714
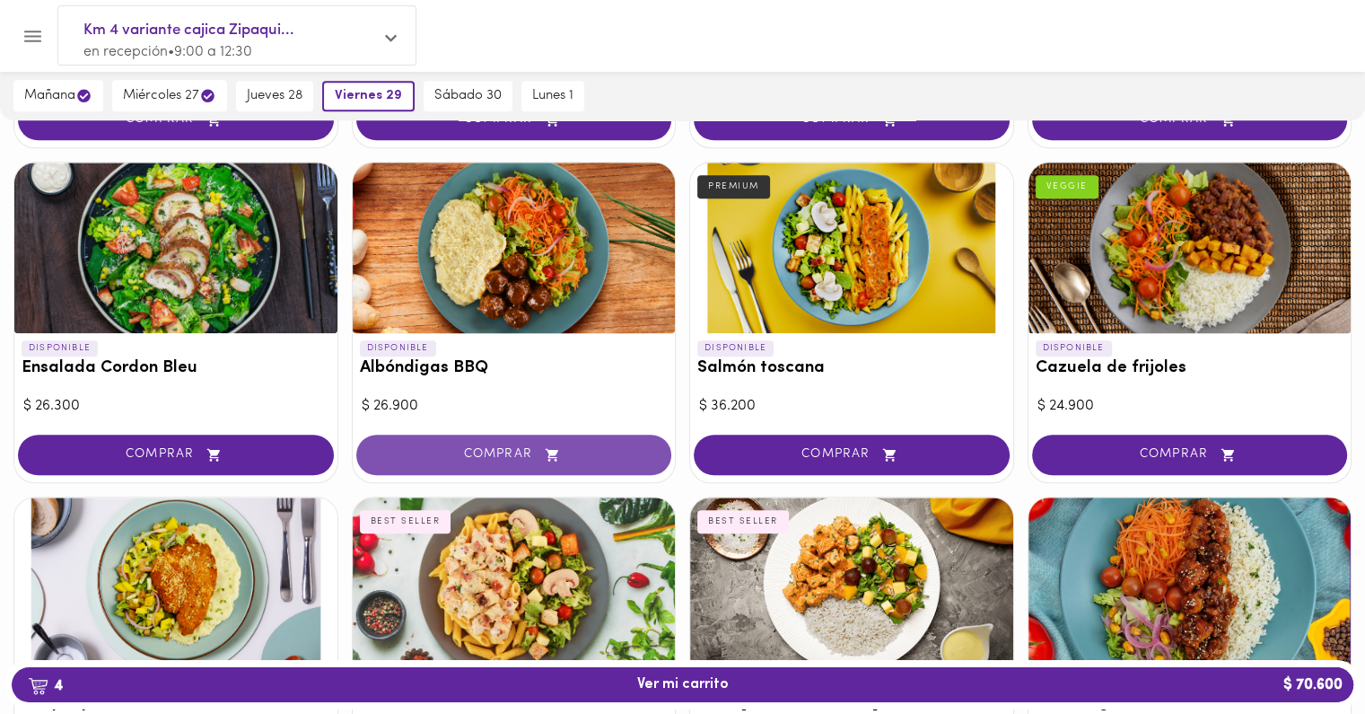
click at [430, 439] on button "COMPRAR" at bounding box center [514, 454] width 316 height 40
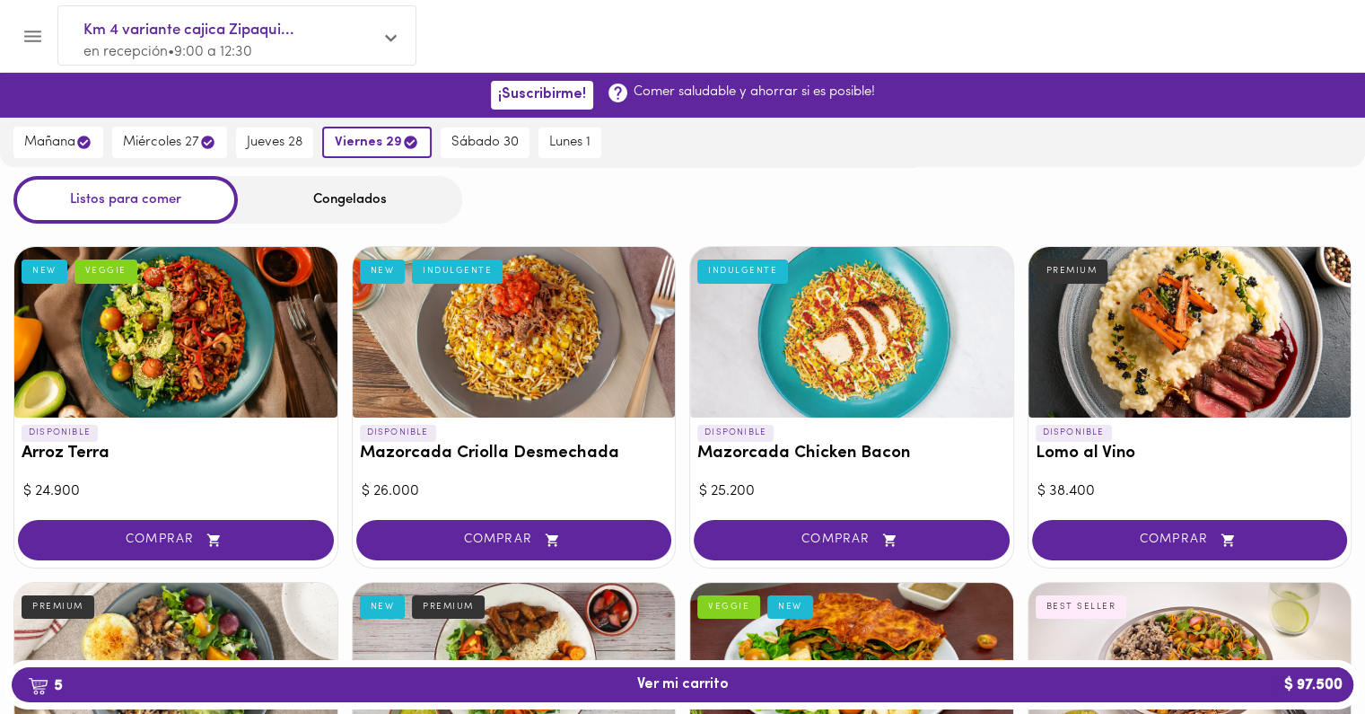
click at [269, 200] on div "Congelados" at bounding box center [350, 200] width 224 height 48
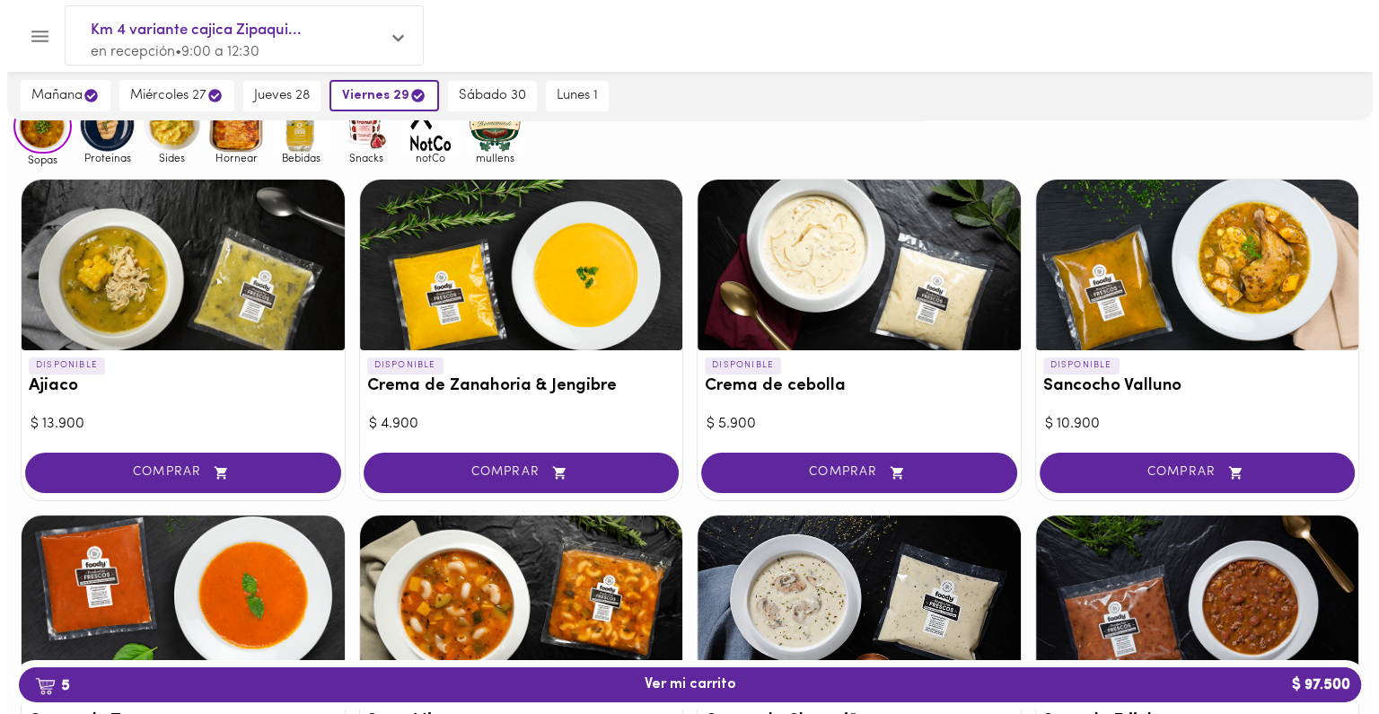
scroll to position [129, 0]
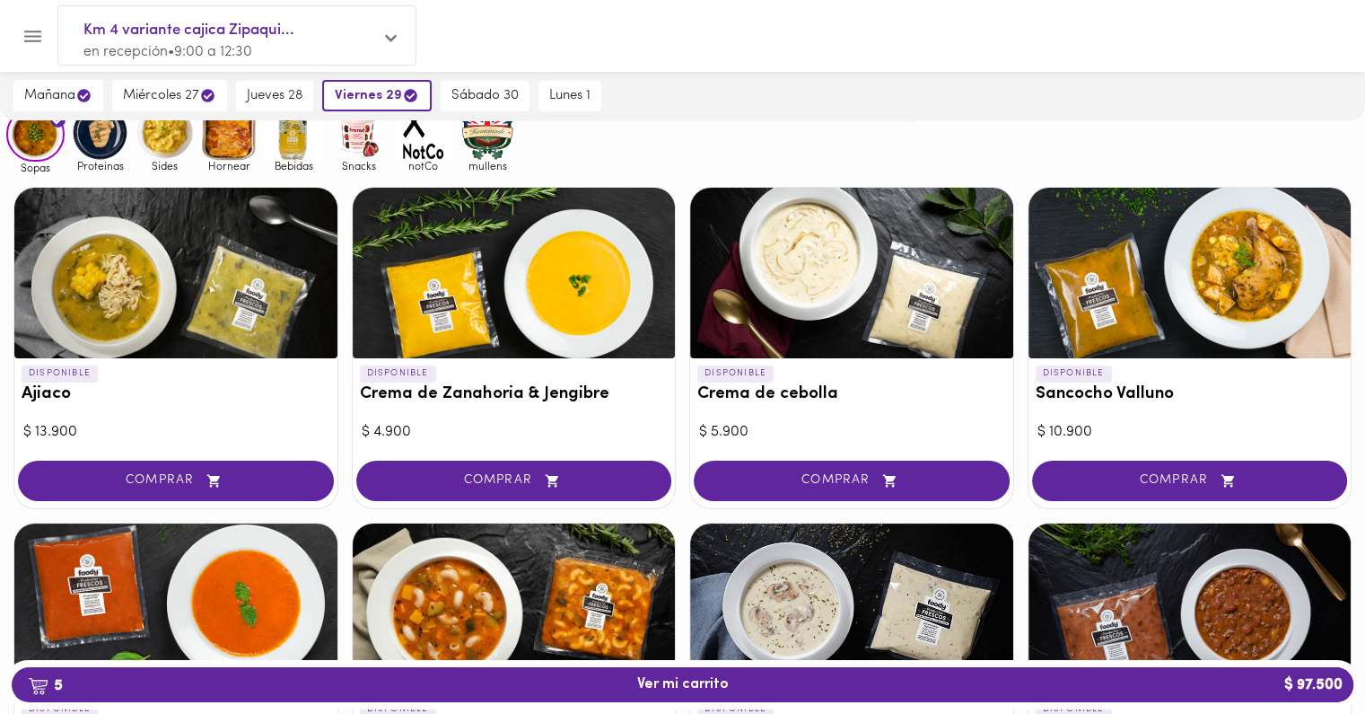
click at [1201, 310] on div at bounding box center [1190, 273] width 323 height 171
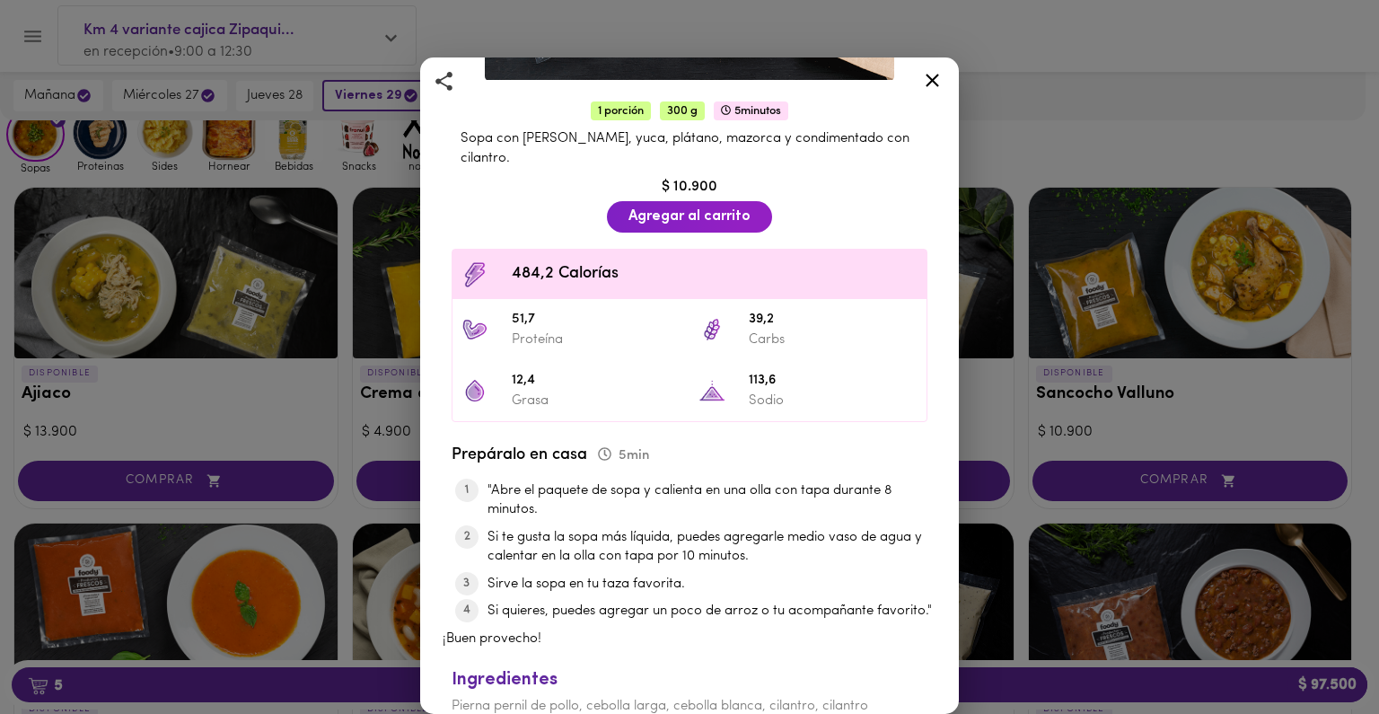
scroll to position [340, 0]
click at [1189, 407] on div "Sancocho Valluno Con Pierna Pernil 1 porción 300 g 5 minutos Sopa con pierna pe…" at bounding box center [689, 357] width 1379 height 714
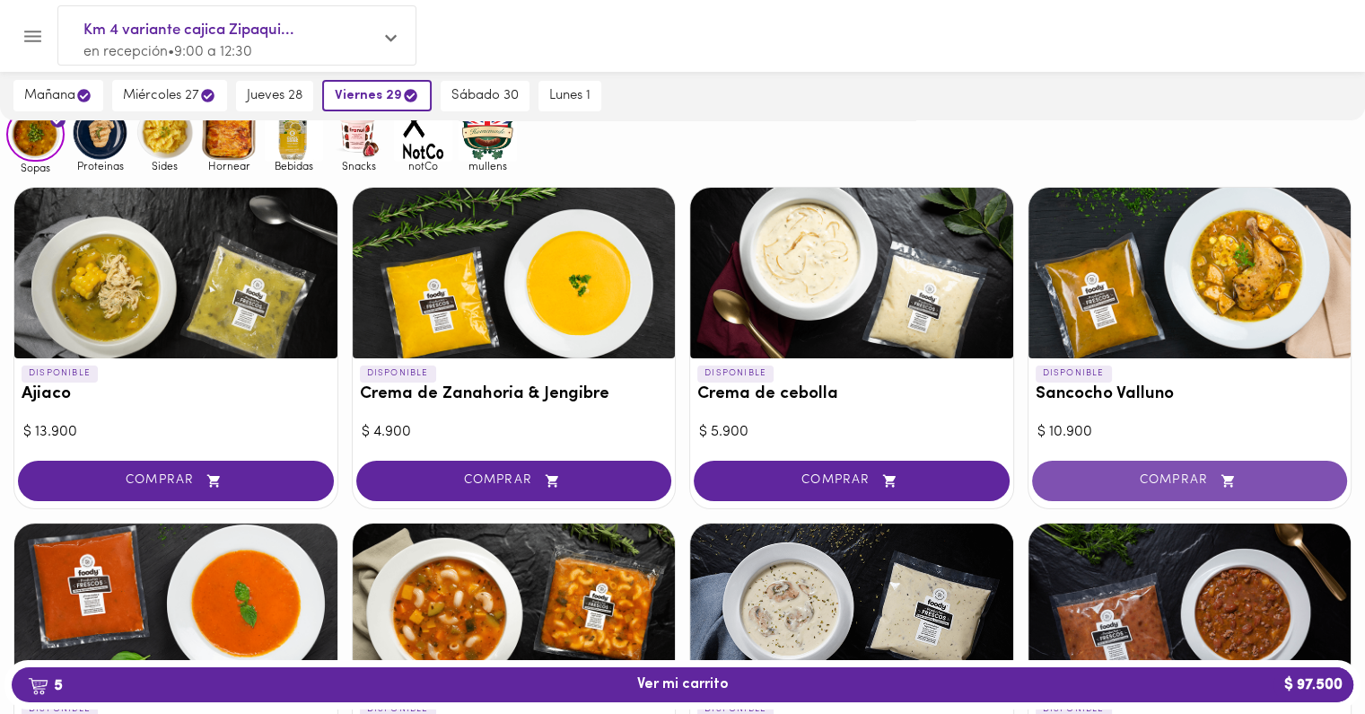
click at [1169, 463] on button "COMPRAR" at bounding box center [1190, 480] width 316 height 40
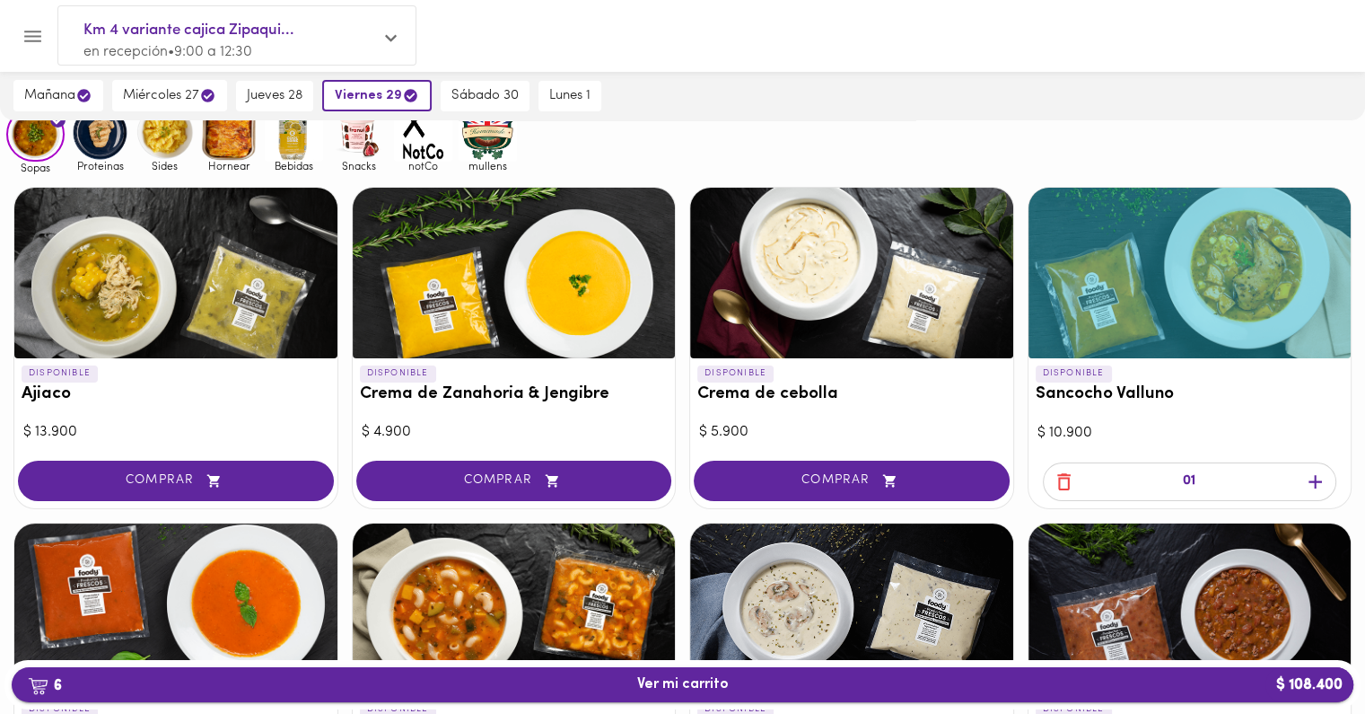
click at [1000, 680] on span "6 Ver mi carrito $ 108.400" at bounding box center [682, 684] width 1313 height 17
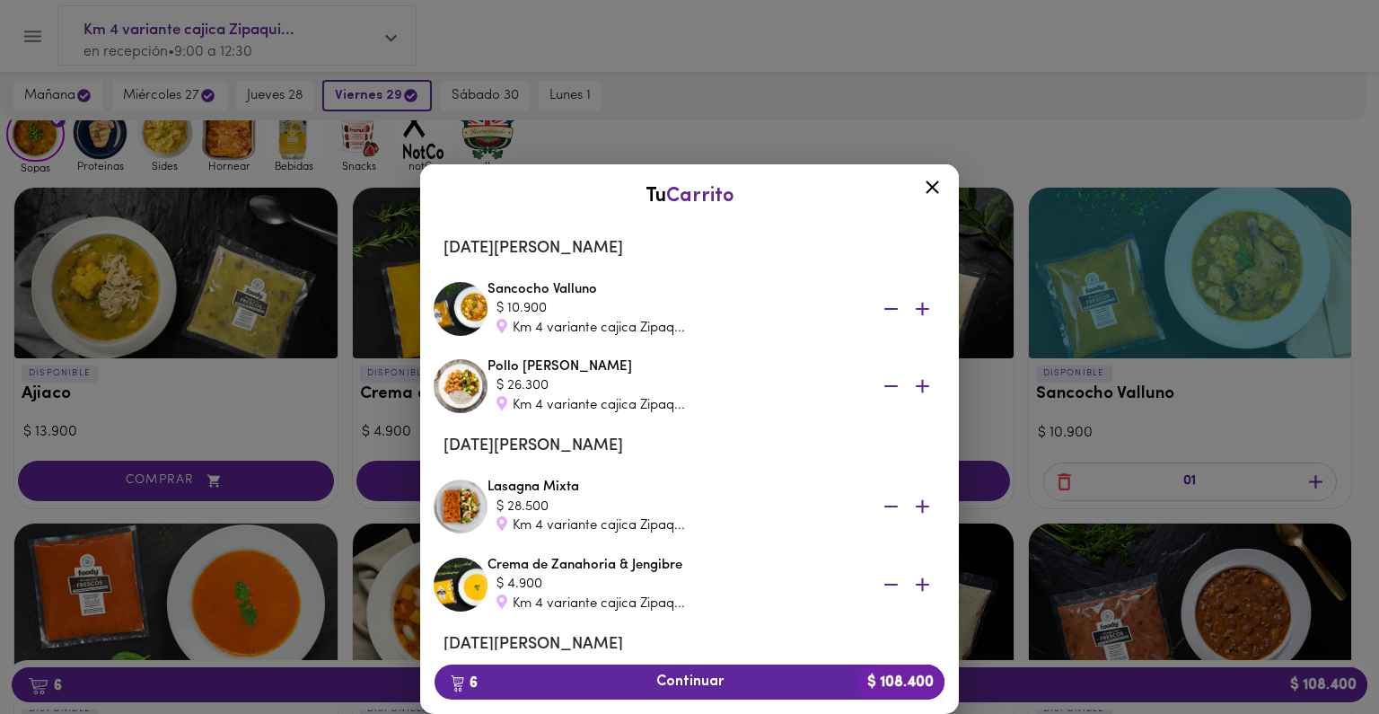
scroll to position [290, 0]
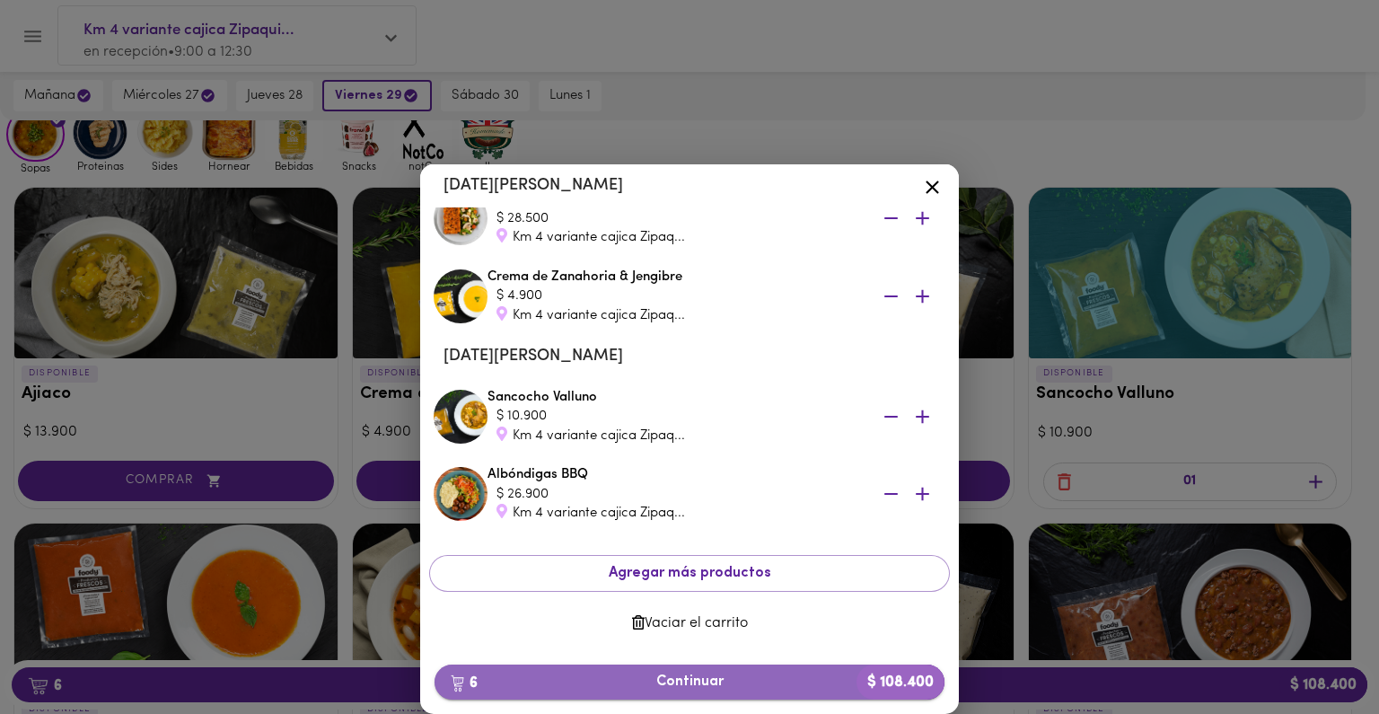
click at [654, 670] on button "6 Continuar $ 108.400" at bounding box center [689, 681] width 510 height 35
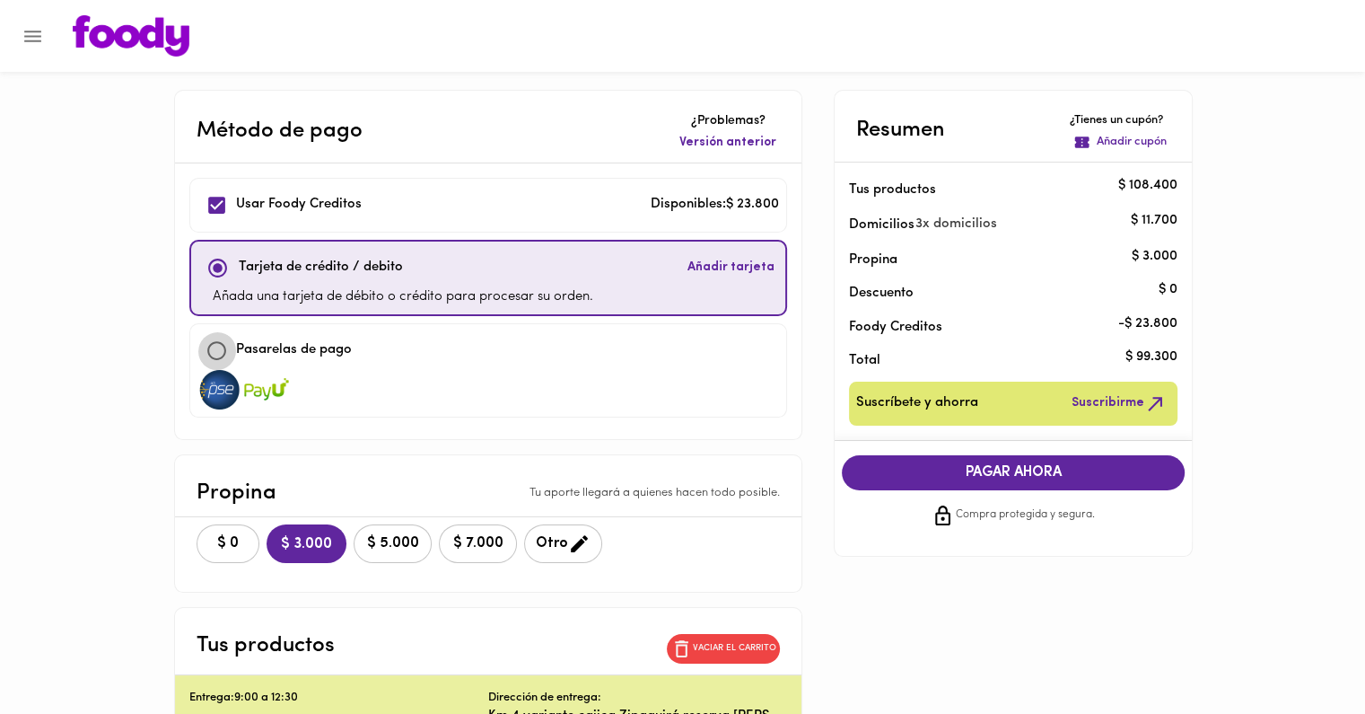
click at [232, 344] on input "checkbox" at bounding box center [216, 350] width 39 height 39
checkbox input "true"
checkbox input "false"
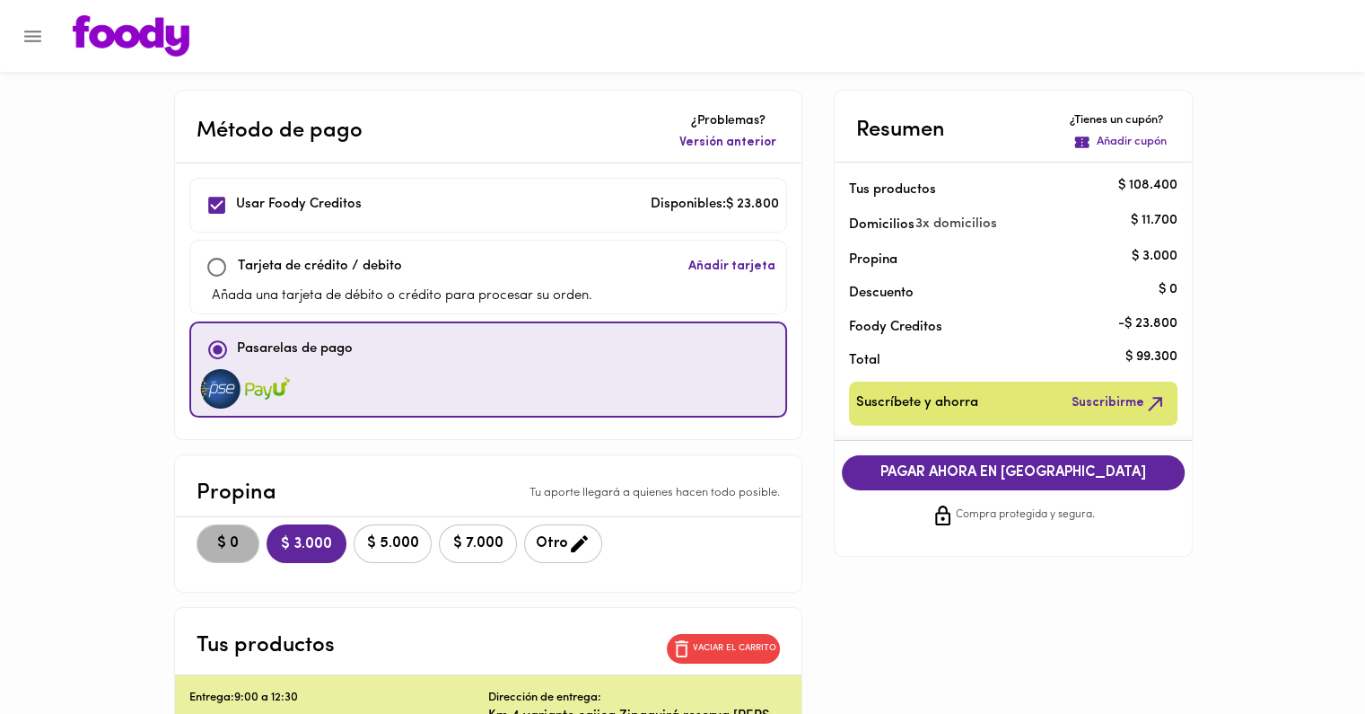
click at [246, 541] on span "$ 0" at bounding box center [227, 543] width 39 height 17
click at [962, 477] on span "PAGAR AHORA EN [GEOGRAPHIC_DATA]" at bounding box center [1013, 472] width 307 height 17
